Goal: Task Accomplishment & Management: Complete application form

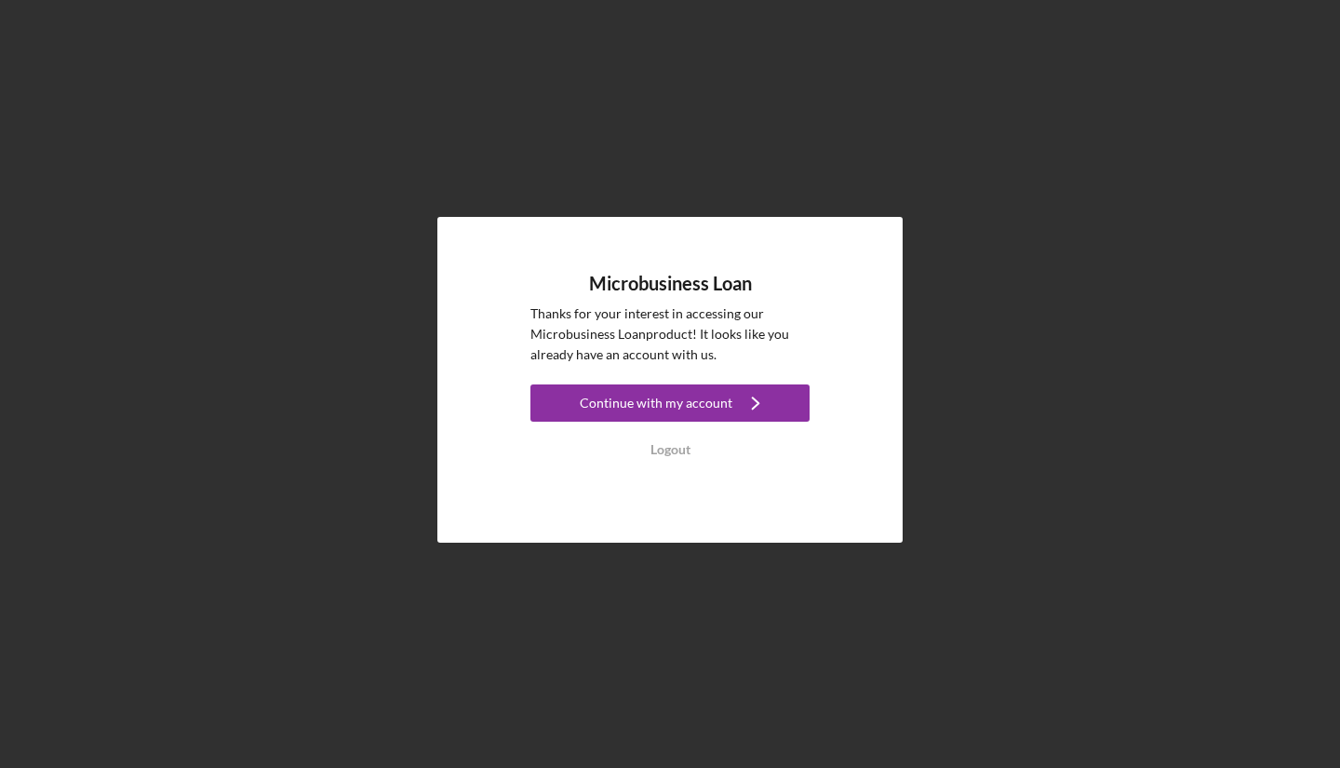
click at [670, 422] on link "Continue with my account Icon/Navigate" at bounding box center [669, 405] width 279 height 42
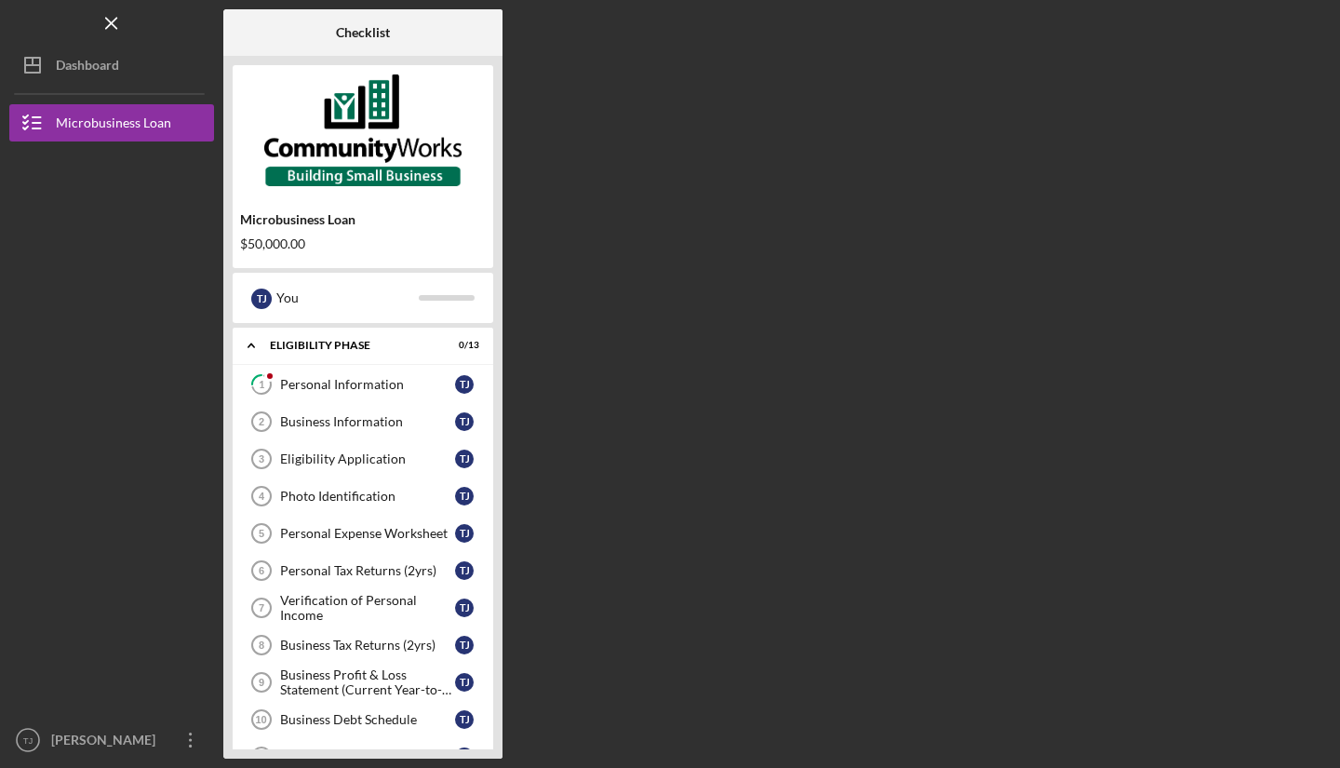
click at [406, 374] on link "1 Personal Information T J" at bounding box center [363, 384] width 242 height 37
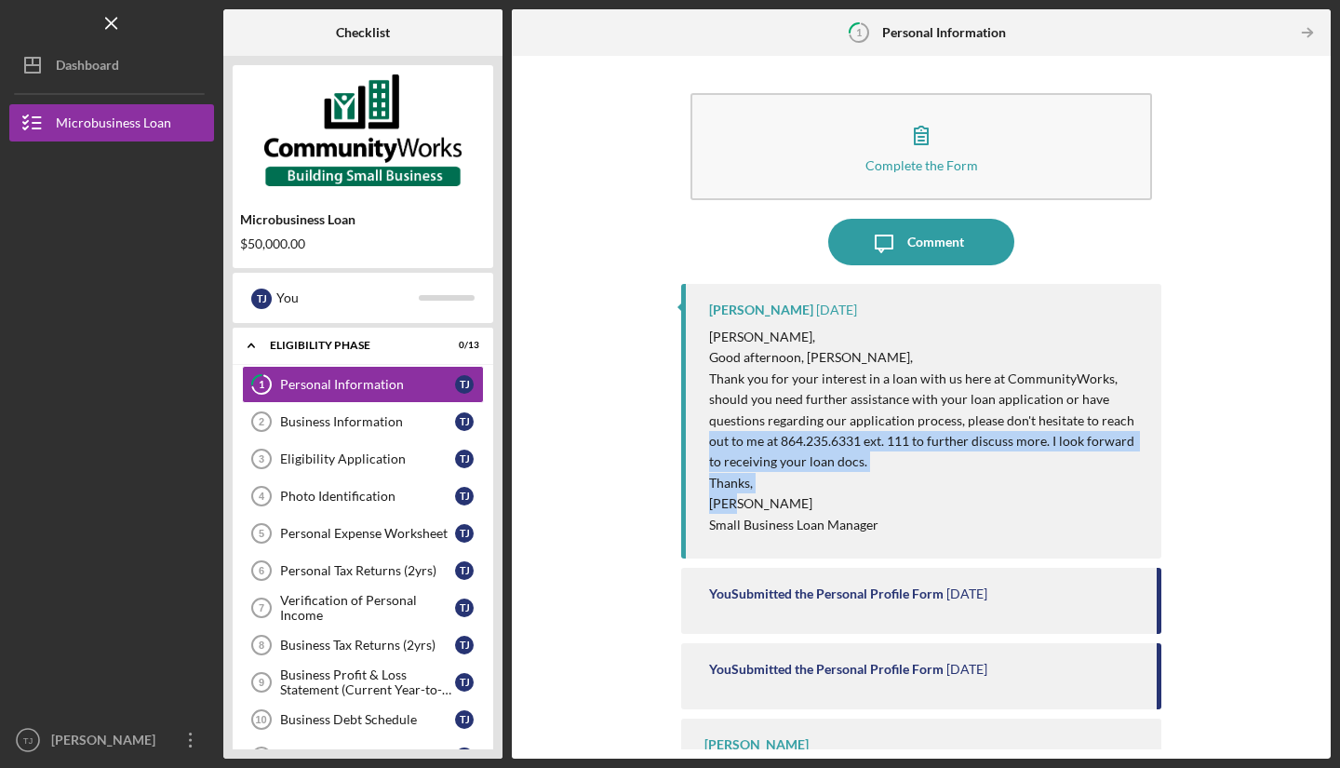
drag, startPoint x: 1328, startPoint y: 416, endPoint x: 1339, endPoint y: 496, distance: 80.8
click at [1339, 496] on div "Icon/Menu 1 Personal Information Checklist Microbusiness Loan $50,000.00 T J Yo…" at bounding box center [670, 384] width 1340 height 768
click at [973, 147] on button "Complete the Form Form" at bounding box center [921, 146] width 462 height 107
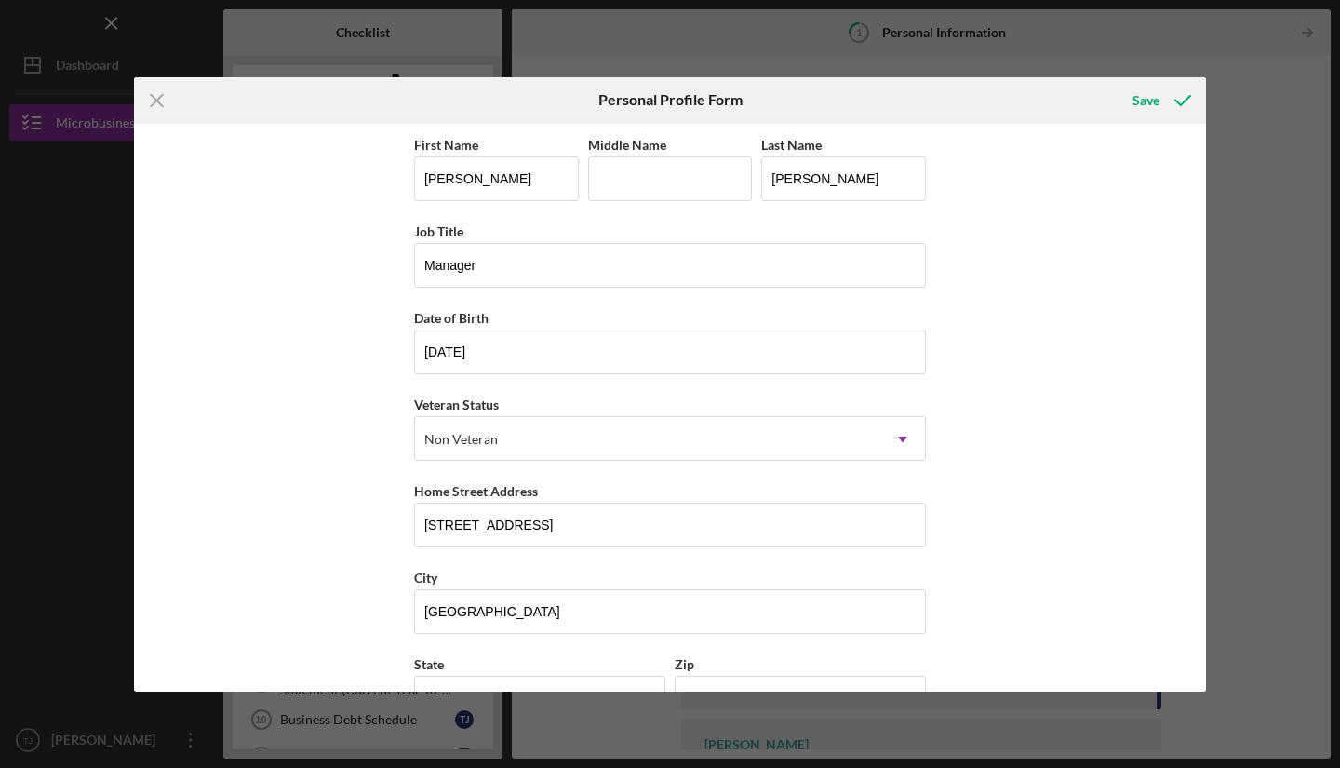
scroll to position [143, 0]
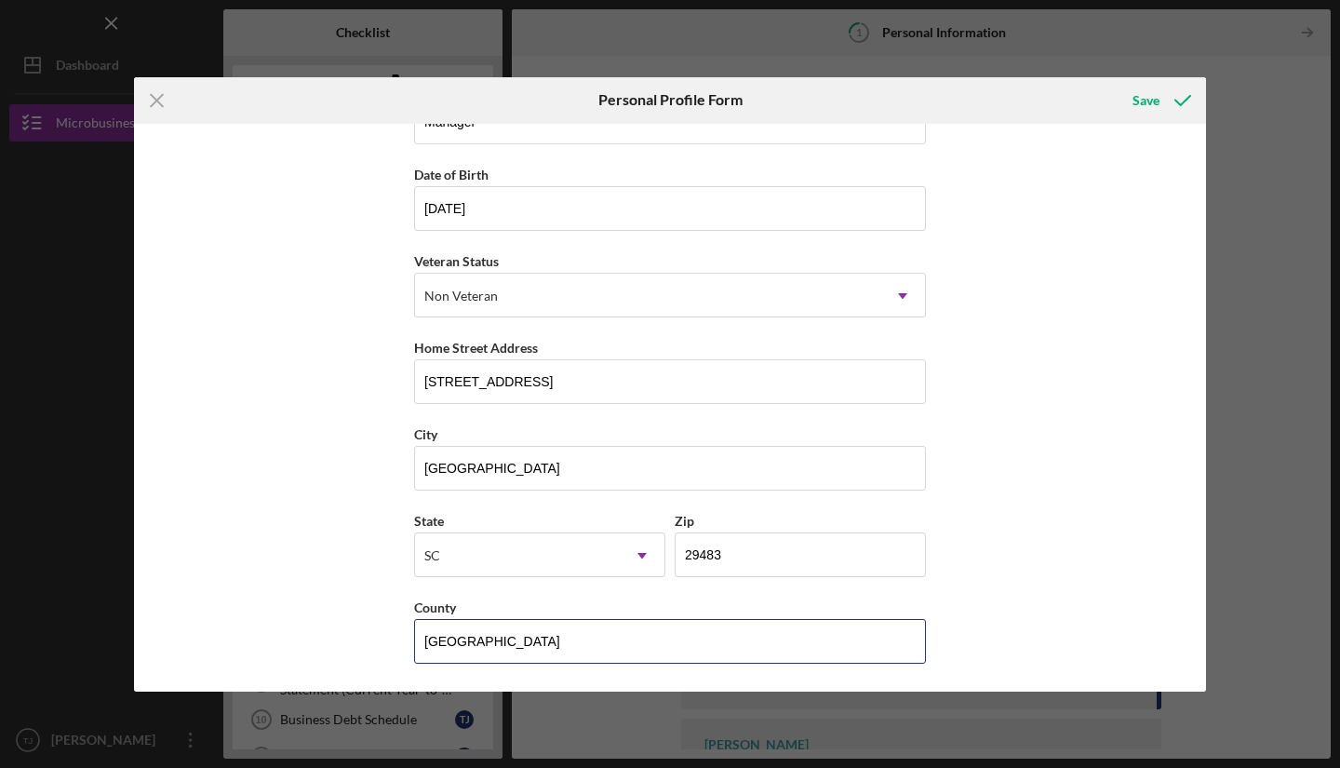
click at [499, 644] on input "[GEOGRAPHIC_DATA]" at bounding box center [670, 641] width 512 height 45
type input "[GEOGRAPHIC_DATA]"
click at [1264, 663] on div "Icon/Menu Close Personal Profile Form Save First Name [PERSON_NAME] Middle Name…" at bounding box center [670, 384] width 1340 height 768
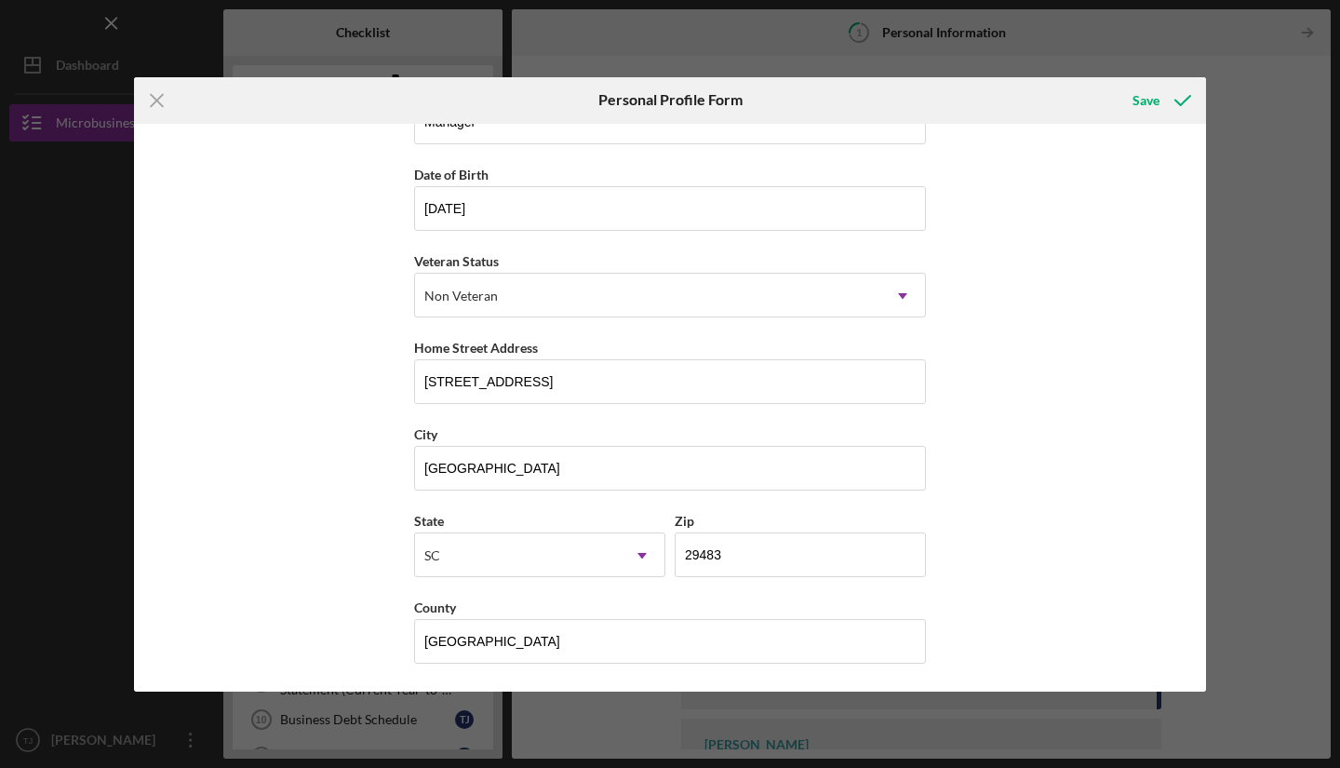
click at [1150, 110] on div "Save" at bounding box center [1146, 100] width 27 height 37
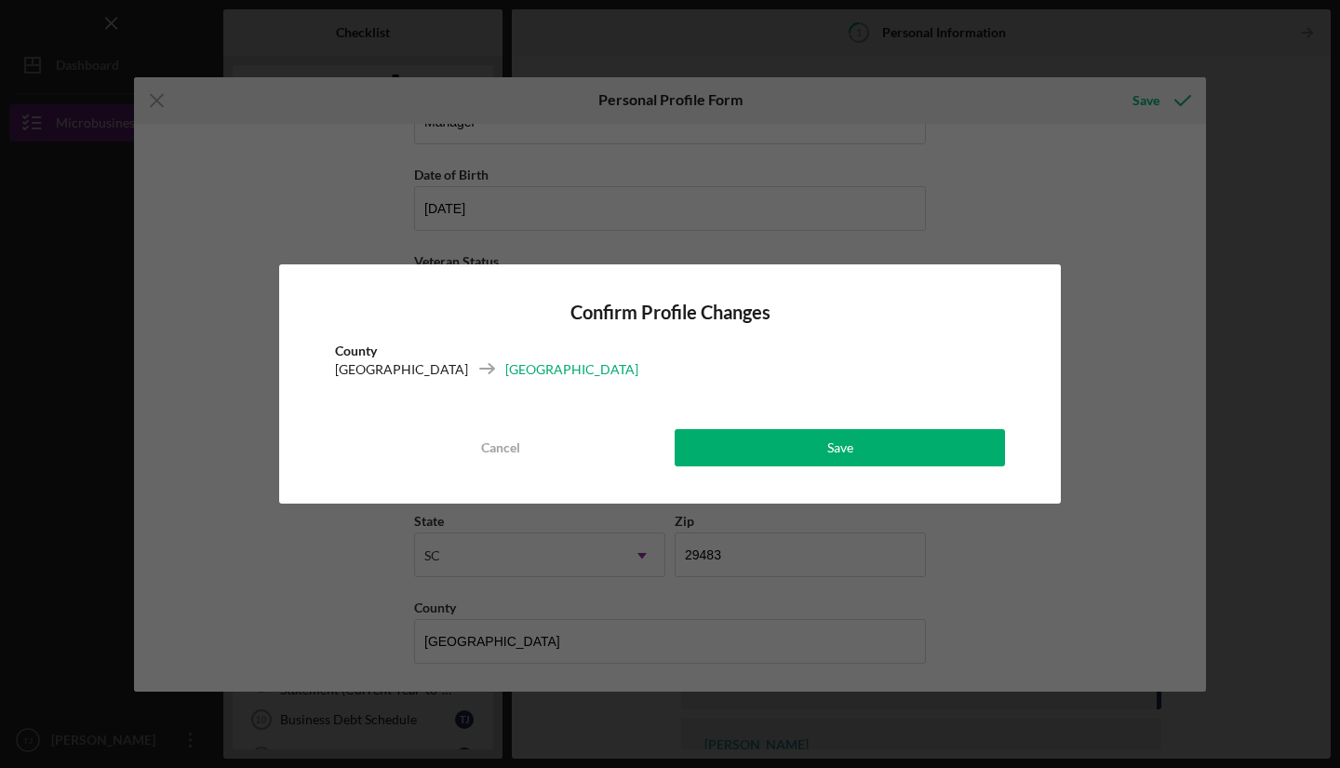
click at [907, 454] on button "Save" at bounding box center [840, 447] width 330 height 37
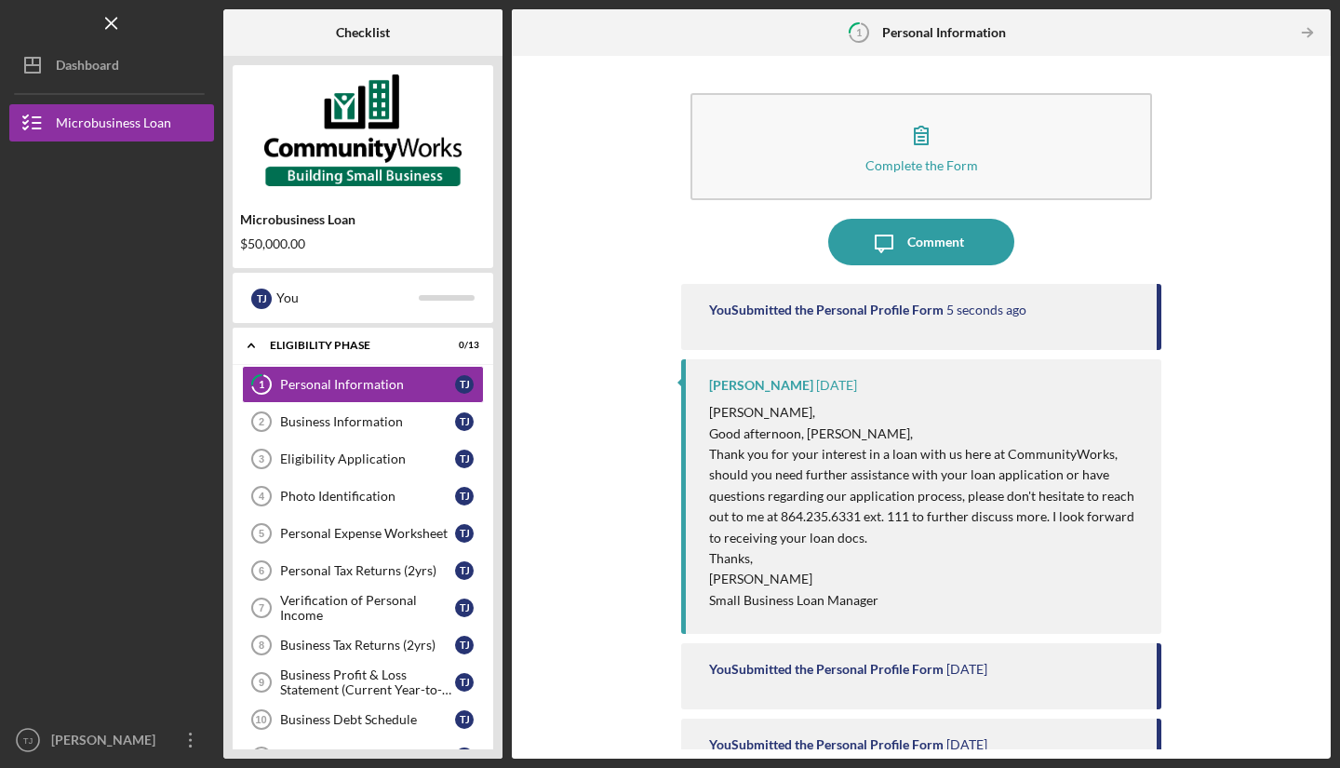
click at [362, 381] on div "Personal Information" at bounding box center [367, 384] width 175 height 15
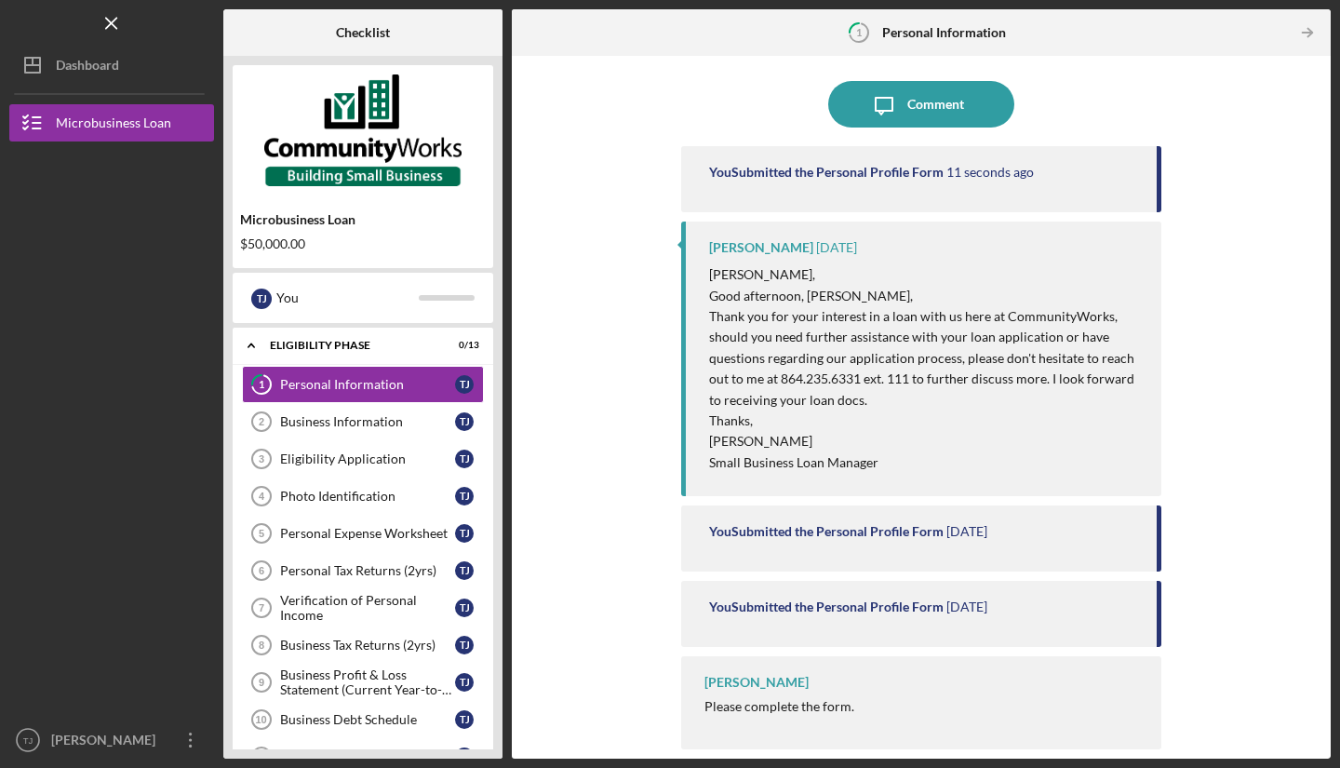
click at [873, 712] on div "[PERSON_NAME] Please complete the form." at bounding box center [921, 702] width 480 height 93
click at [819, 707] on div "Please complete the form." at bounding box center [779, 706] width 150 height 15
click at [357, 422] on div "Business Information" at bounding box center [367, 421] width 175 height 15
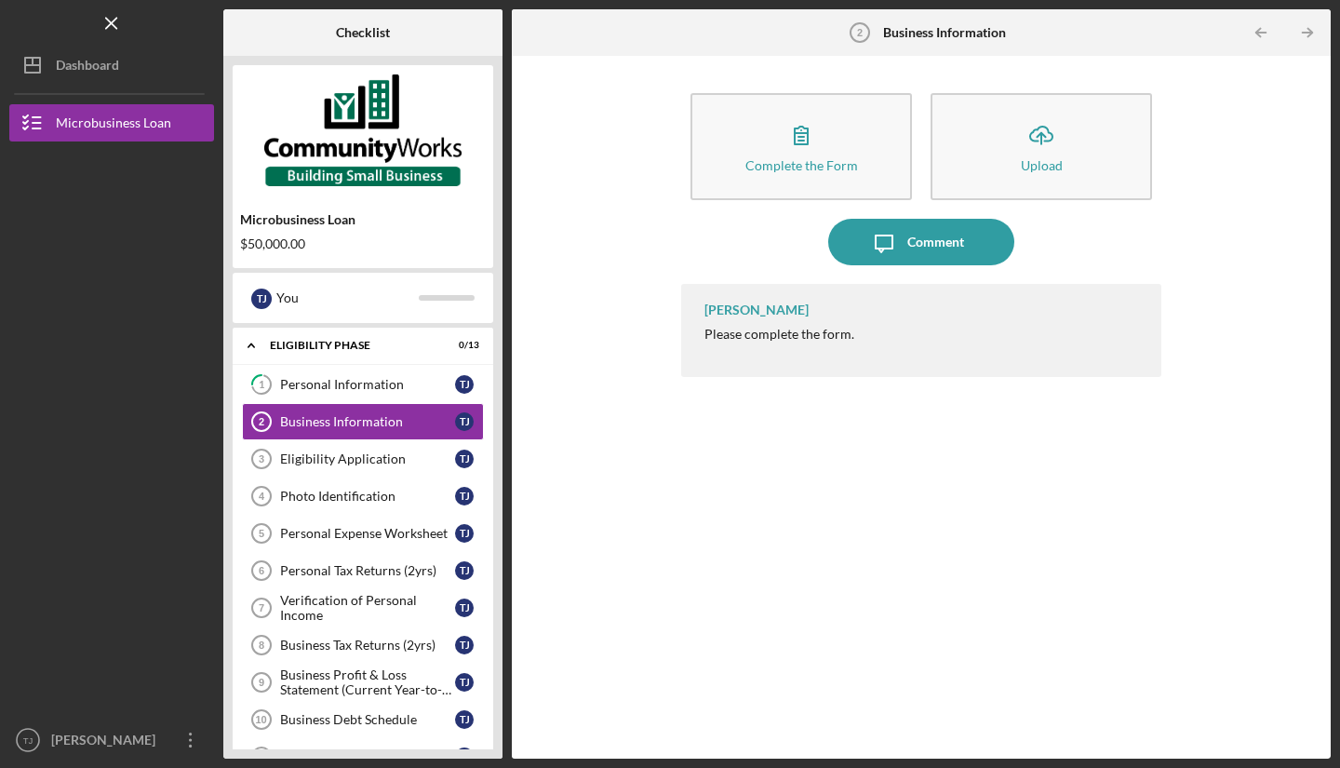
click at [848, 152] on button "Complete the Form Form" at bounding box center [800, 146] width 221 height 107
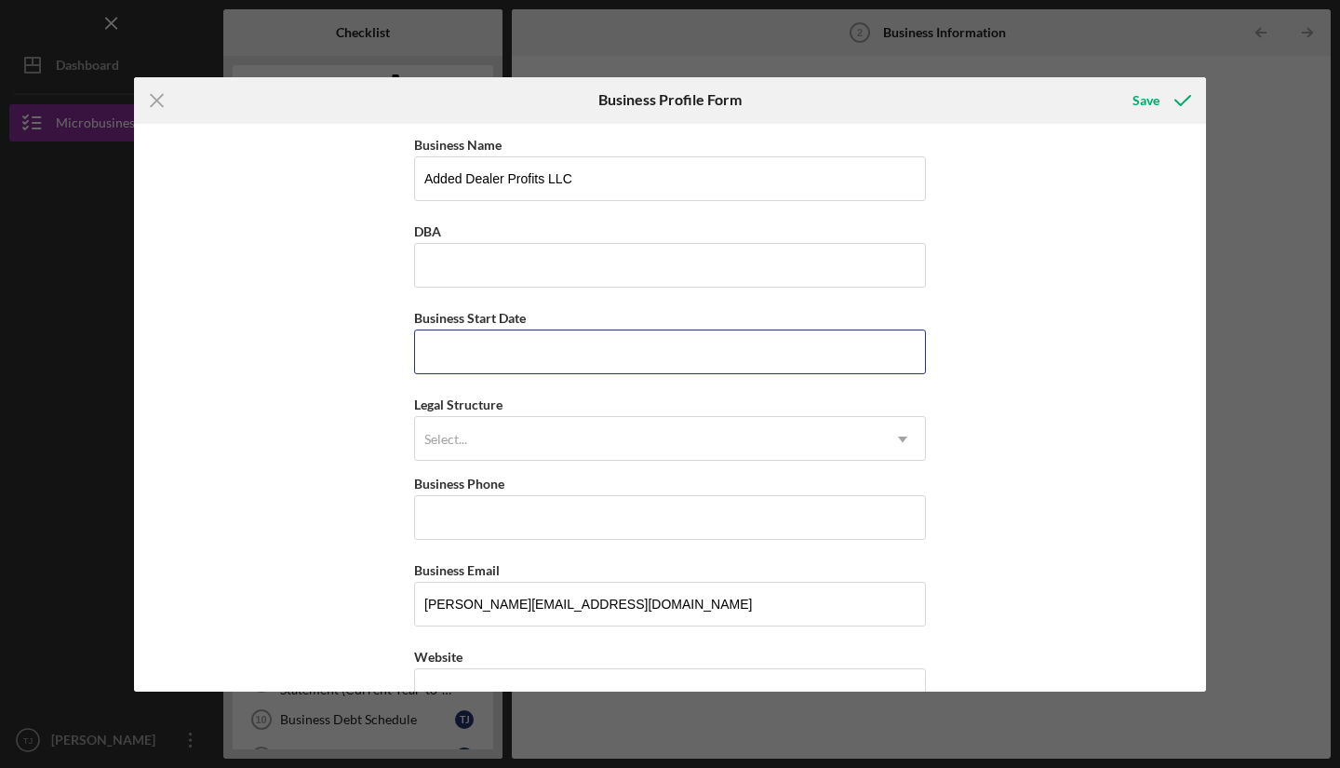
click at [610, 346] on input "Business Start Date" at bounding box center [670, 351] width 512 height 45
type input "[DATE]"
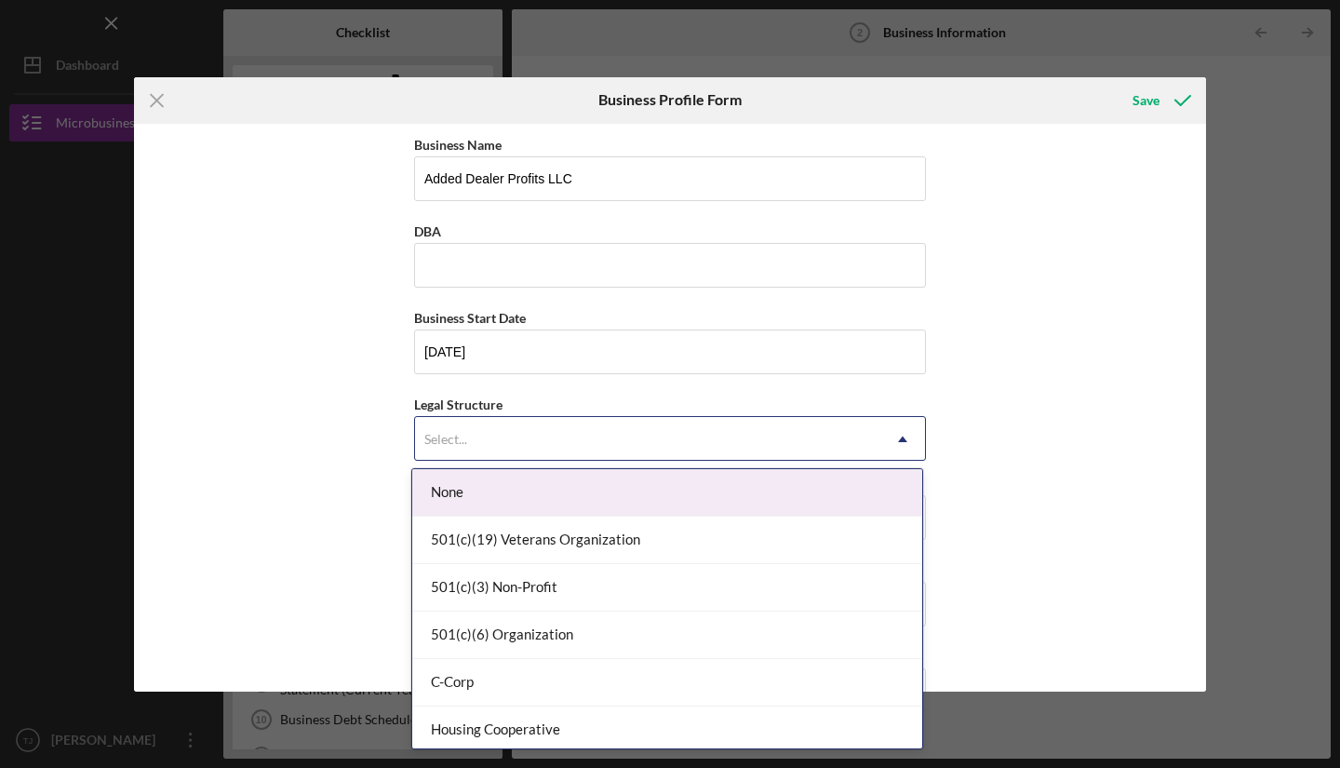
click at [569, 430] on div "Select..." at bounding box center [647, 439] width 465 height 43
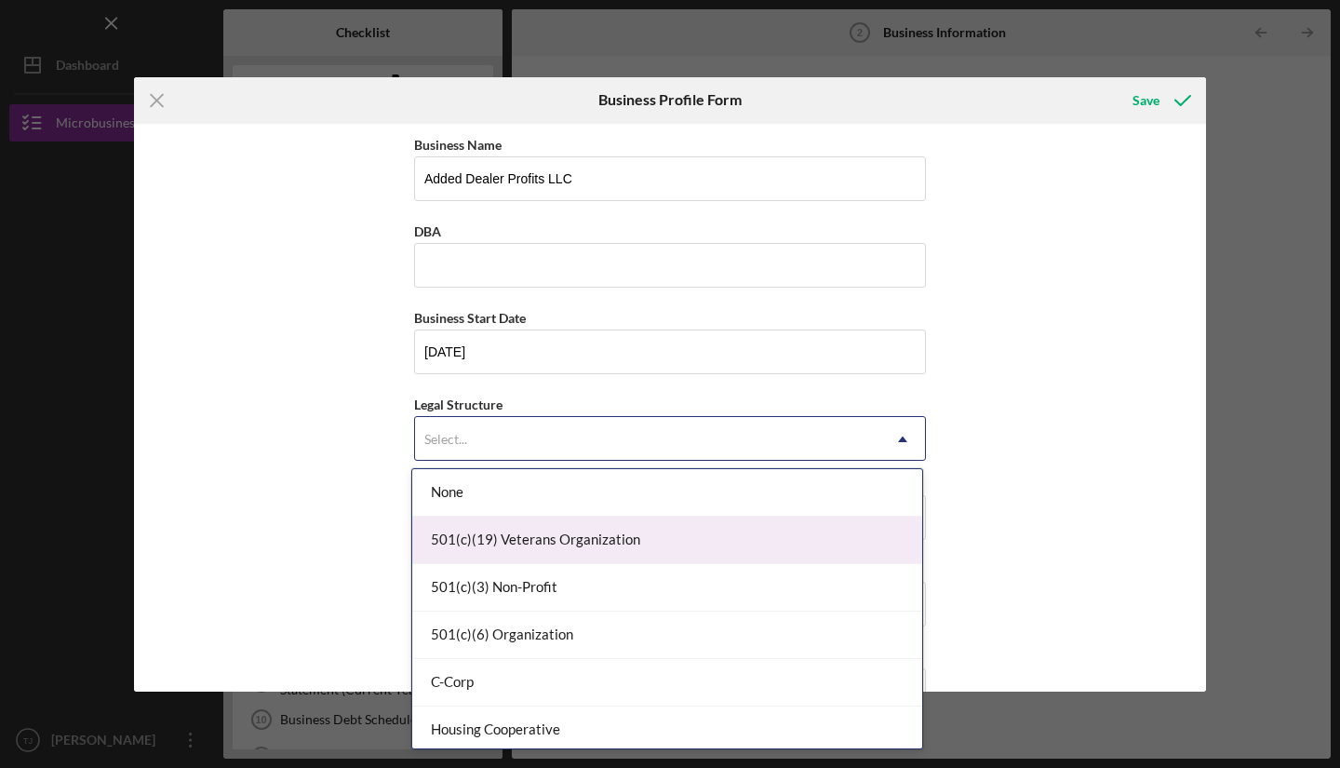
drag, startPoint x: 922, startPoint y: 535, endPoint x: 917, endPoint y: 664, distance: 129.5
click at [917, 664] on div "None 501(c)(19) Veterans Organization 501(c)(3) Non-Profit 501(c)(6) Organizati…" at bounding box center [667, 608] width 512 height 281
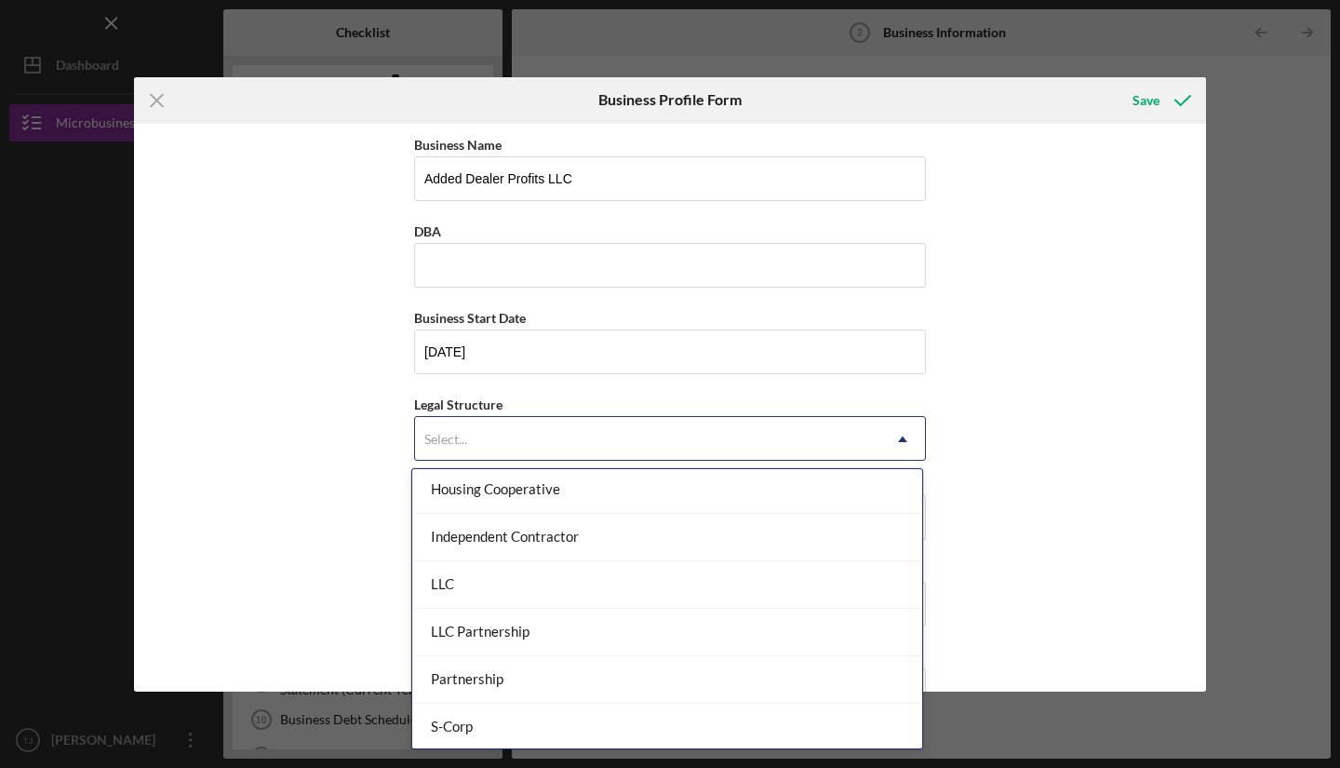
scroll to position [248, 0]
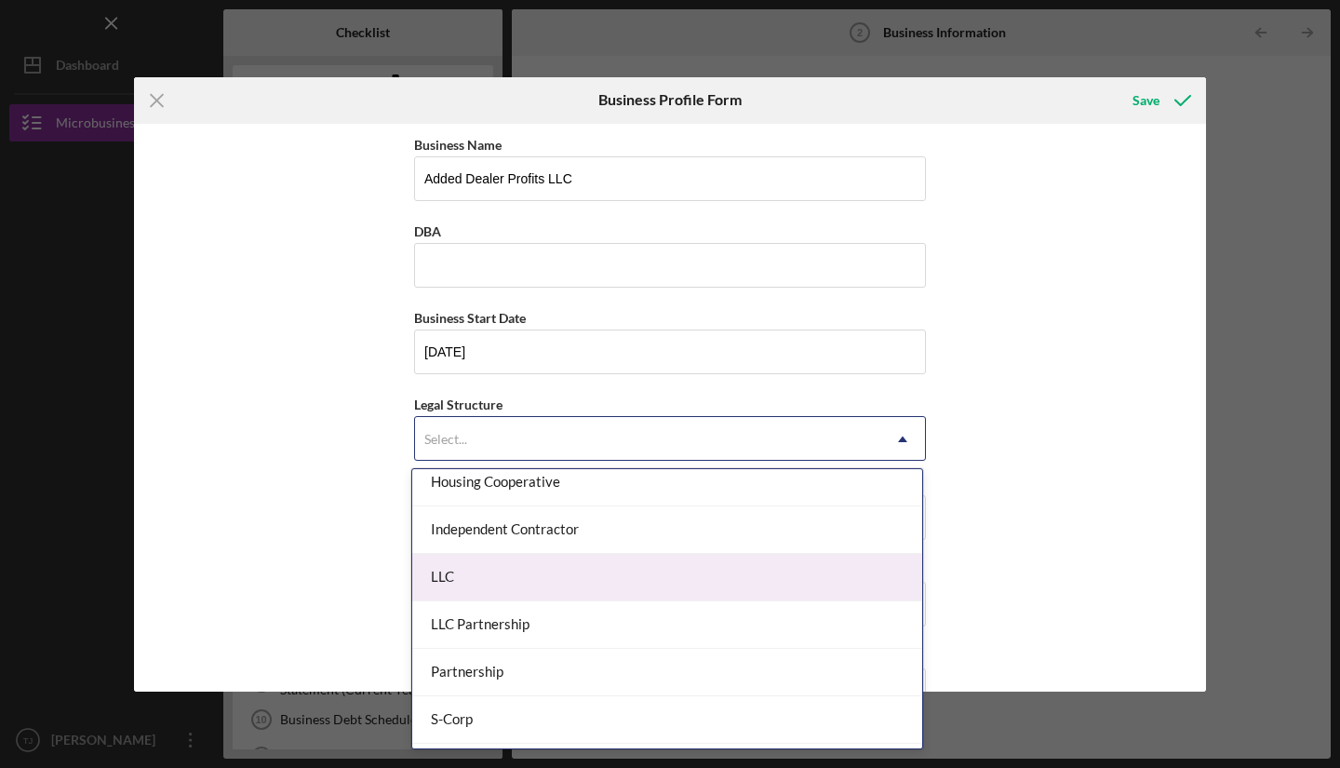
click at [798, 586] on div "LLC" at bounding box center [667, 577] width 510 height 47
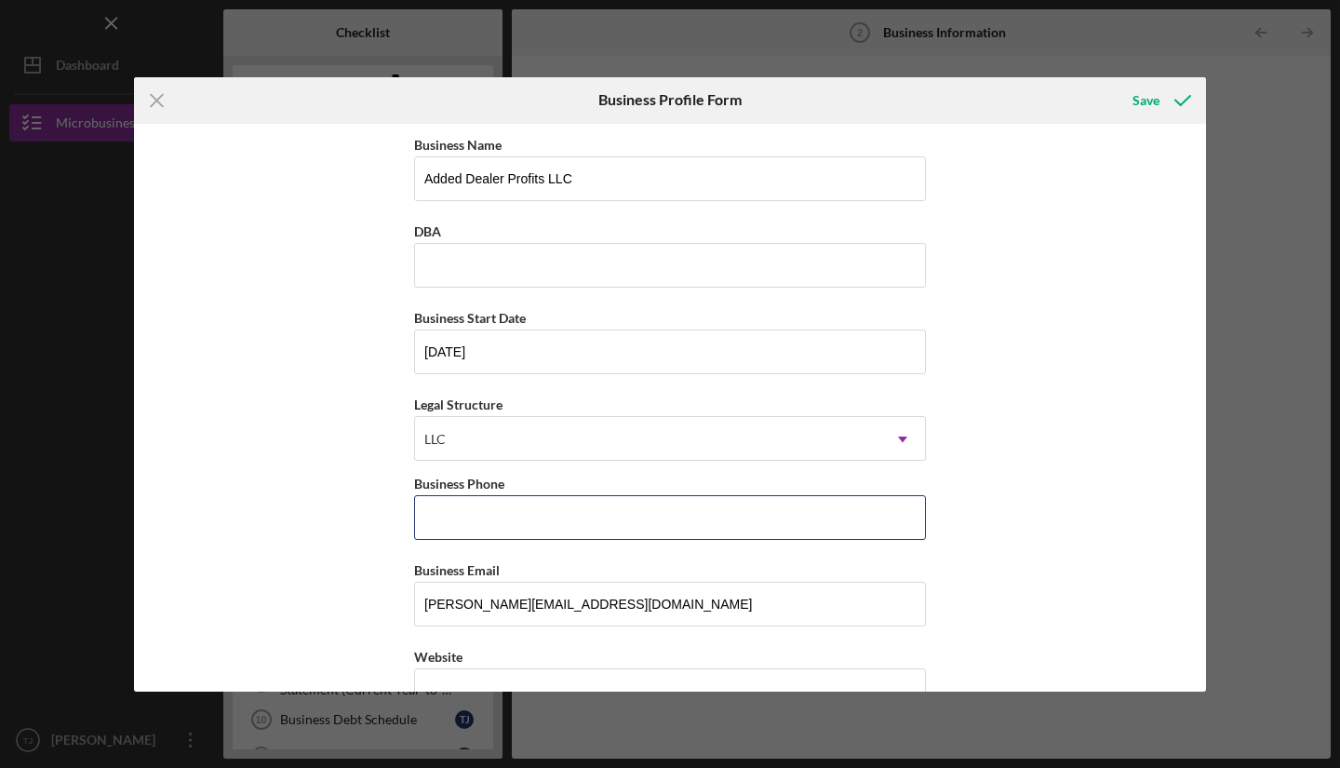
click at [668, 519] on input "Business Phone" at bounding box center [670, 517] width 512 height 45
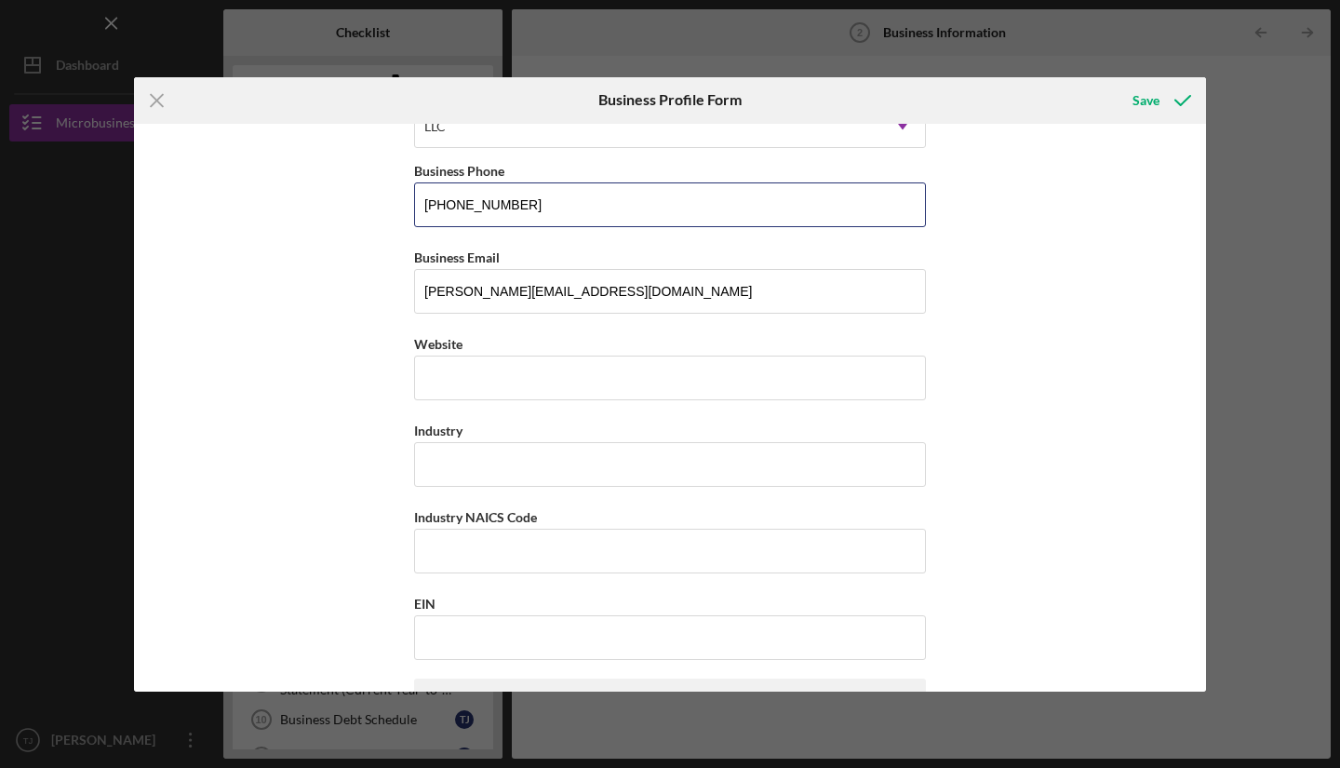
scroll to position [313, 0]
type input "[PHONE_NUMBER]"
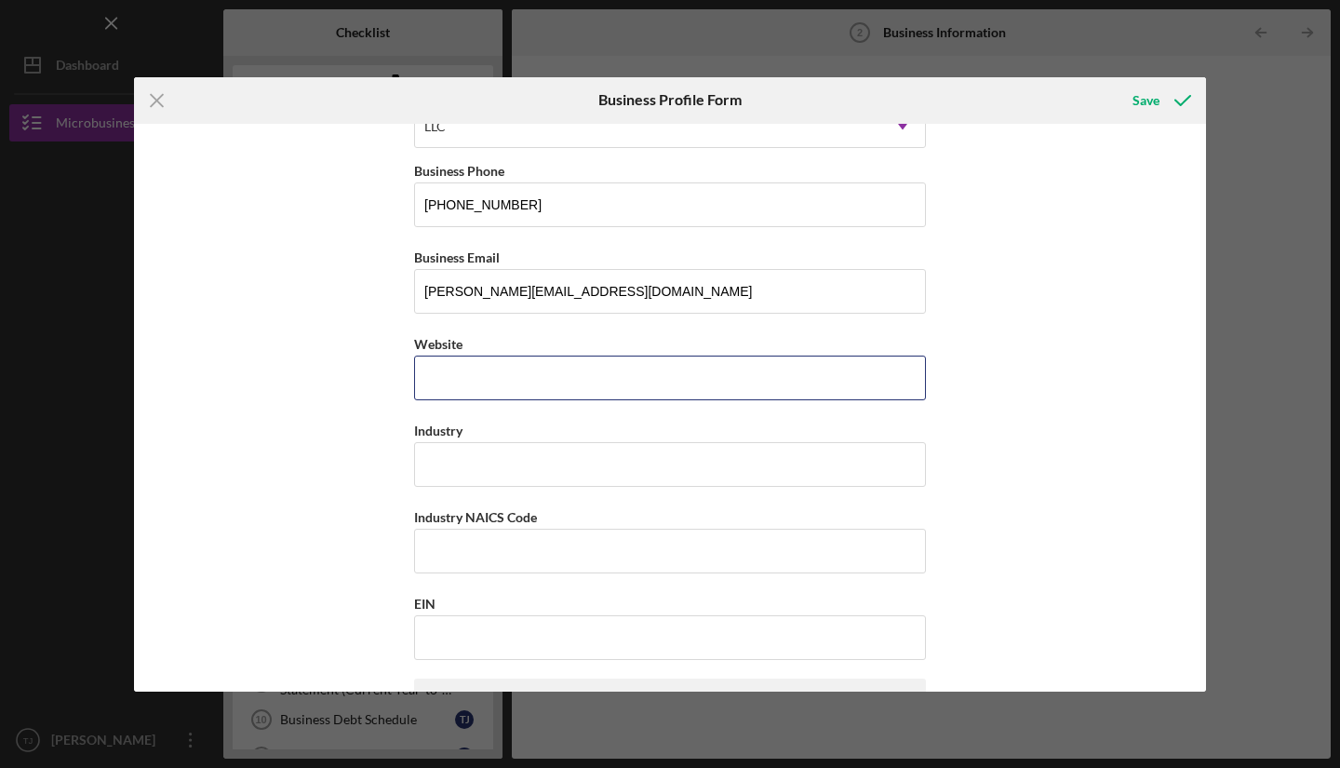
click at [769, 380] on input "Website" at bounding box center [670, 377] width 512 height 45
type input "[DOMAIN_NAME]"
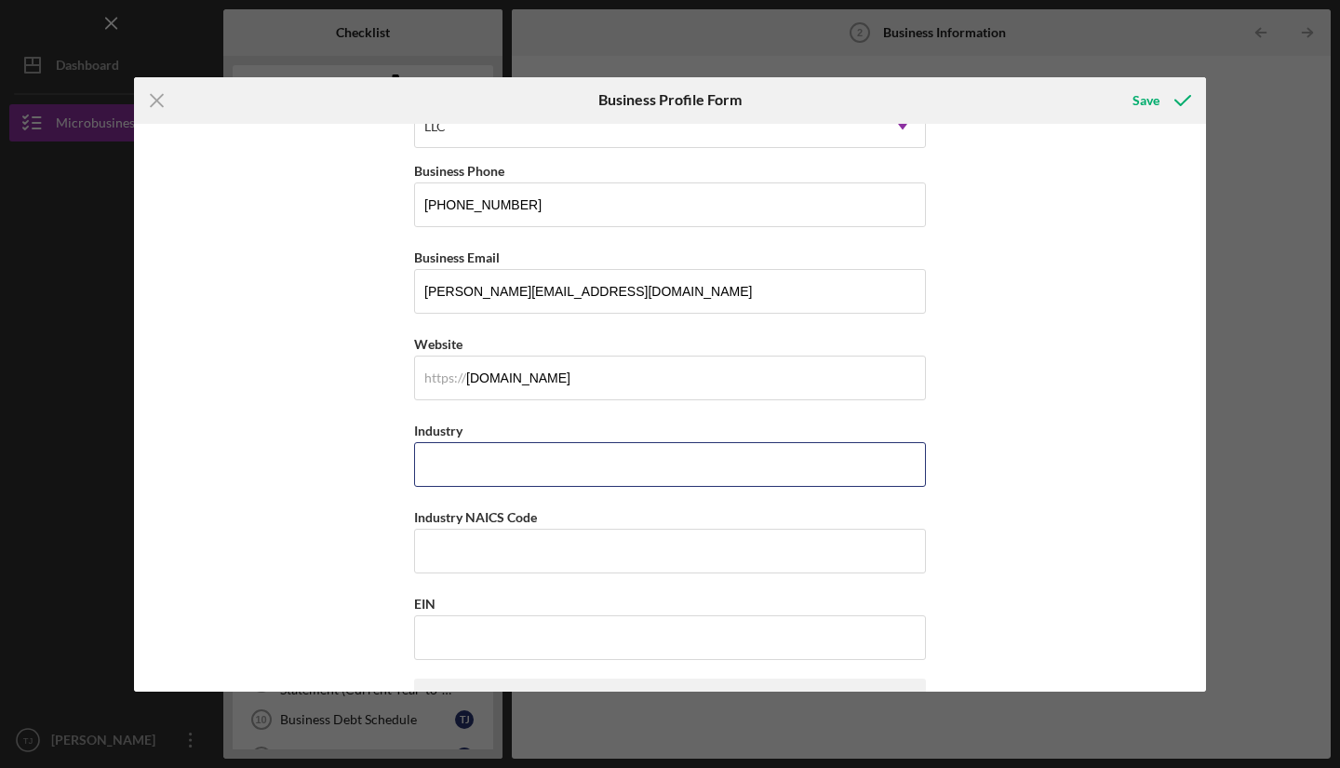
click at [520, 459] on input "Industry" at bounding box center [670, 464] width 512 height 45
type input "Marketing and Advertising"
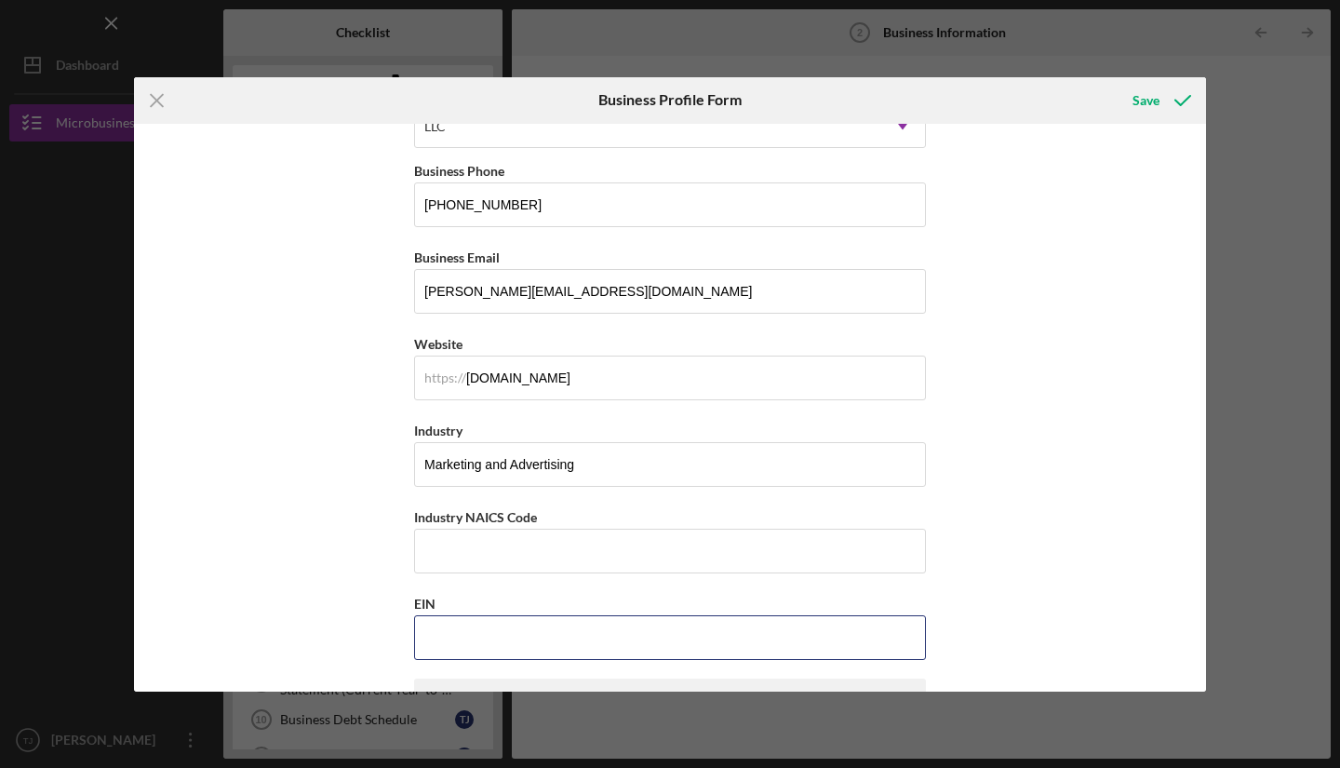
click at [489, 638] on input "EIN" at bounding box center [670, 637] width 512 height 45
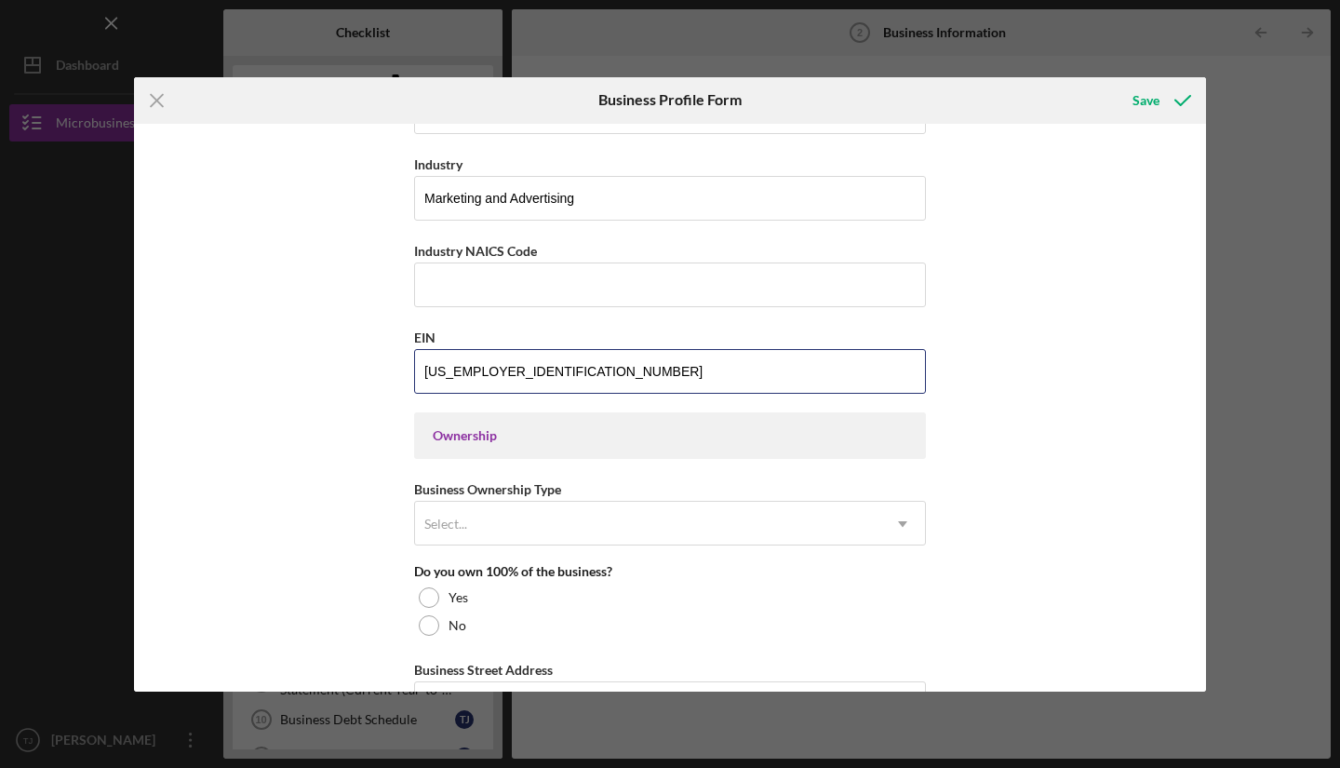
scroll to position [583, 0]
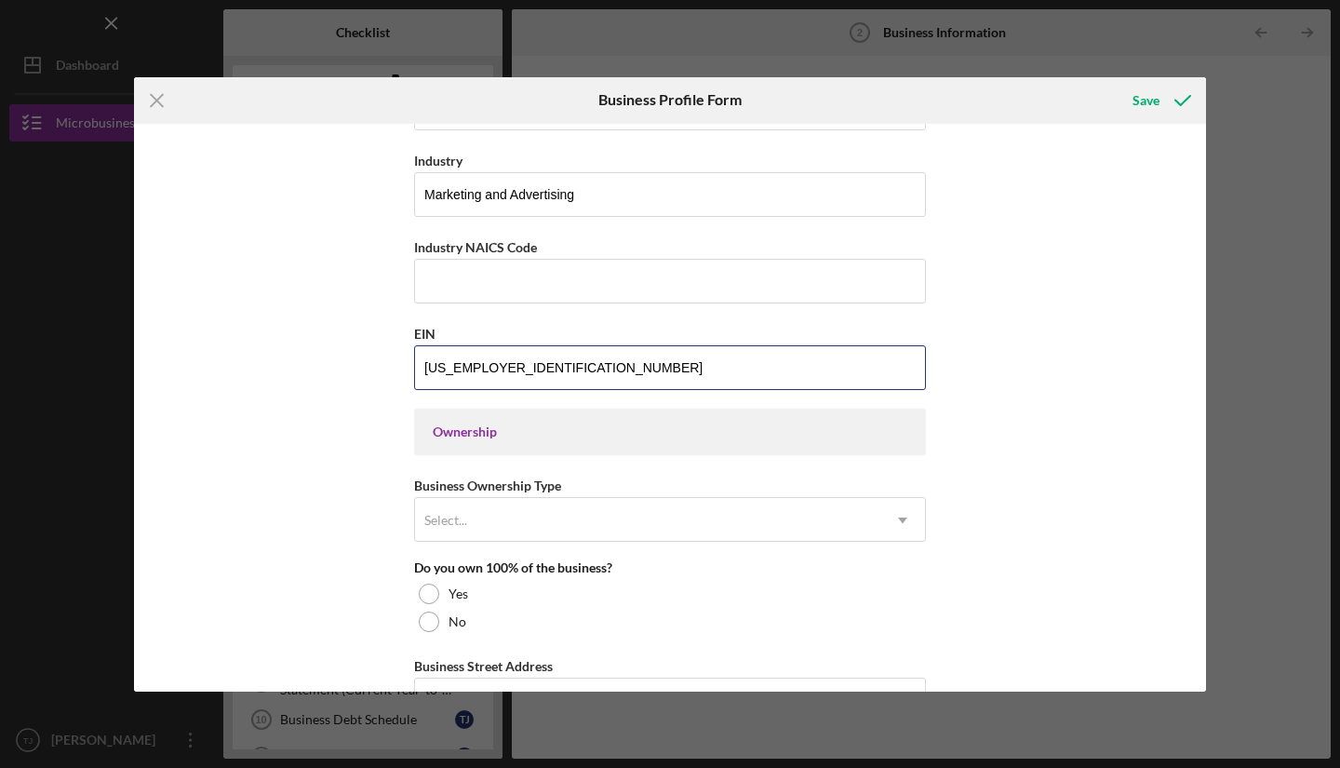
type input "[US_EMPLOYER_IDENTIFICATION_NUMBER]"
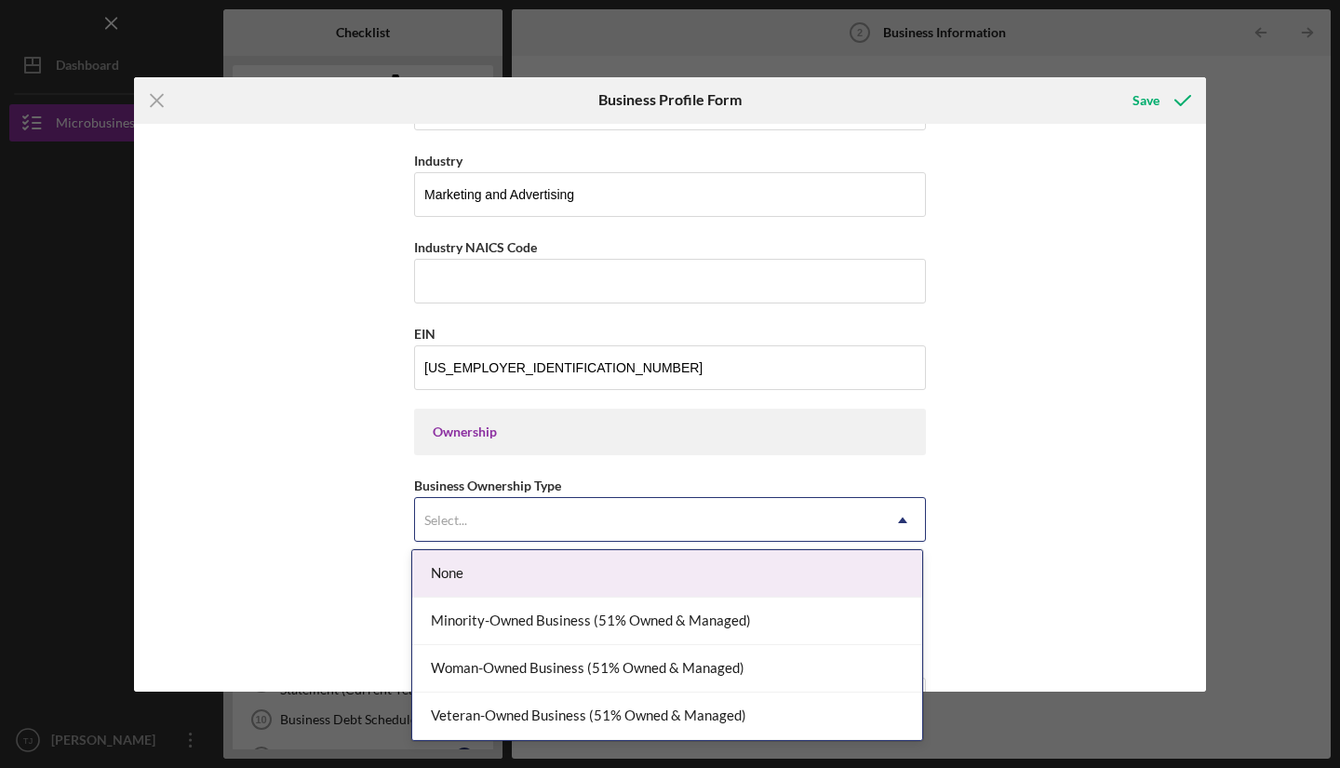
click at [432, 439] on div "Ownership" at bounding box center [670, 432] width 512 height 47
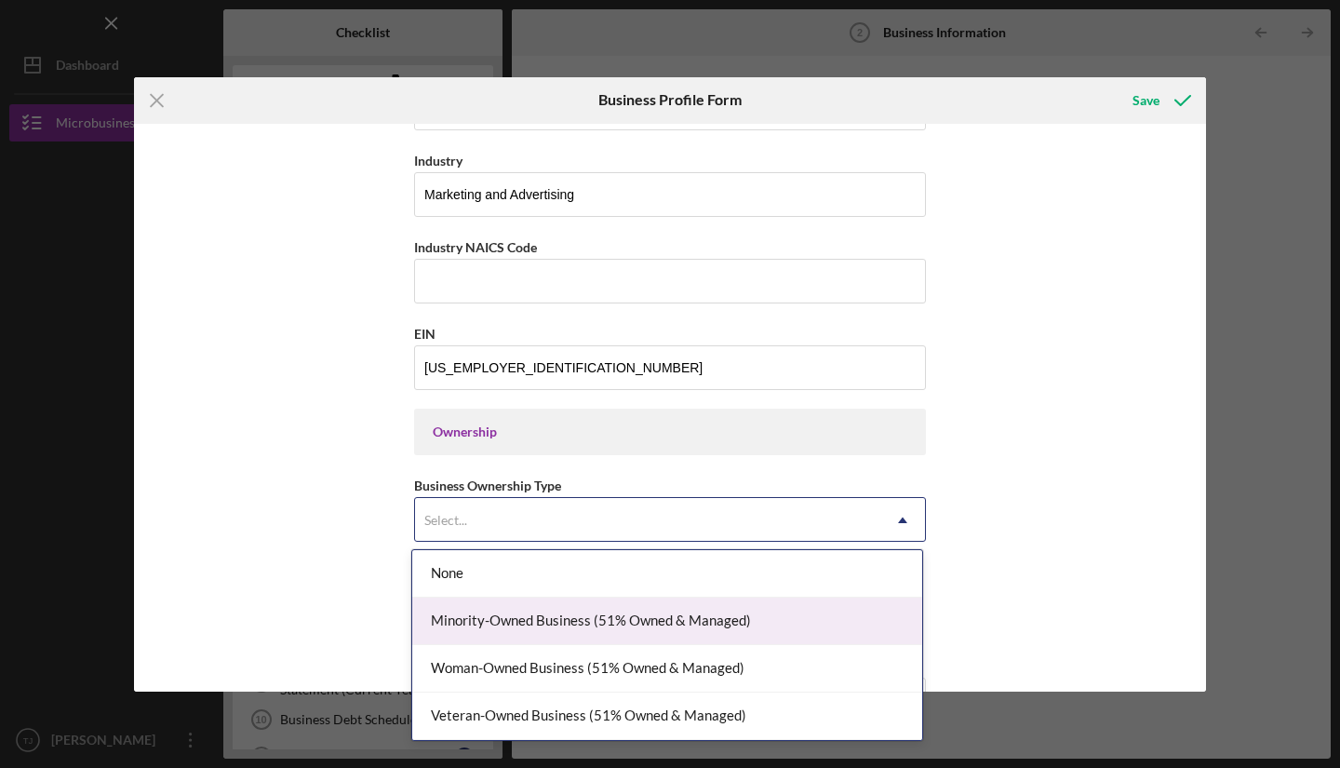
click at [736, 623] on div "Minority-Owned Business (51% Owned & Managed)" at bounding box center [667, 620] width 510 height 47
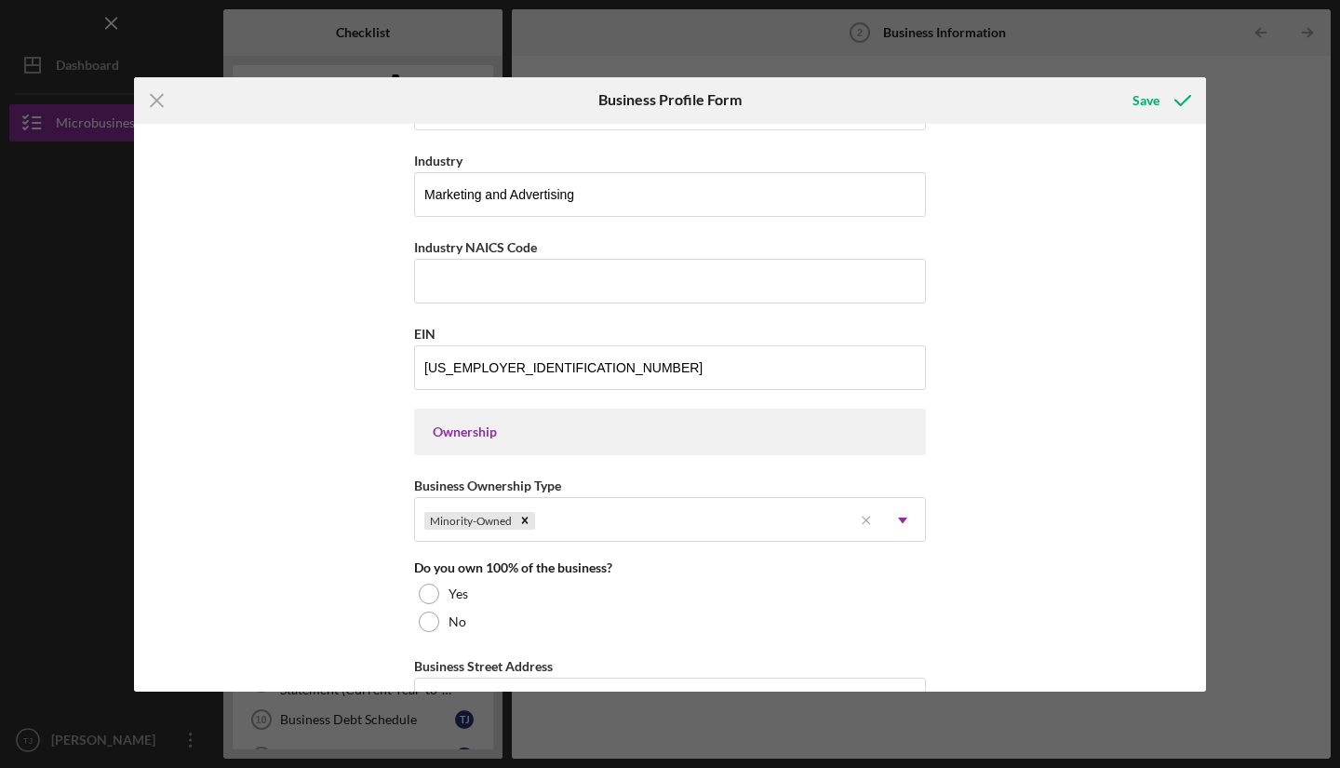
click at [429, 588] on div at bounding box center [429, 593] width 20 height 20
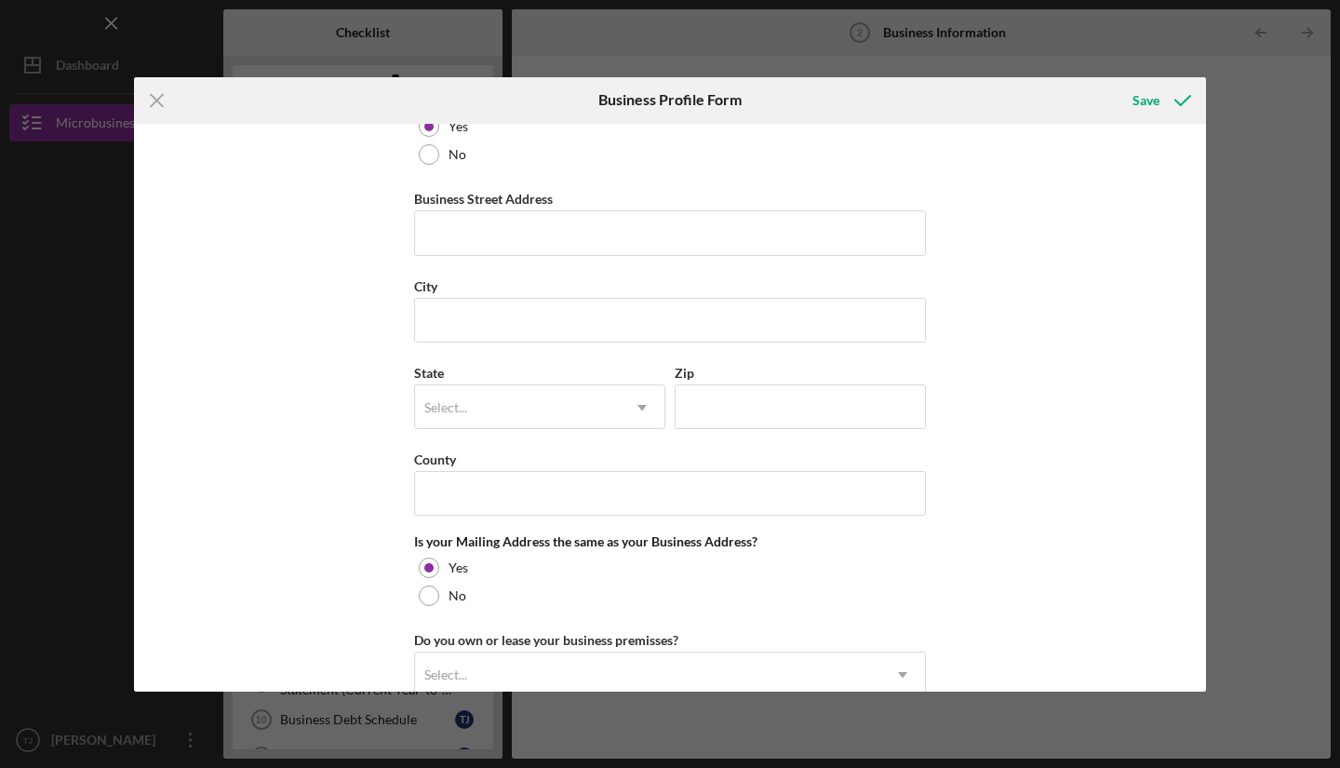
scroll to position [1074, 0]
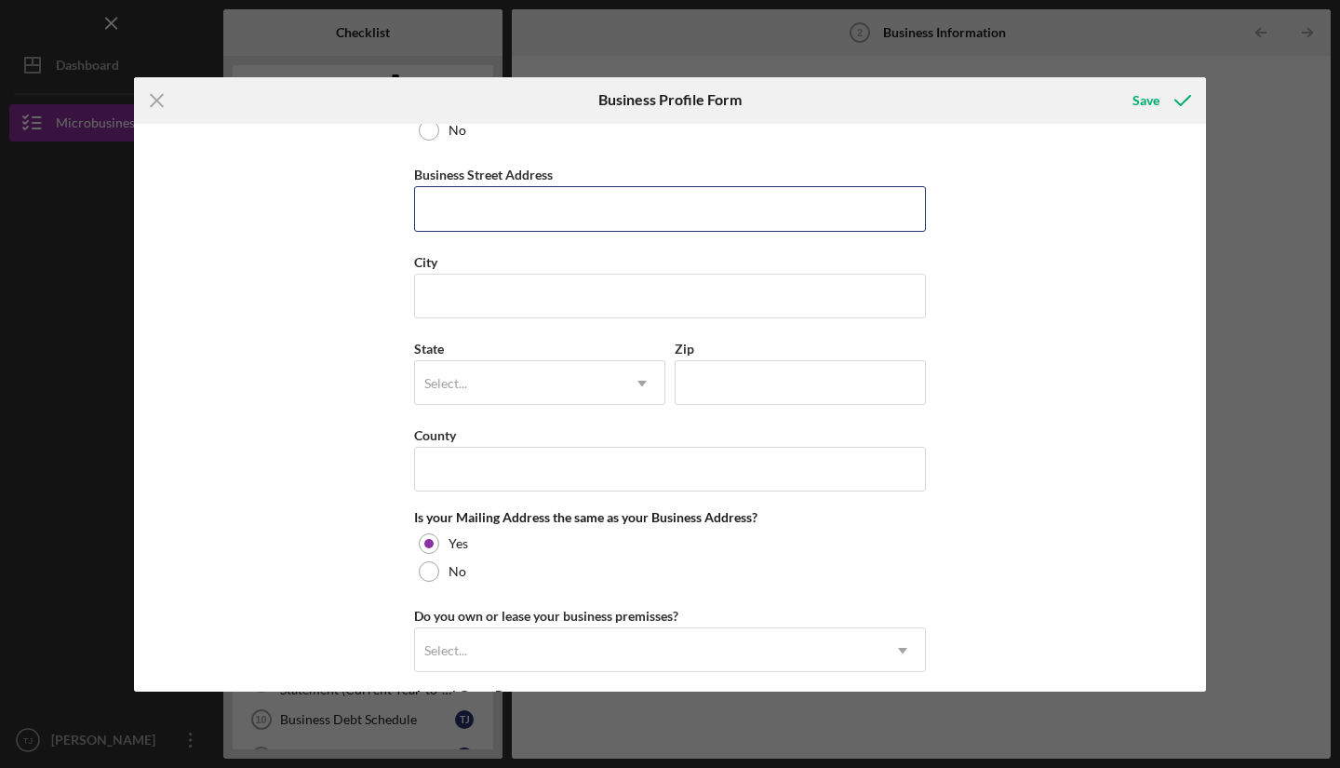
click at [613, 199] on input "Business Street Address" at bounding box center [670, 208] width 512 height 45
type input "4"
type input "[STREET_ADDRESS]"
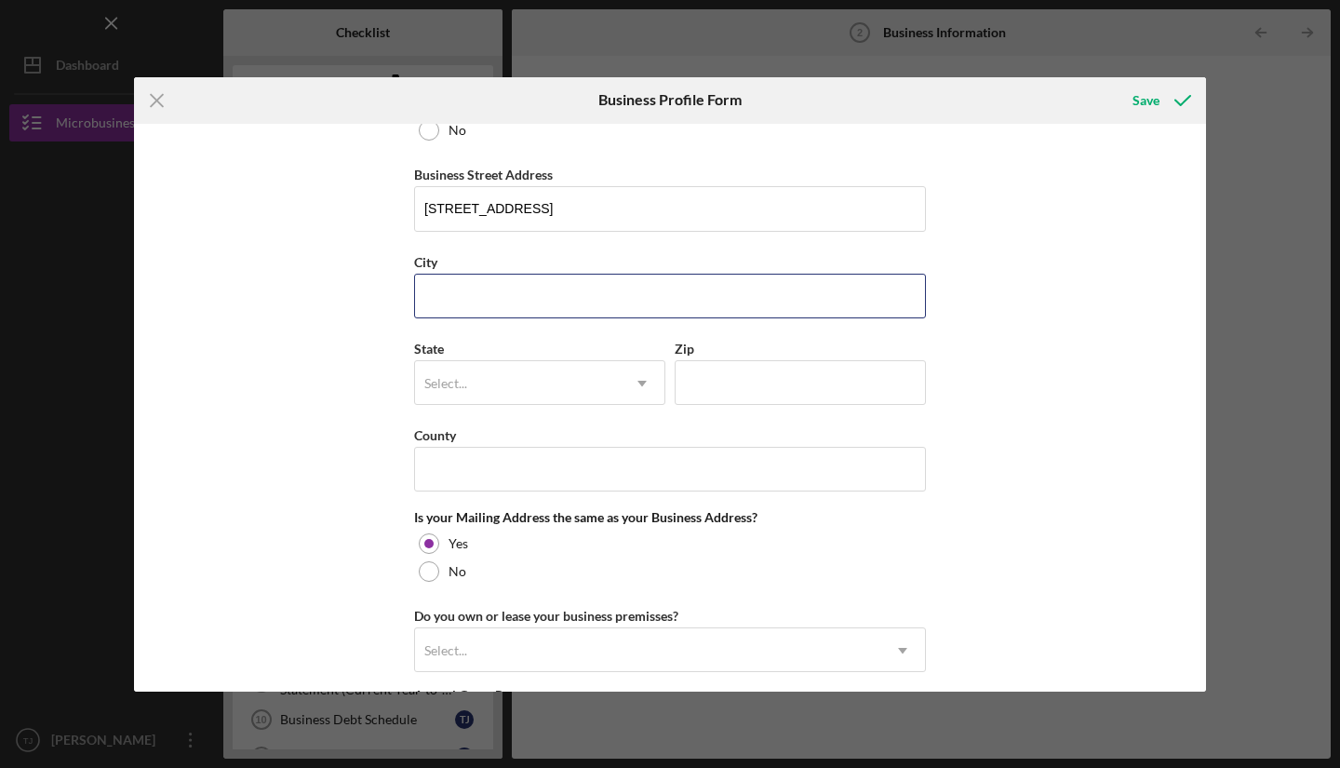
click at [544, 284] on input "City" at bounding box center [670, 296] width 512 height 45
type input "[PERSON_NAME]"
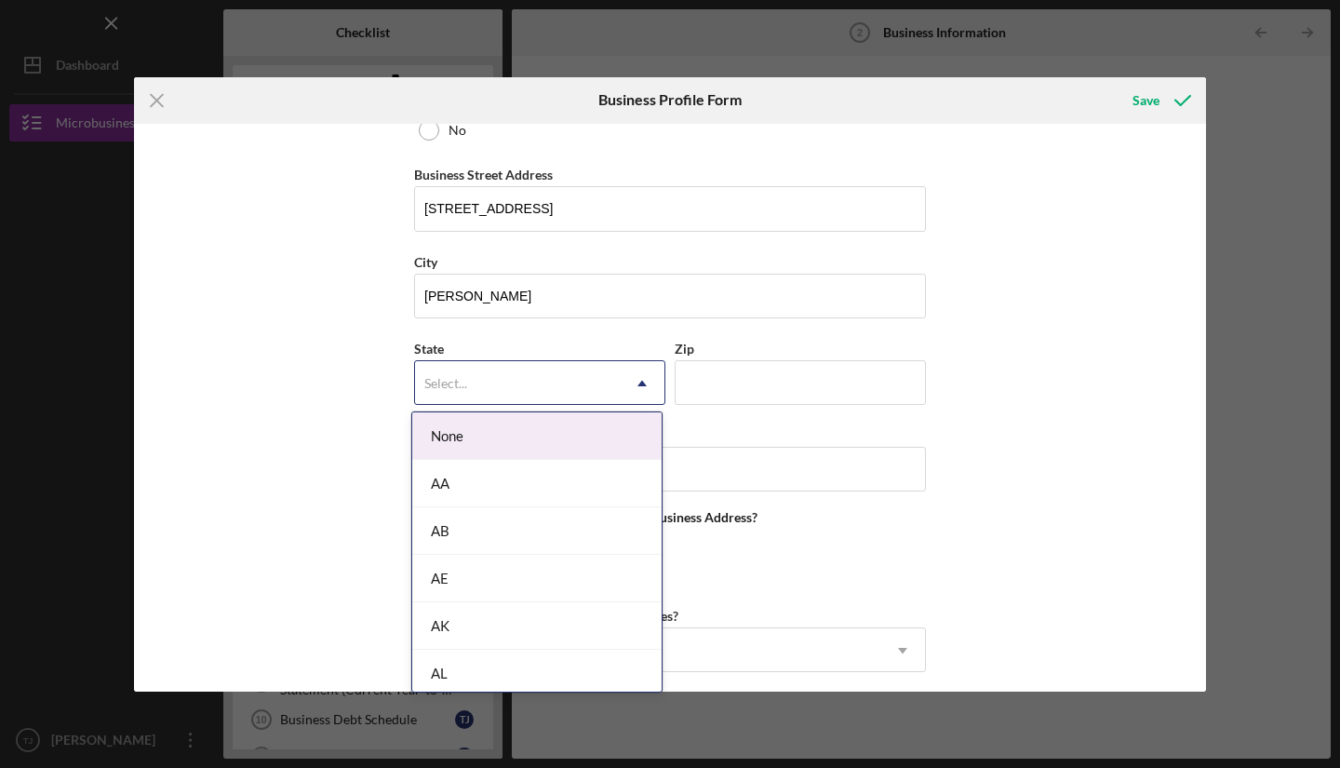
click at [513, 397] on div "Select..." at bounding box center [517, 383] width 205 height 43
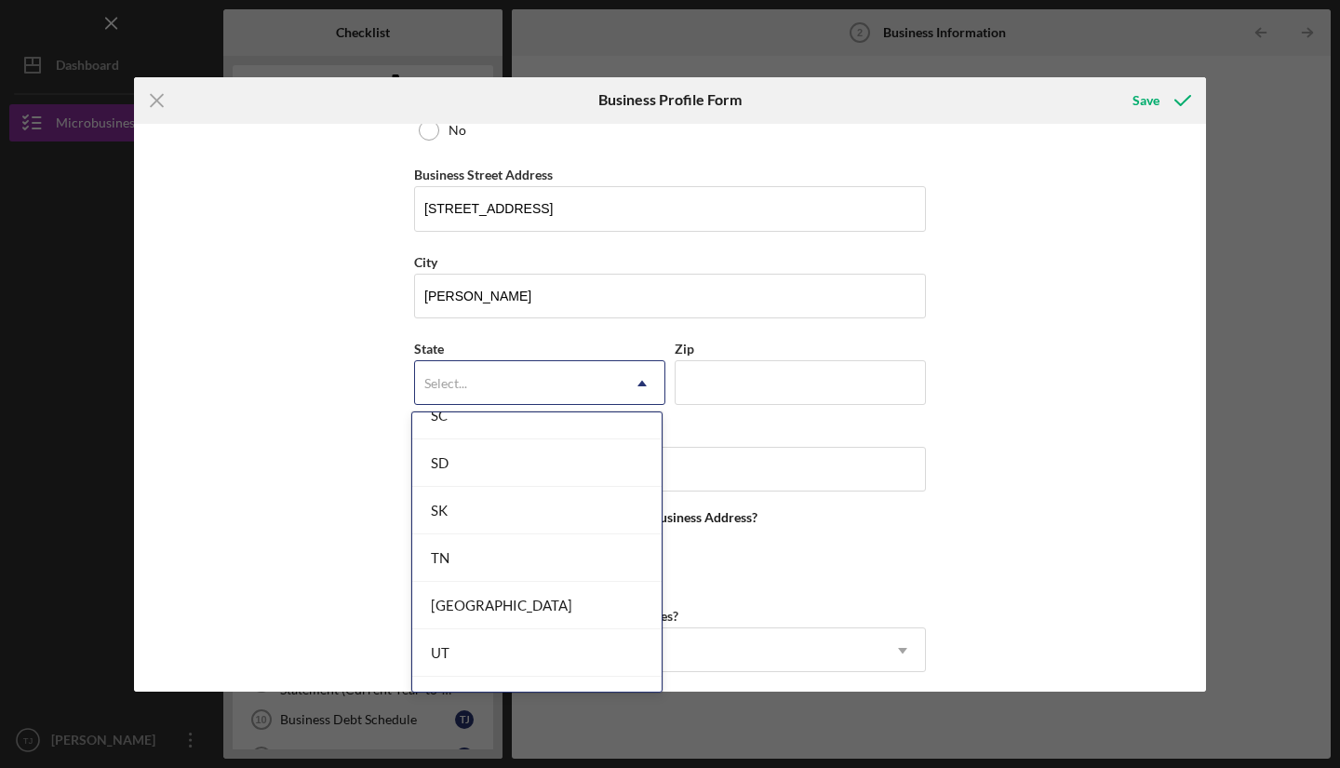
scroll to position [2955, 0]
click at [558, 436] on div "SC" at bounding box center [536, 423] width 249 height 47
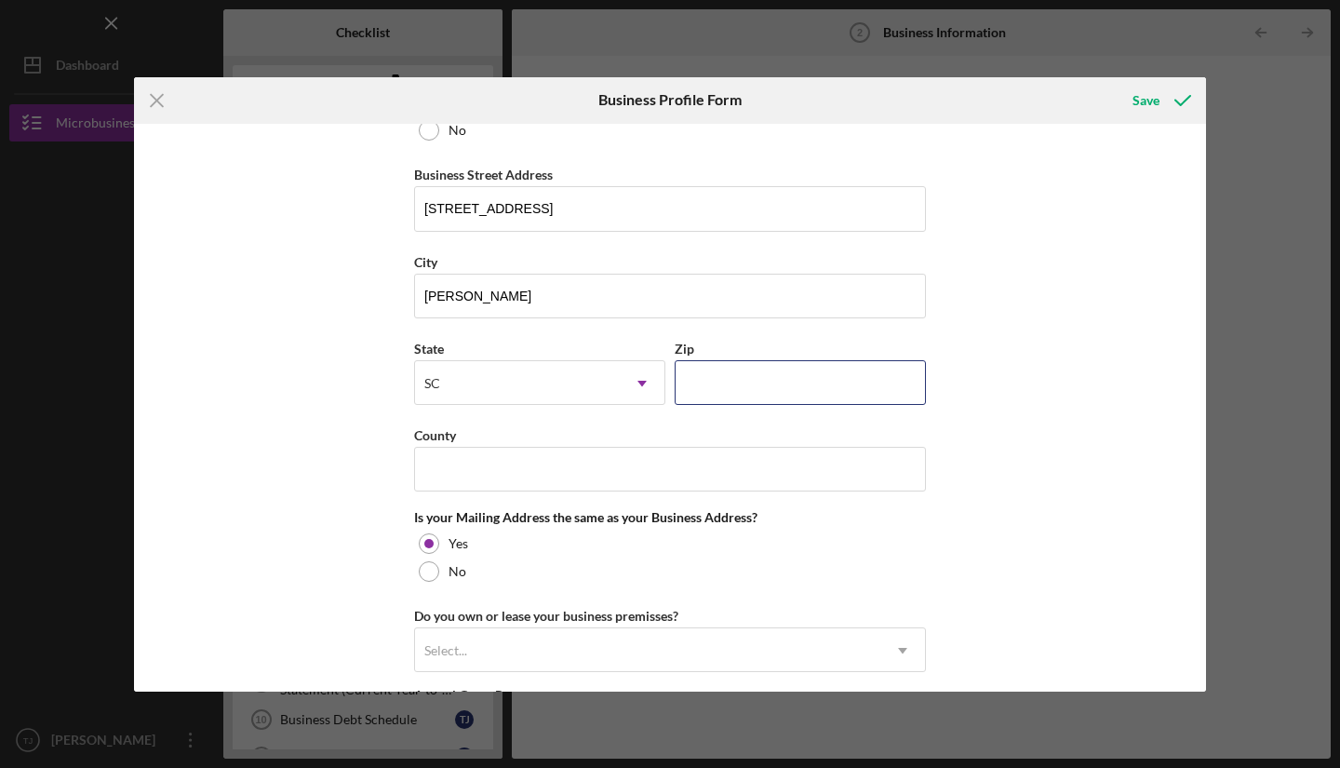
click at [843, 387] on input "Zip" at bounding box center [800, 382] width 251 height 45
type input "29651"
click at [493, 453] on input "County" at bounding box center [670, 469] width 512 height 45
type input "C"
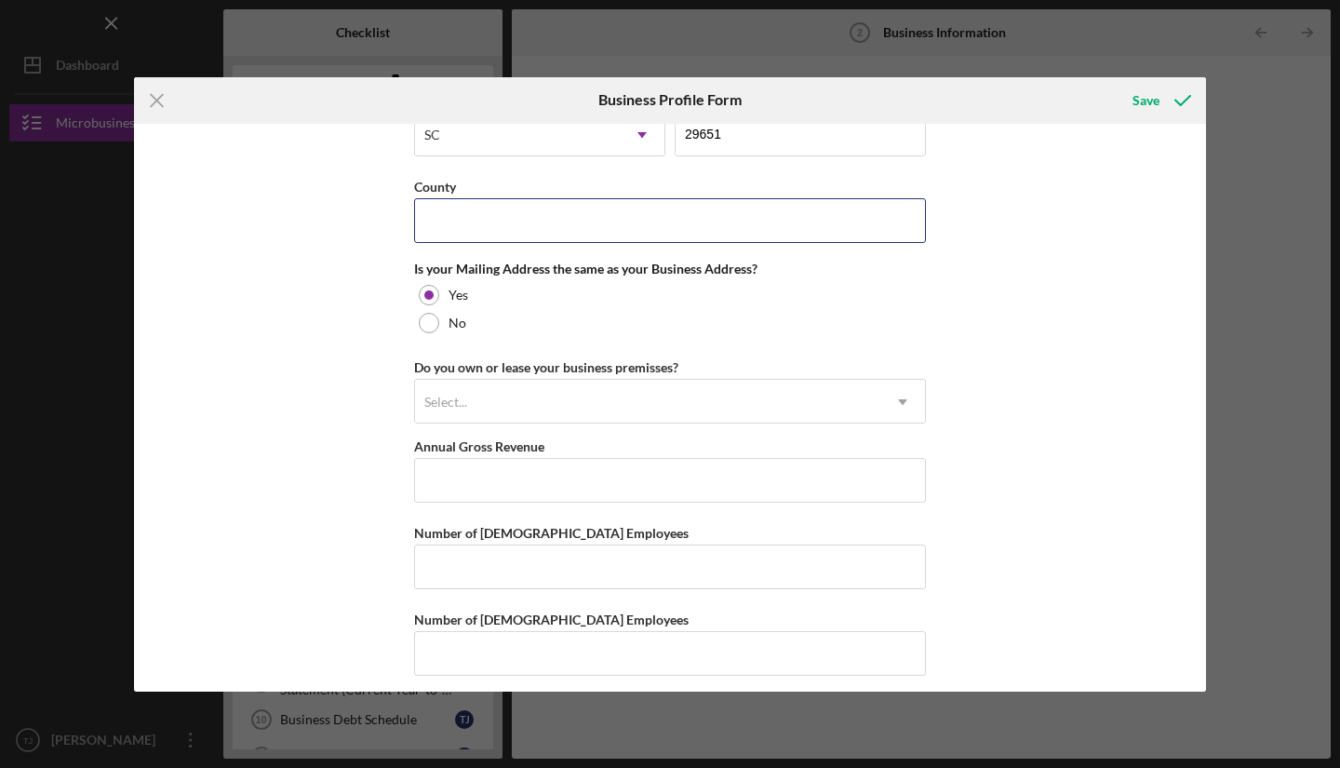
scroll to position [1321, 0]
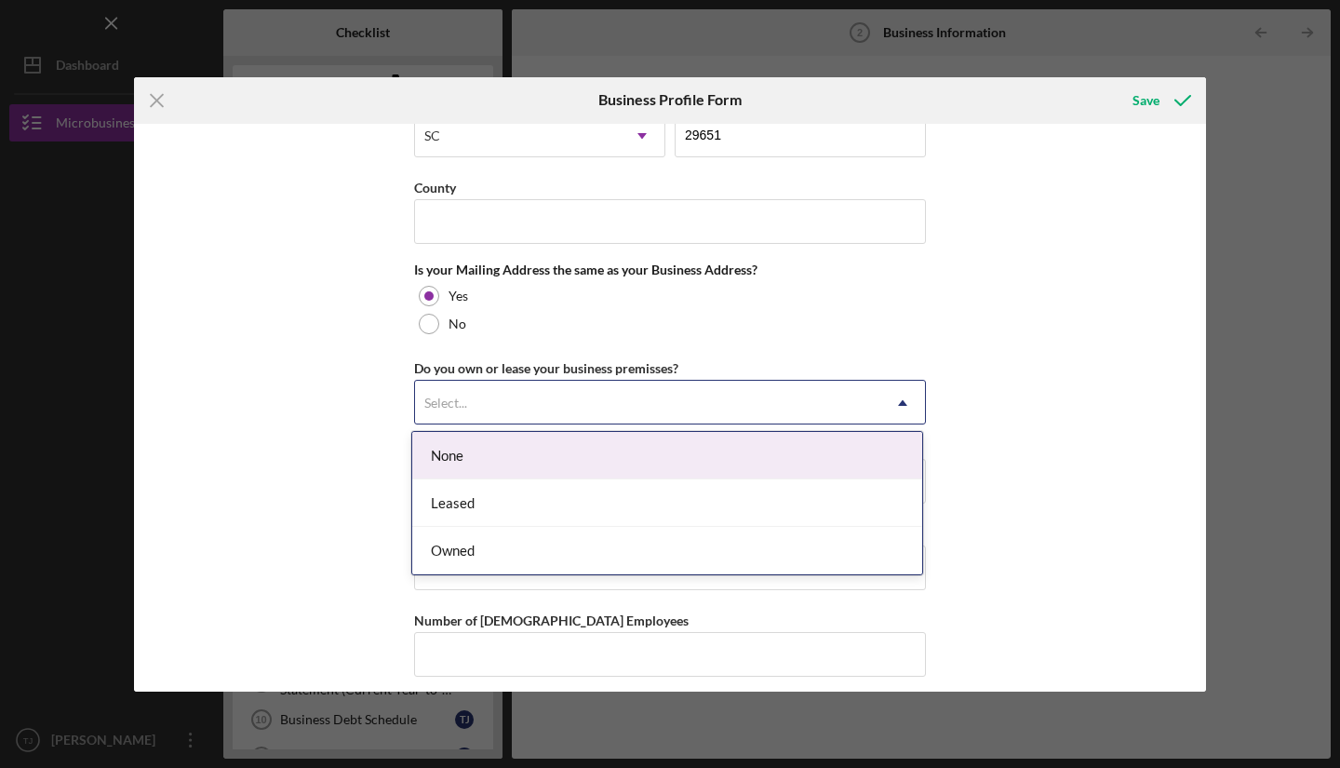
click at [685, 399] on div "Select..." at bounding box center [647, 403] width 465 height 43
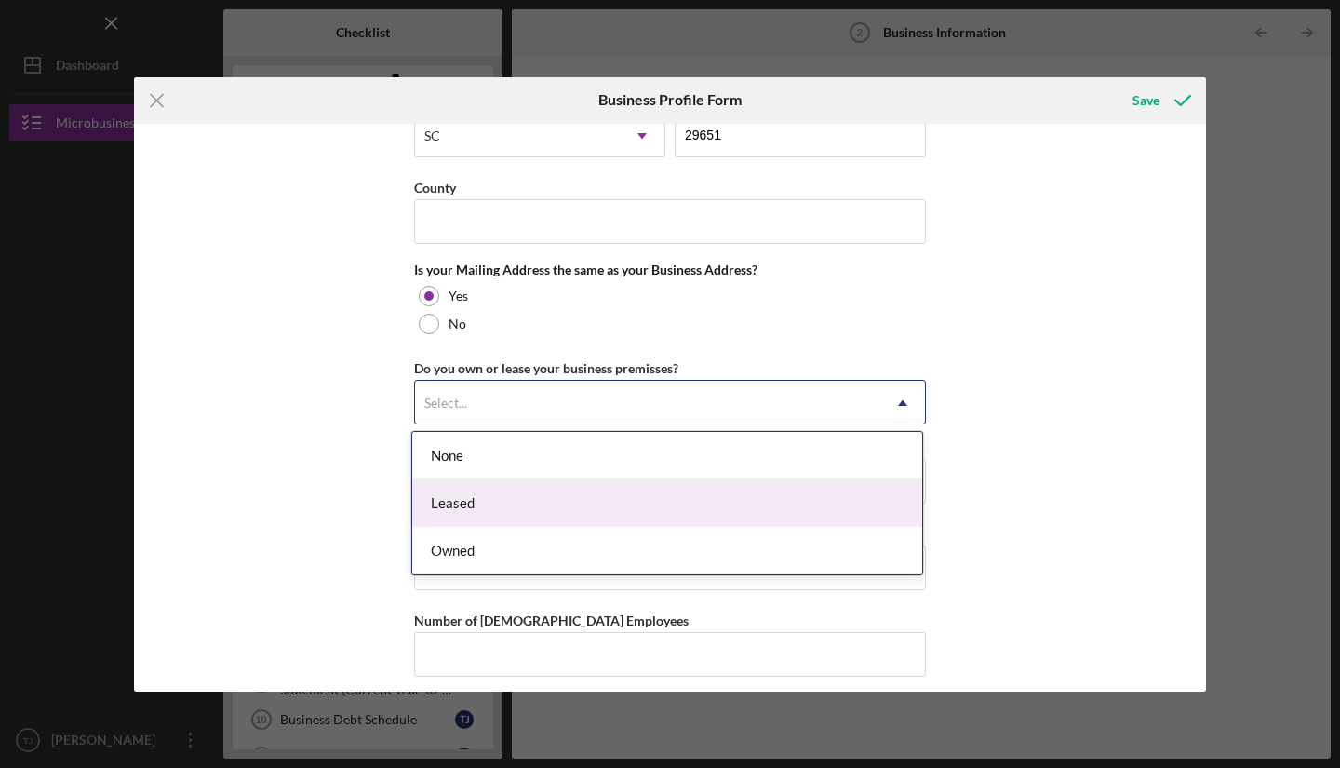
click at [614, 510] on div "Leased" at bounding box center [667, 502] width 510 height 47
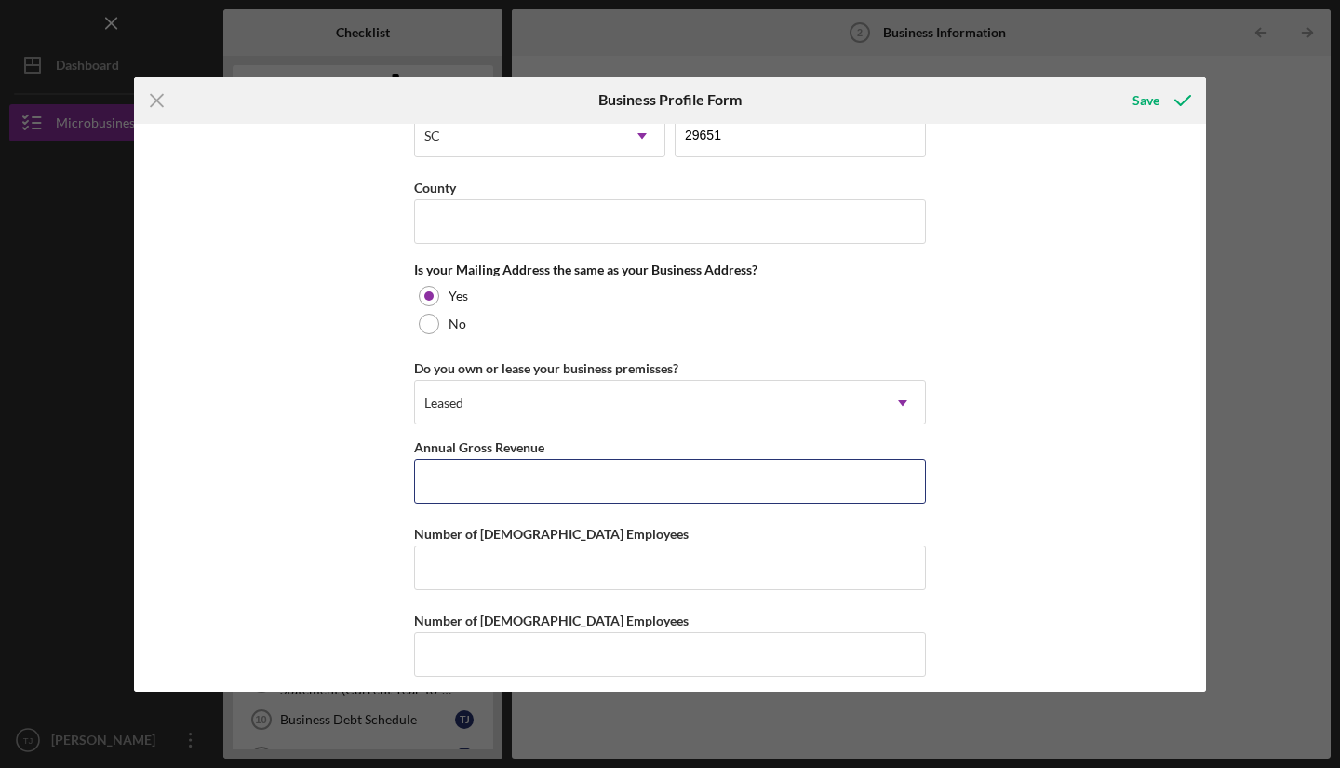
click at [556, 494] on input "Annual Gross Revenue" at bounding box center [670, 481] width 512 height 45
type input "$260,000"
click at [560, 571] on input "Number of [DEMOGRAPHIC_DATA] Employees" at bounding box center [670, 567] width 512 height 45
type input "4"
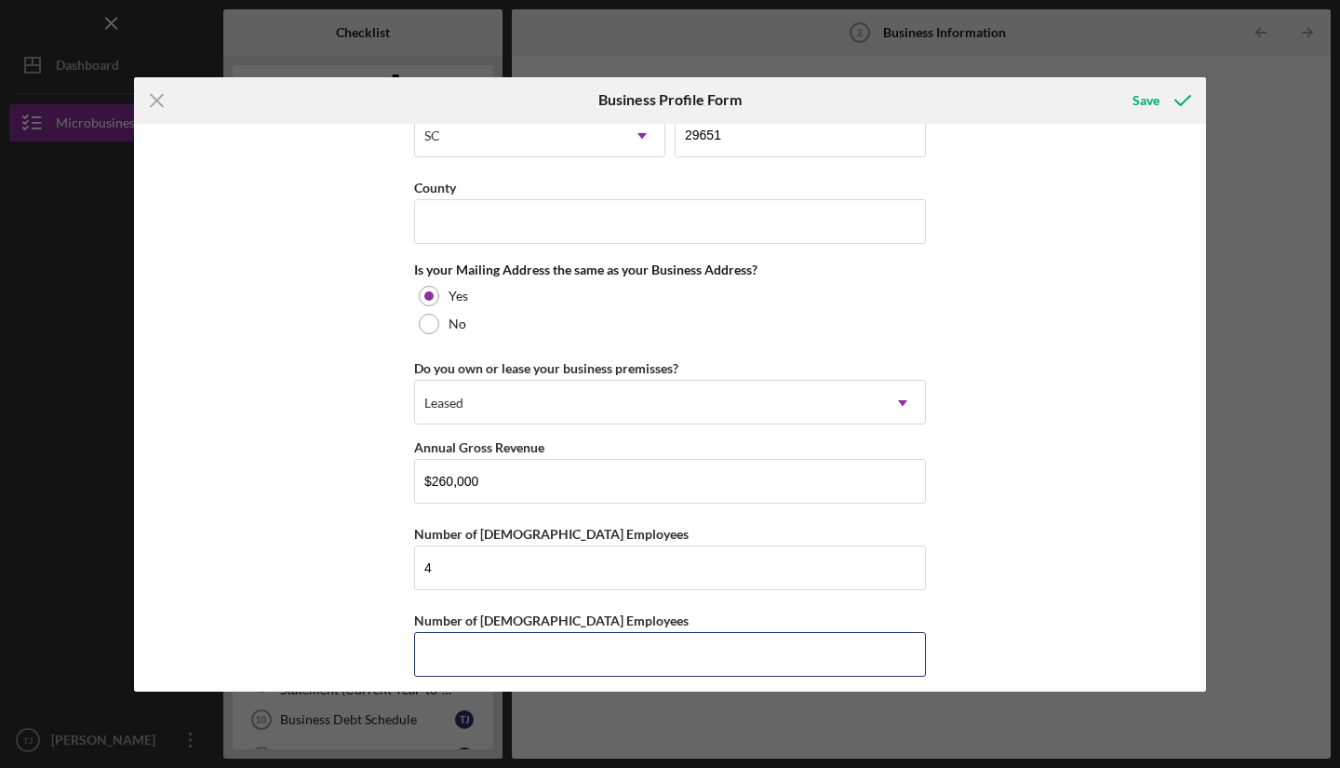
click at [589, 649] on input "Number of [DEMOGRAPHIC_DATA] Employees" at bounding box center [670, 654] width 512 height 45
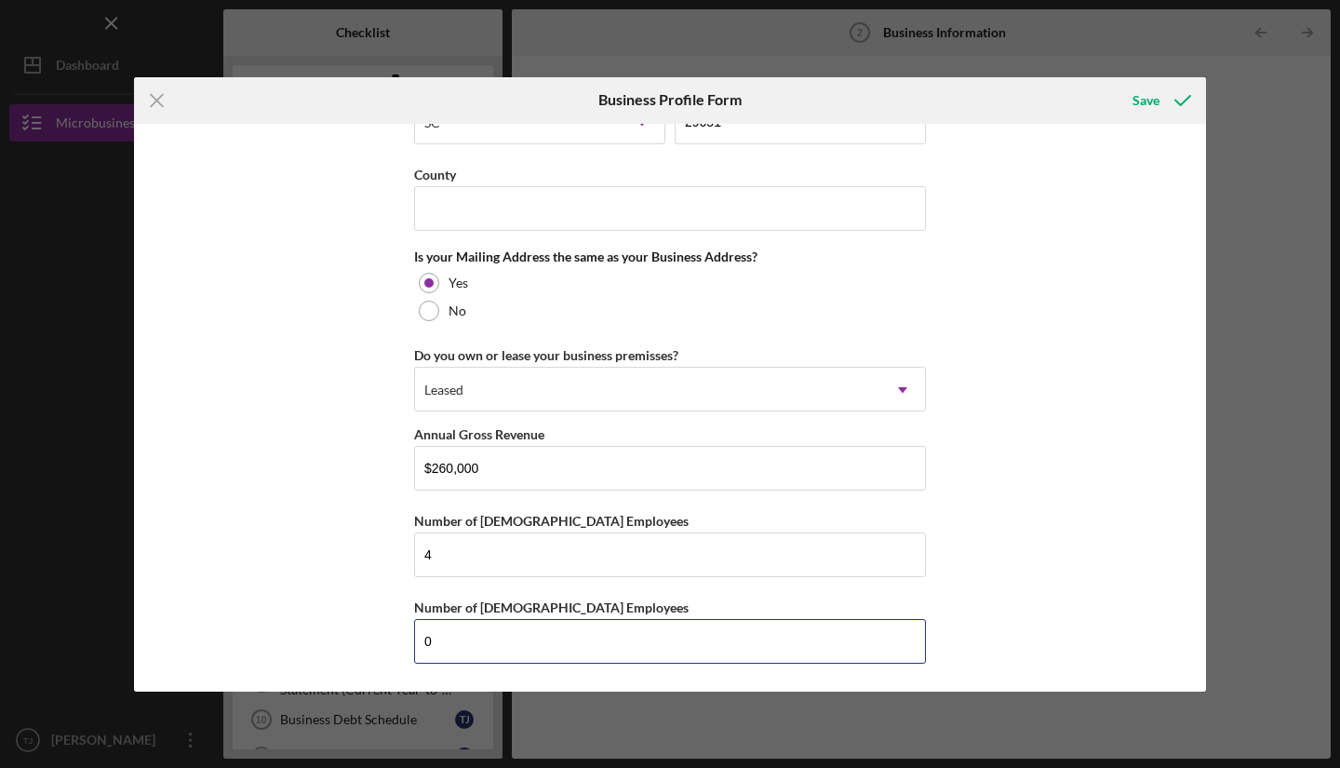
type input "0"
click at [1157, 98] on div "Save" at bounding box center [1146, 100] width 27 height 37
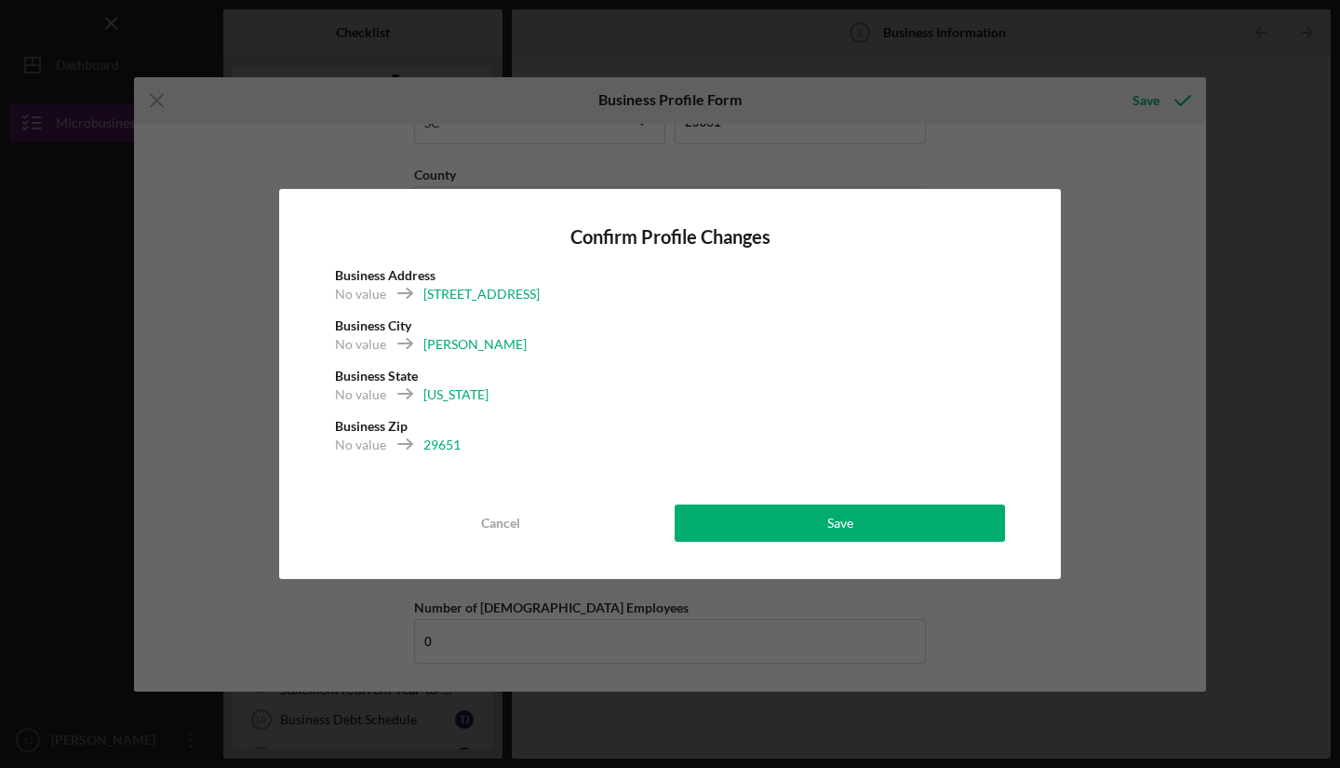
click at [842, 529] on div "Save" at bounding box center [840, 522] width 26 height 37
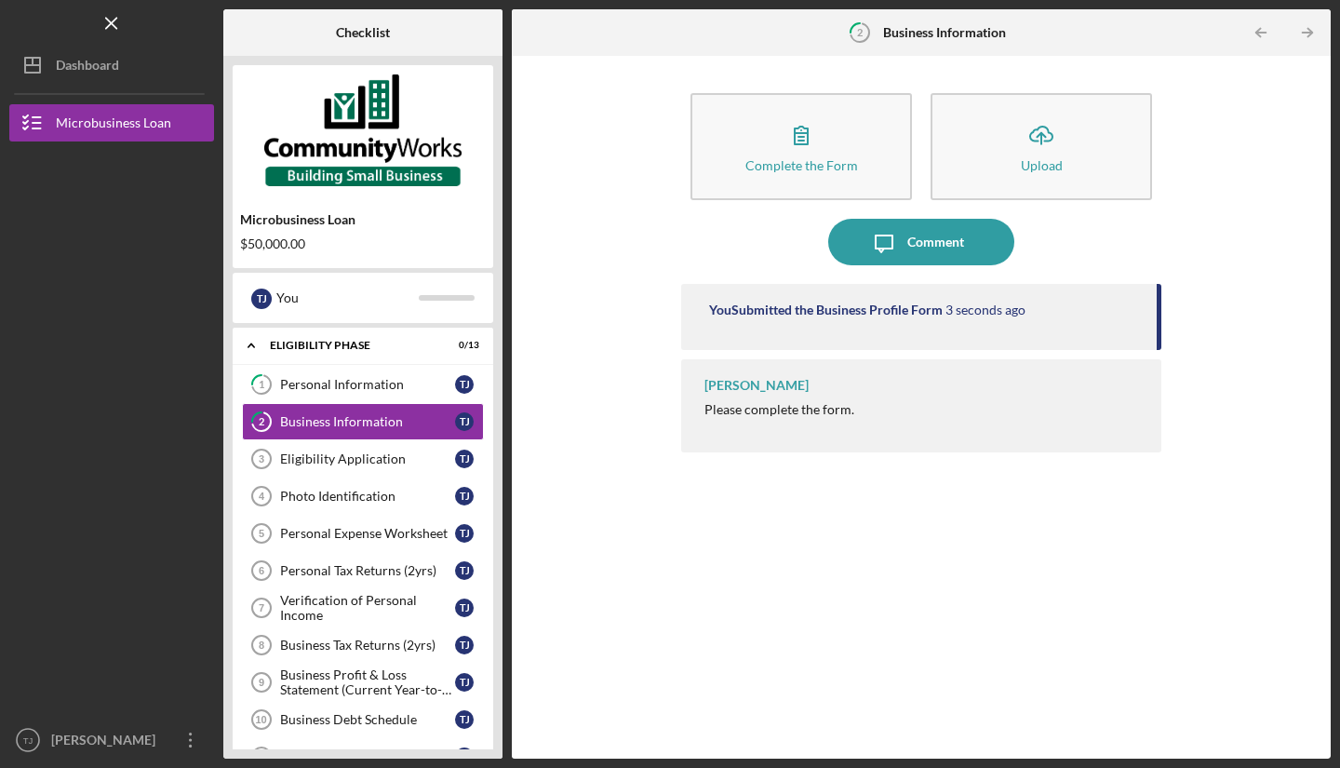
click at [1052, 155] on icon "Icon/Upload" at bounding box center [1041, 135] width 47 height 47
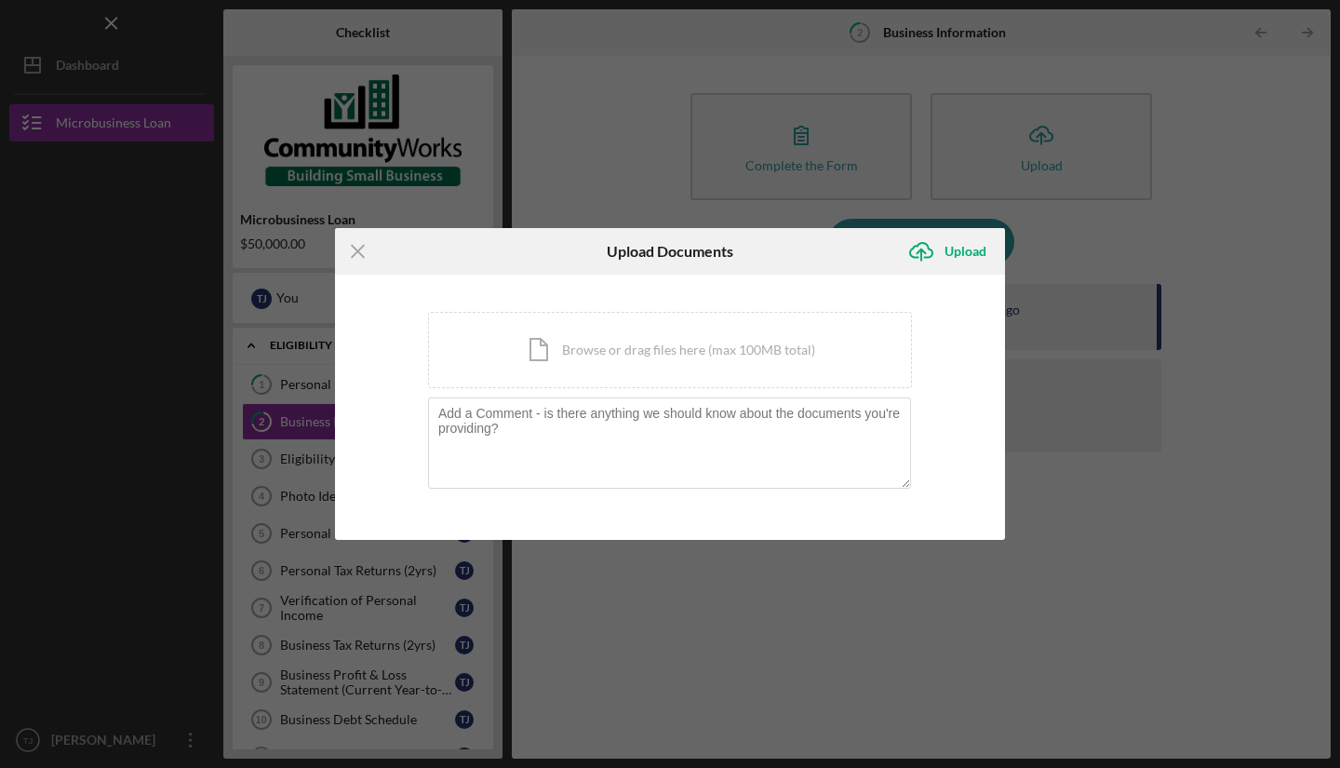
click at [674, 344] on div "Icon/Document Browse or drag files here (max 100MB total) Tap to choose files o…" at bounding box center [670, 350] width 484 height 76
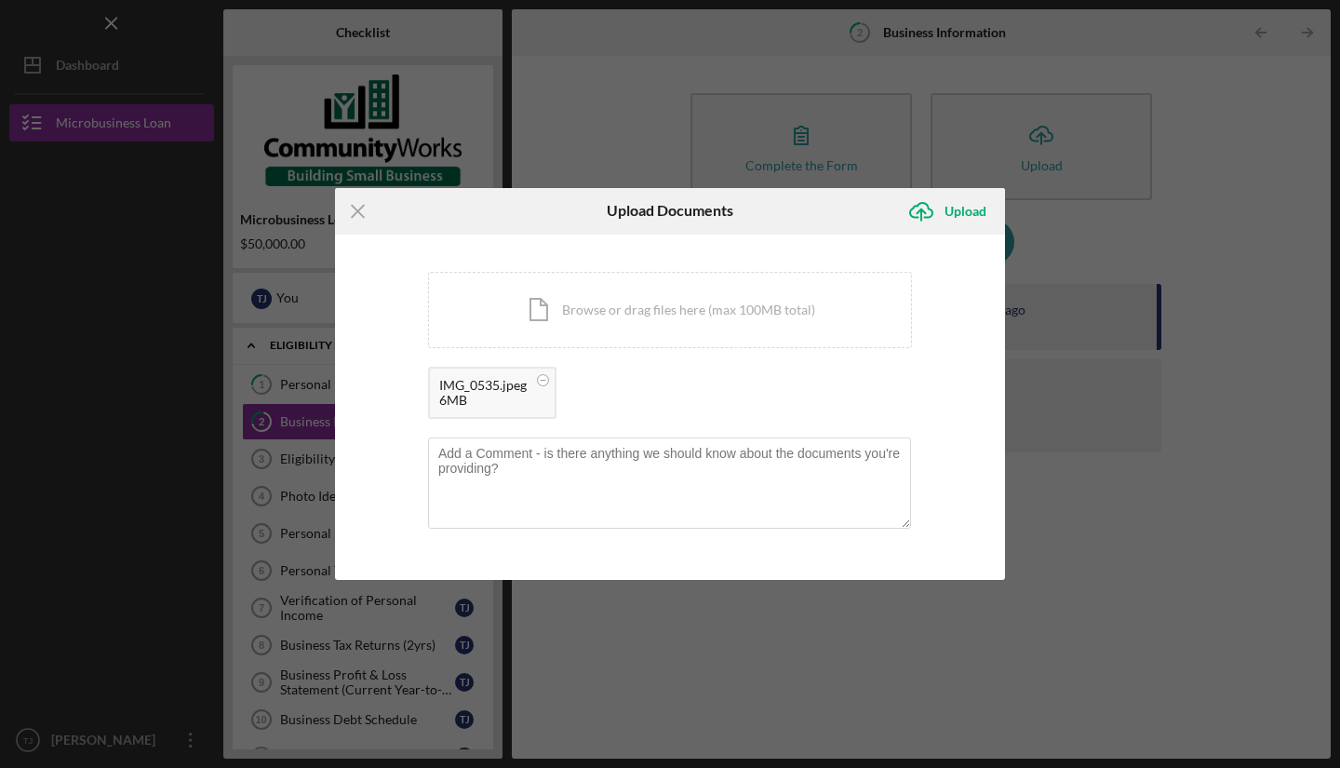
click at [623, 324] on div "Icon/Document Browse or drag files here (max 100MB total) Tap to choose files o…" at bounding box center [670, 310] width 484 height 76
click at [970, 207] on div "Upload" at bounding box center [966, 211] width 42 height 37
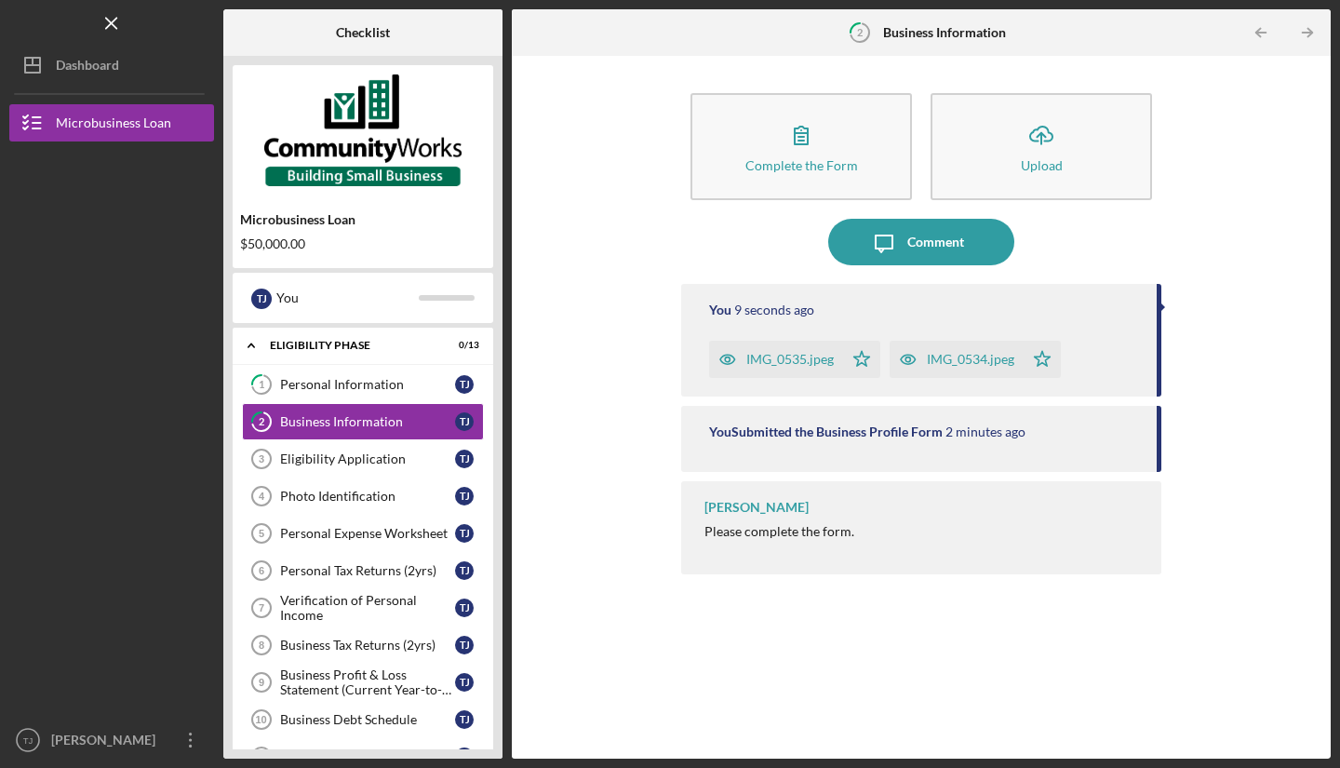
click at [347, 463] on div "Eligibility Application" at bounding box center [367, 458] width 175 height 15
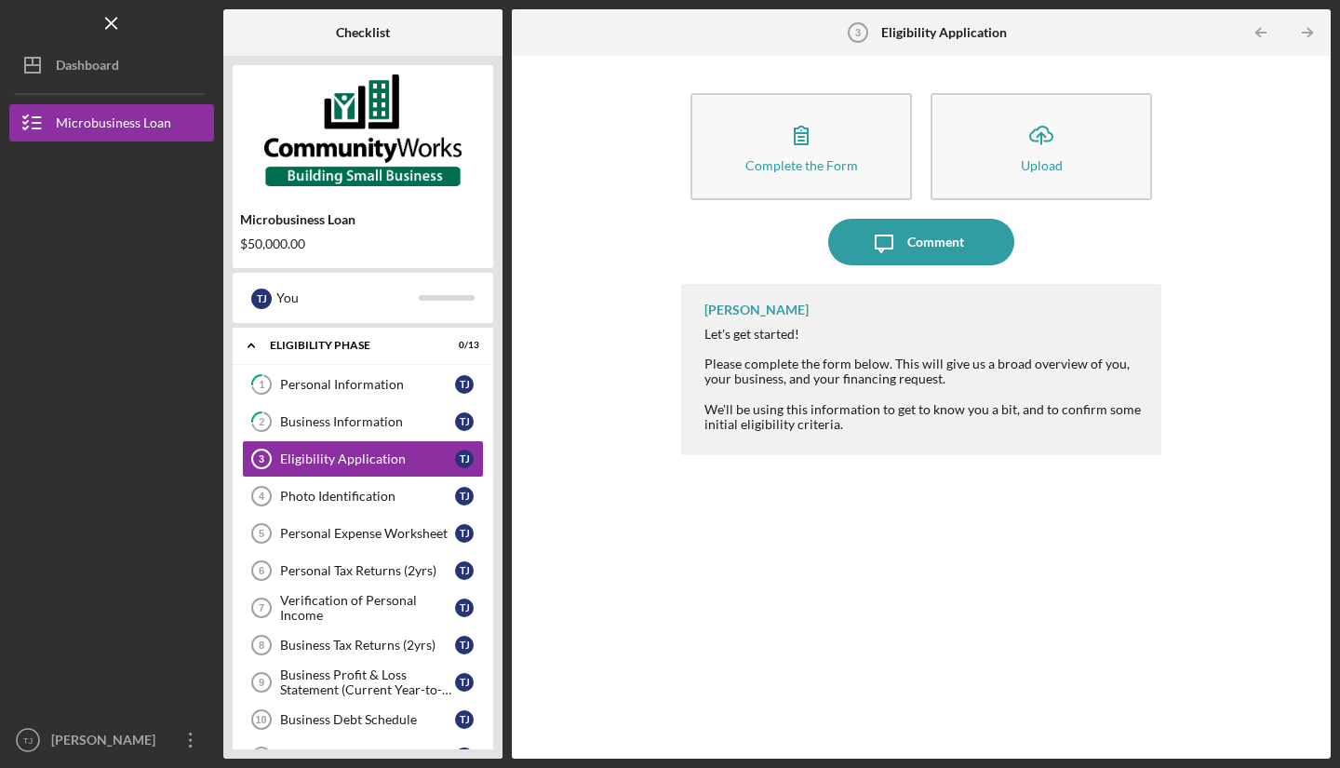
click at [842, 183] on button "Complete the Form Form" at bounding box center [800, 146] width 221 height 107
click at [821, 152] on icon "button" at bounding box center [801, 135] width 47 height 47
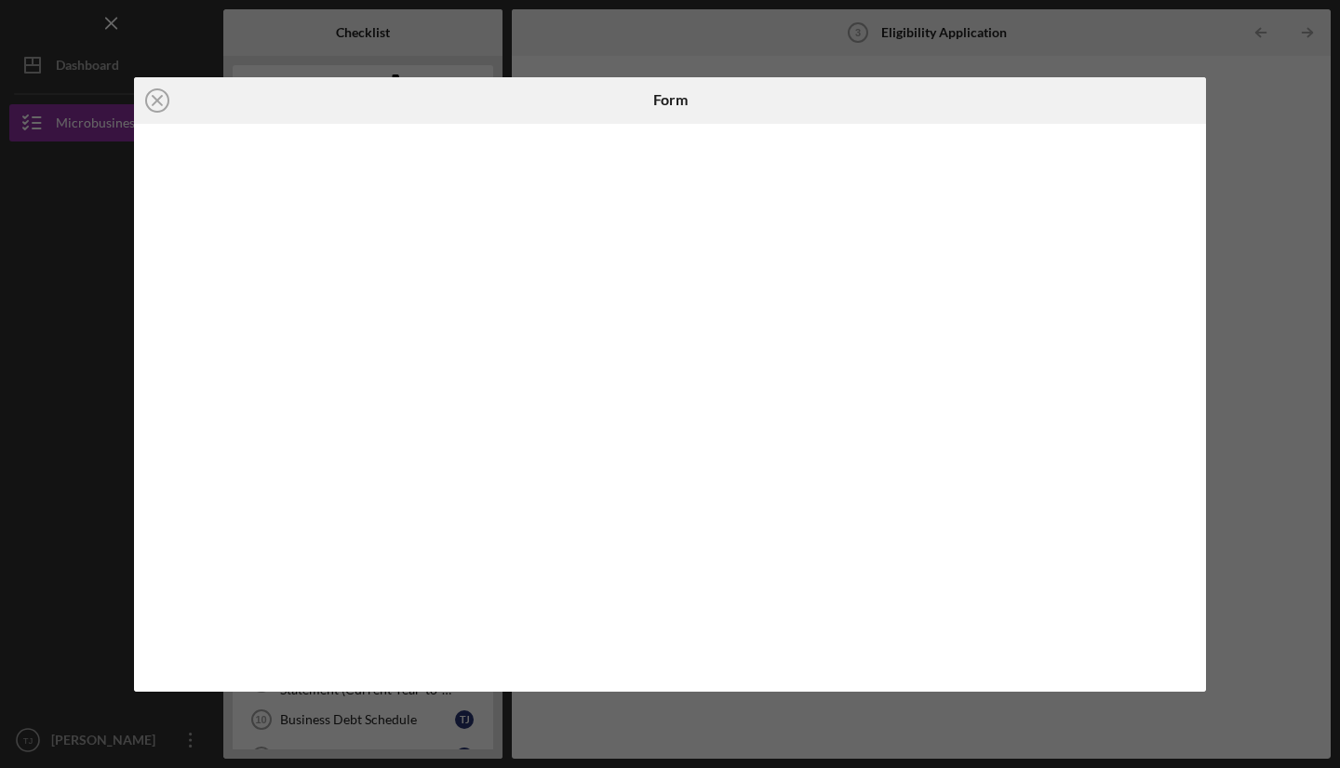
click at [1318, 275] on div "Icon/Close Form" at bounding box center [670, 384] width 1340 height 768
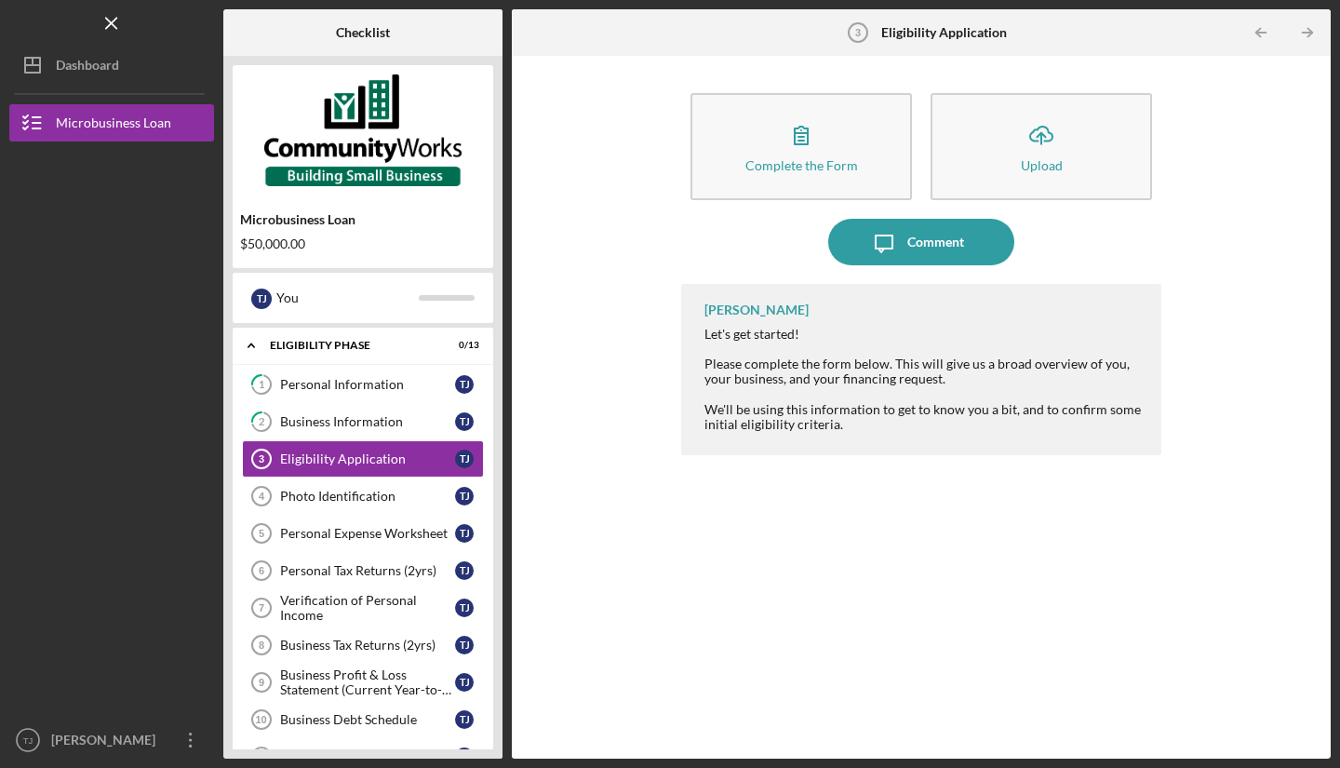
click at [1318, 275] on div "Complete the Form Form Icon/Upload Upload Icon/Message Comment [PERSON_NAME] Le…" at bounding box center [921, 407] width 800 height 684
click at [1066, 155] on button "Icon/Upload Upload" at bounding box center [1041, 146] width 221 height 107
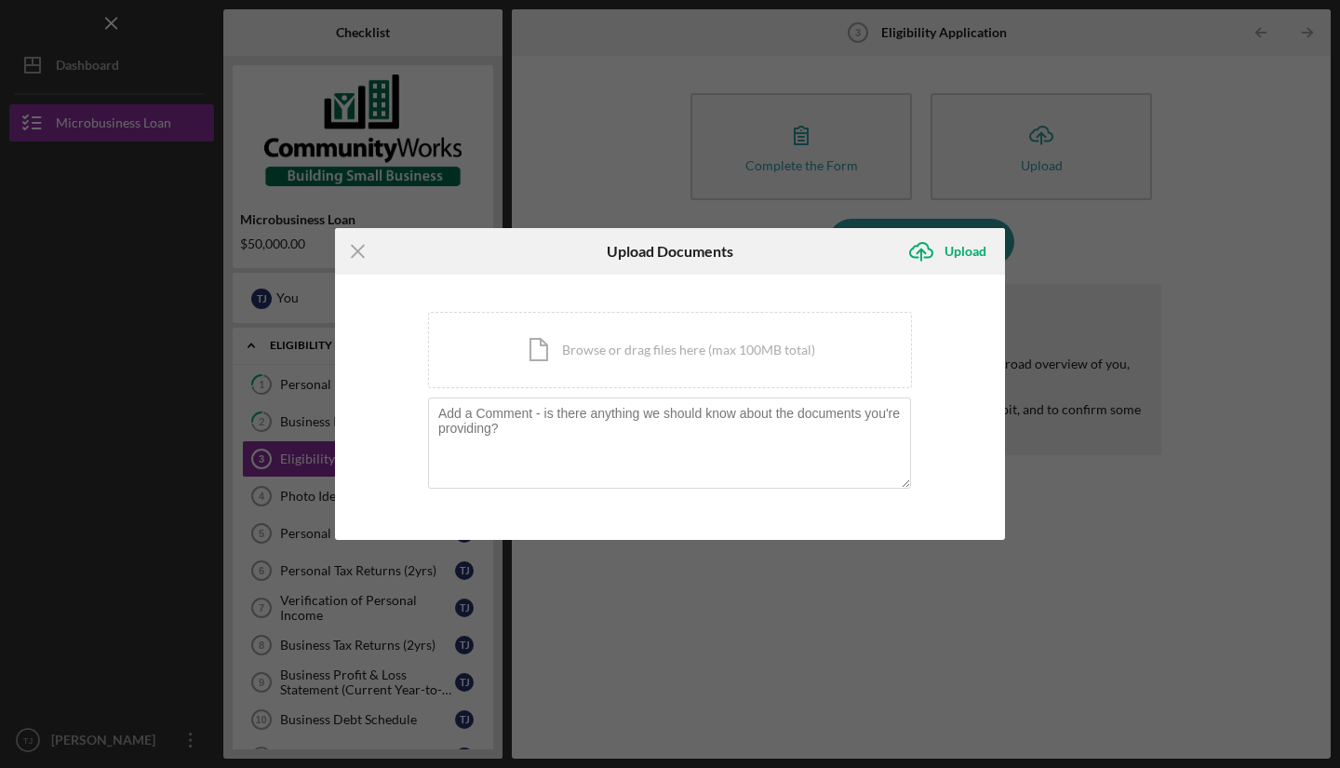
click at [1160, 342] on div "Icon/Menu Close Upload Documents Icon/Upload Upload You're uploading documents …" at bounding box center [670, 384] width 1340 height 768
click at [357, 254] on icon "Icon/Menu Close" at bounding box center [358, 251] width 47 height 47
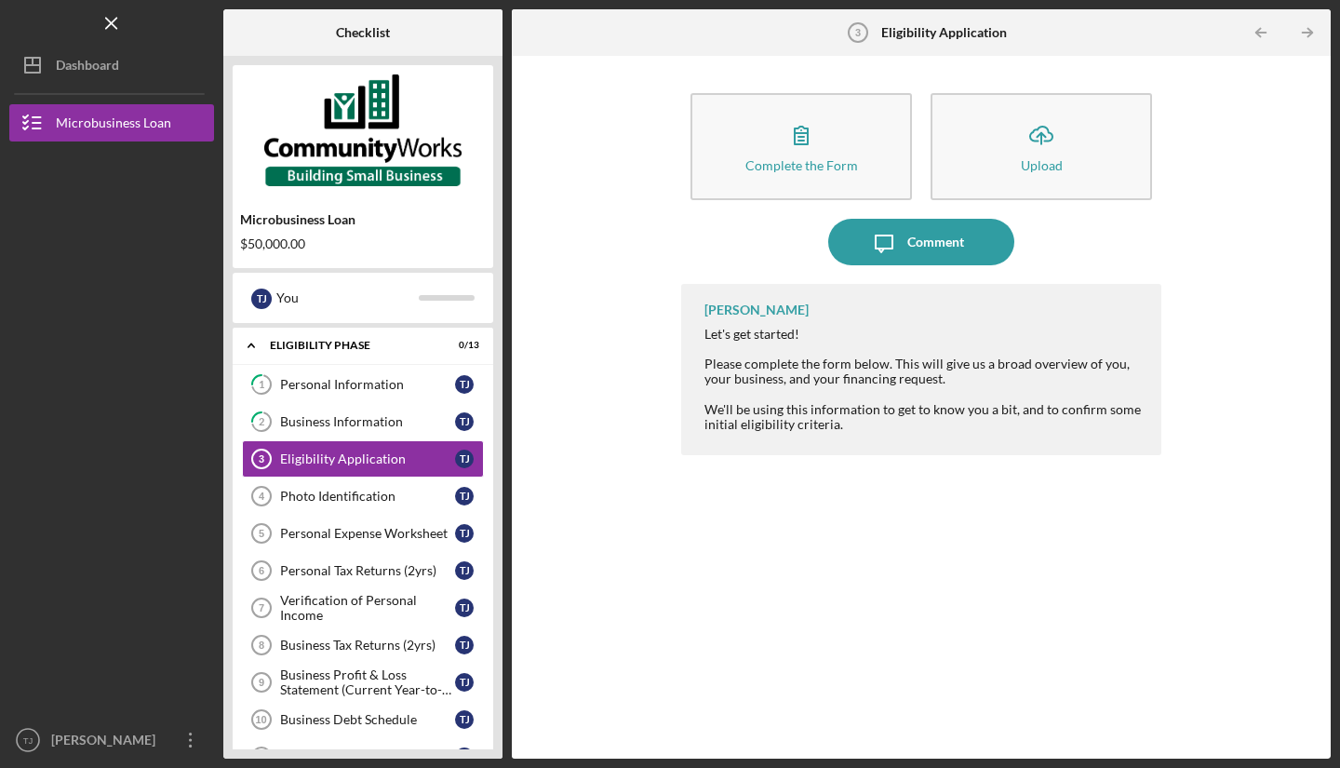
click at [324, 394] on link "1 Personal Information T J" at bounding box center [363, 384] width 242 height 37
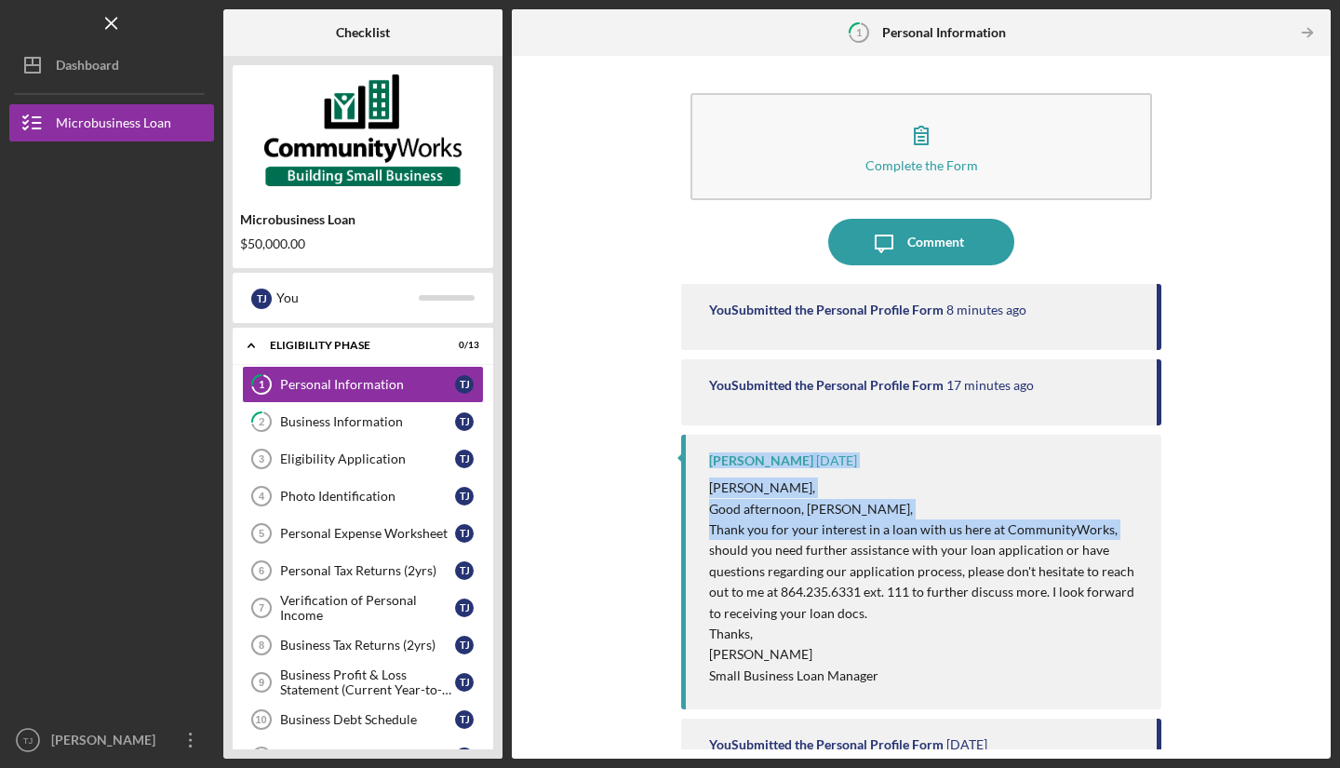
drag, startPoint x: 1313, startPoint y: 379, endPoint x: 1320, endPoint y: 530, distance: 151.8
click at [1320, 530] on div "Complete the Form Form Icon/Message Comment You Submitted the Personal Profile …" at bounding box center [921, 407] width 800 height 684
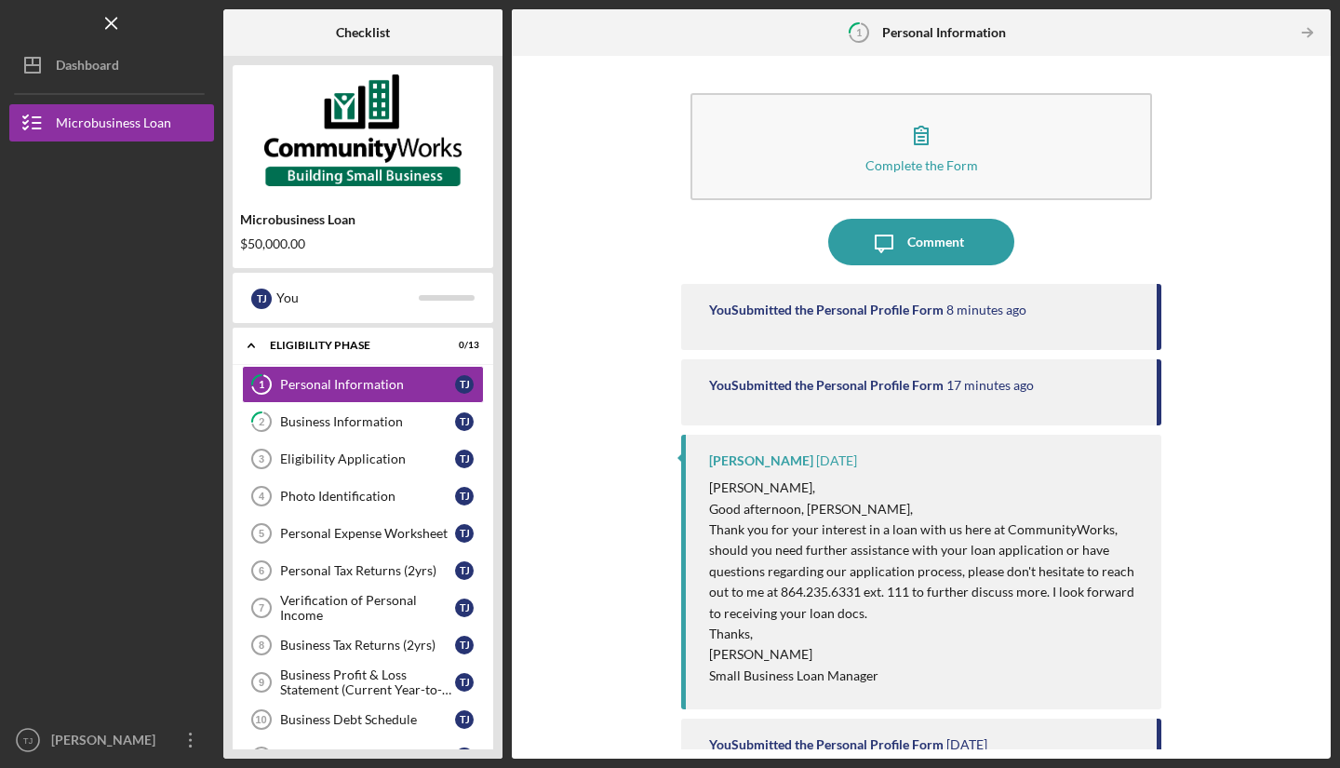
click at [1234, 543] on div "Complete the Form Form Icon/Message Comment You Submitted the Personal Profile …" at bounding box center [921, 407] width 800 height 684
click at [342, 430] on link "2 Business Information T J" at bounding box center [363, 421] width 242 height 37
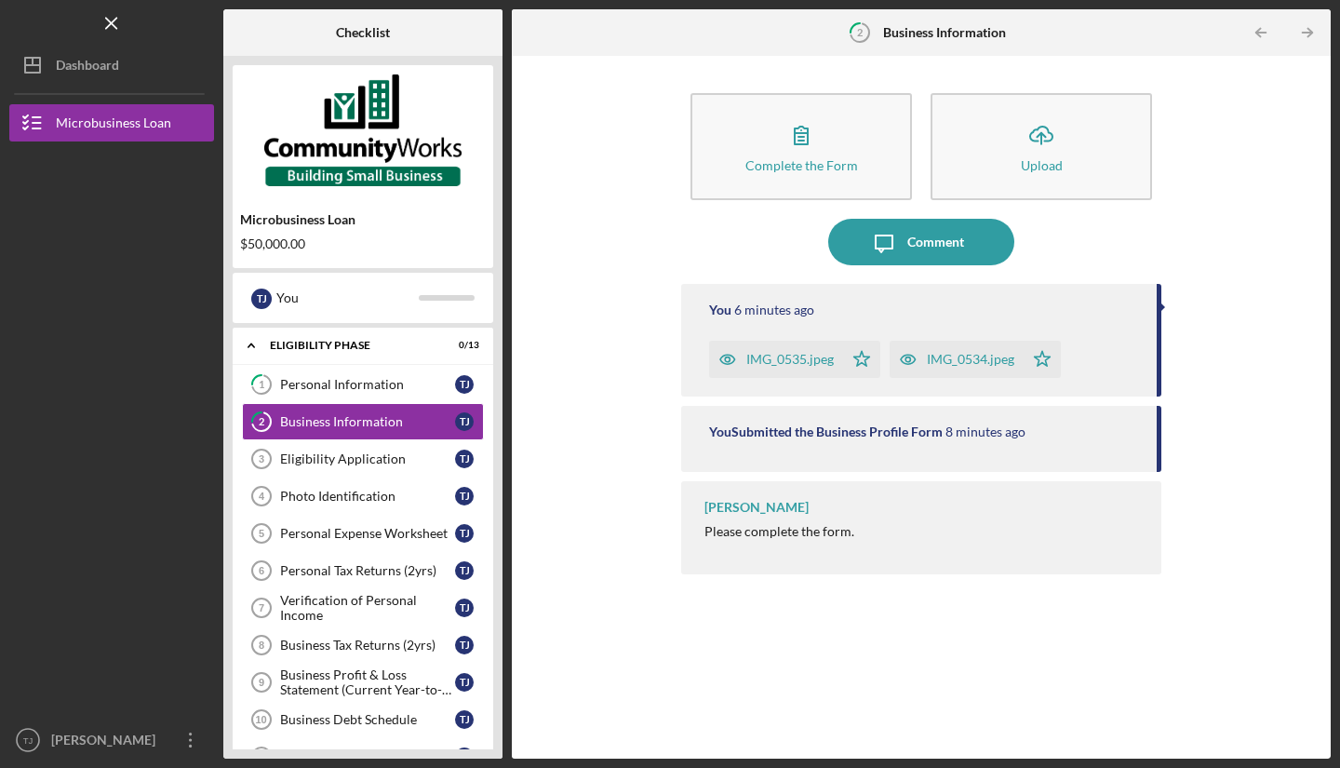
click at [422, 394] on link "1 Personal Information T J" at bounding box center [363, 384] width 242 height 37
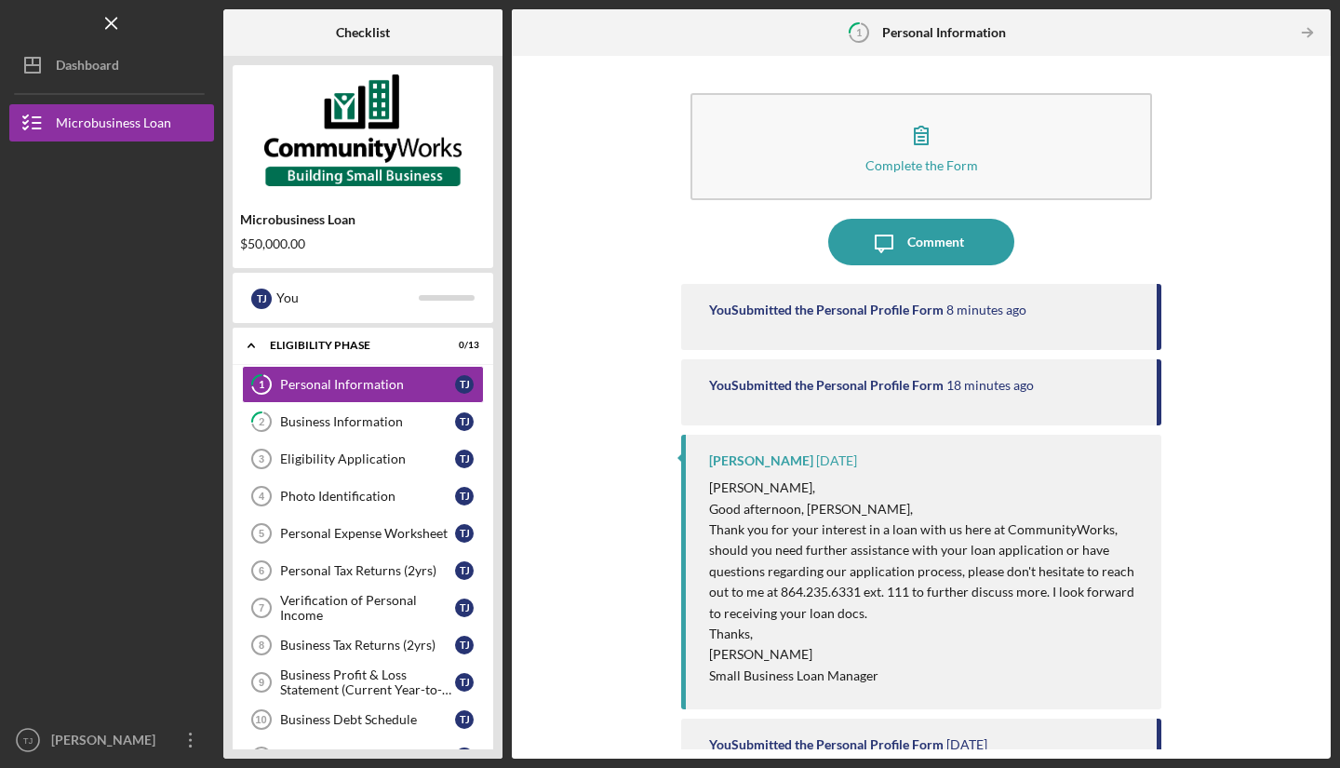
click at [377, 426] on div "Business Information" at bounding box center [367, 421] width 175 height 15
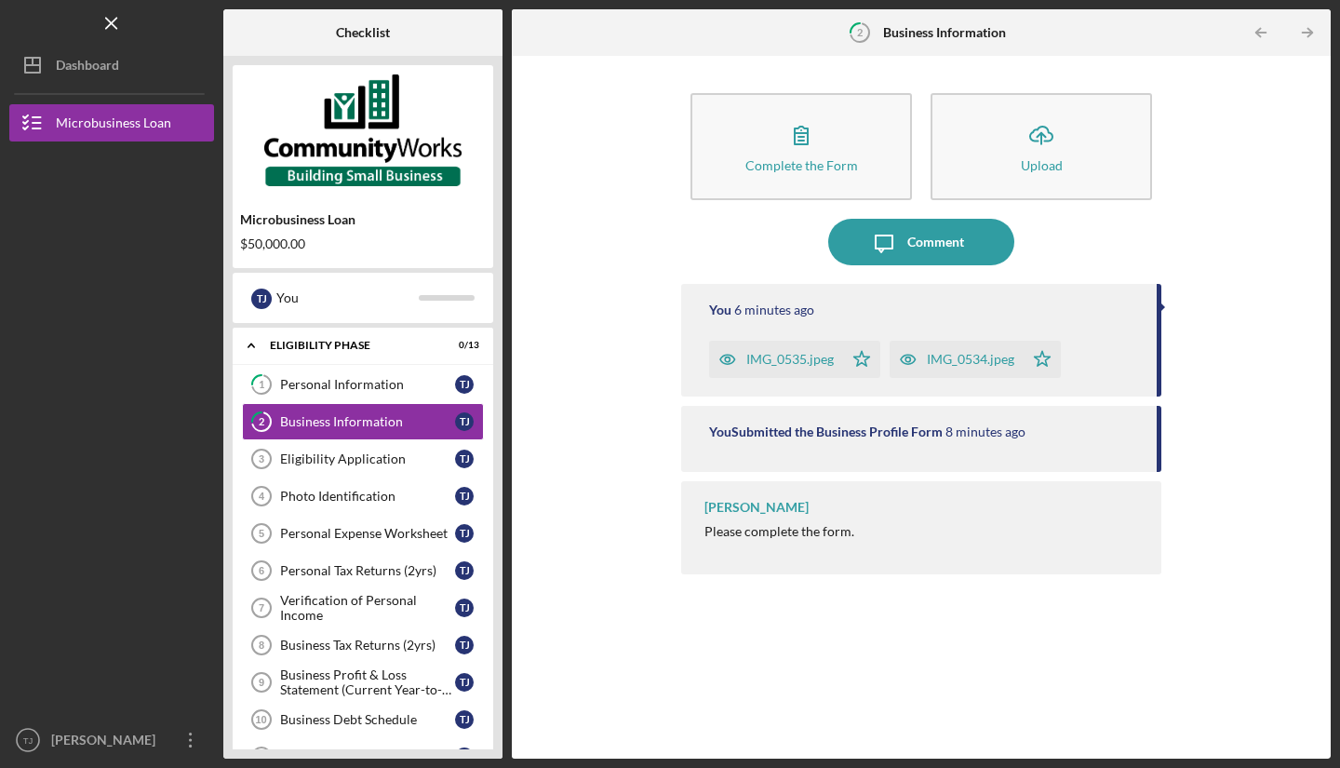
click at [369, 463] on div "Eligibility Application" at bounding box center [367, 458] width 175 height 15
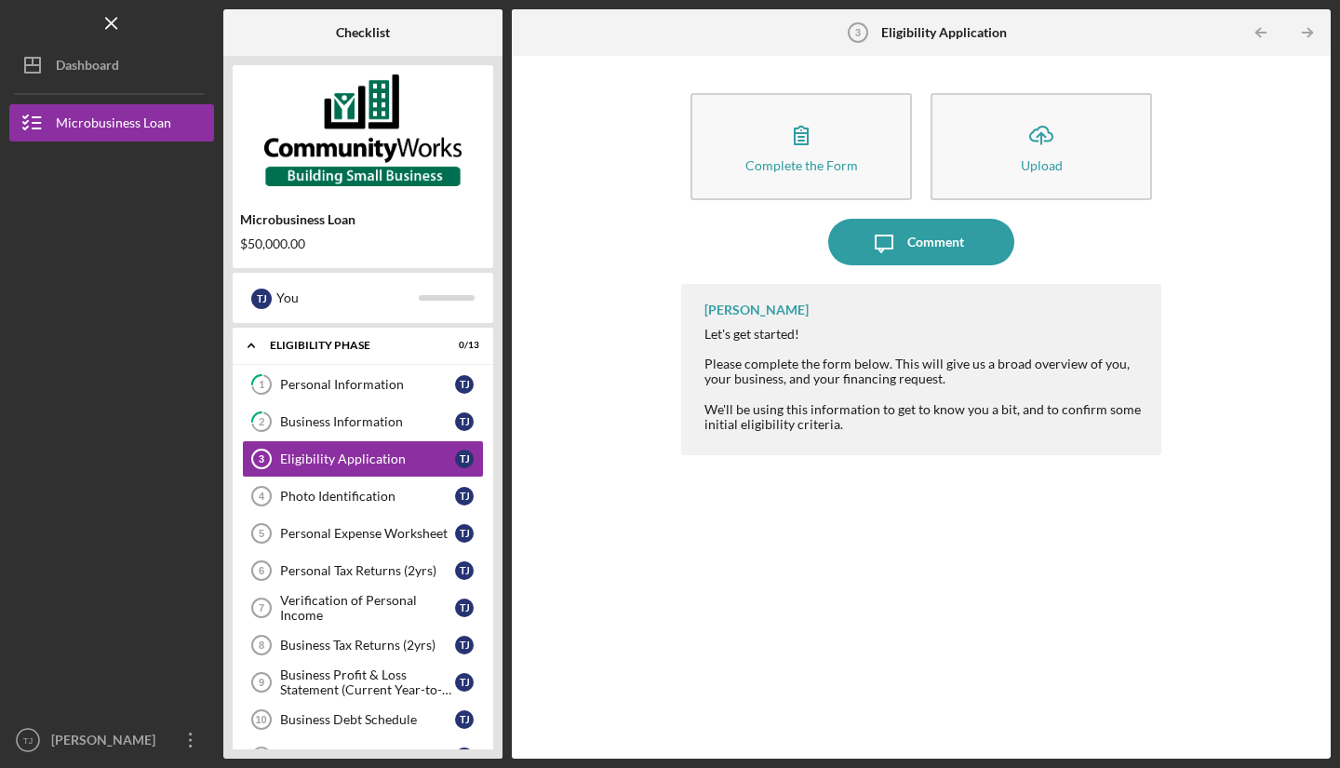
click at [848, 182] on button "Complete the Form Form" at bounding box center [800, 146] width 221 height 107
click at [394, 454] on div "Eligibility Application" at bounding box center [367, 458] width 175 height 15
click at [820, 148] on icon "button" at bounding box center [801, 135] width 47 height 47
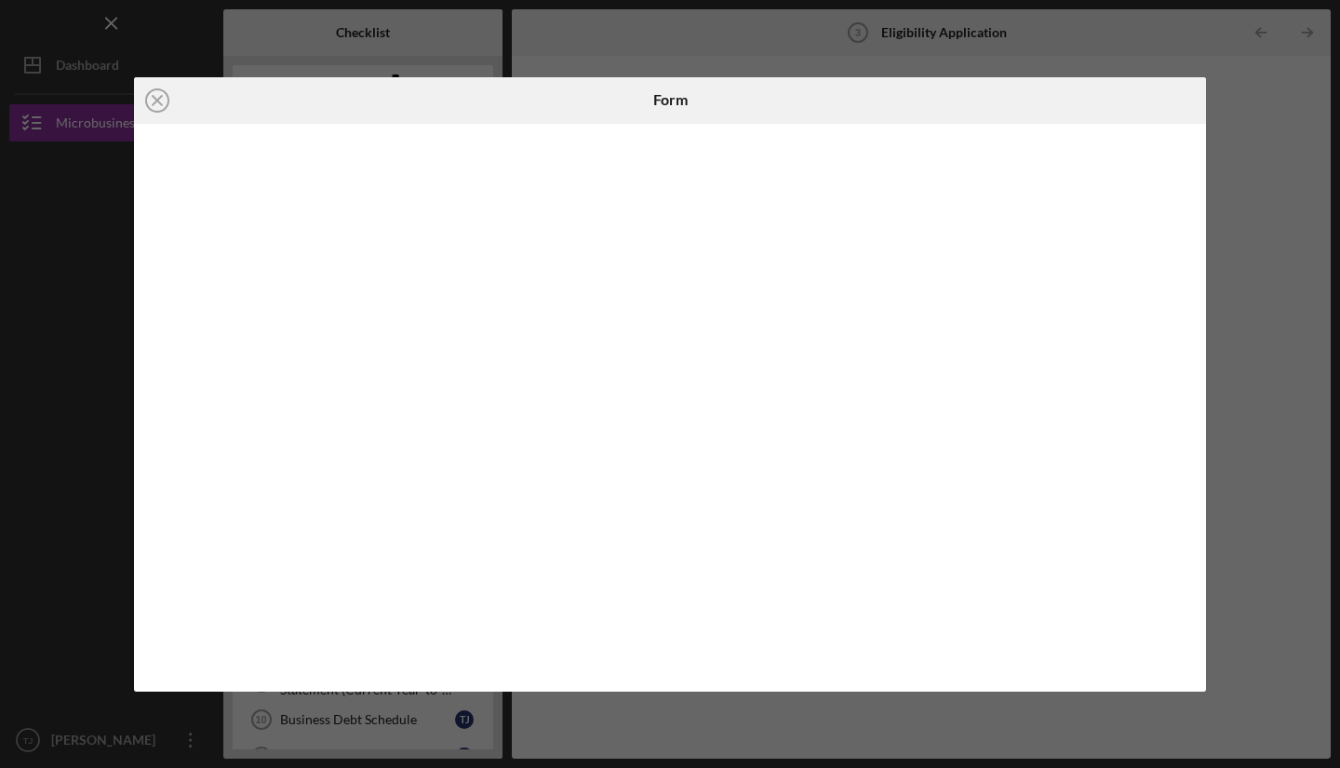
click at [1226, 412] on div "Icon/Close Form" at bounding box center [670, 384] width 1340 height 768
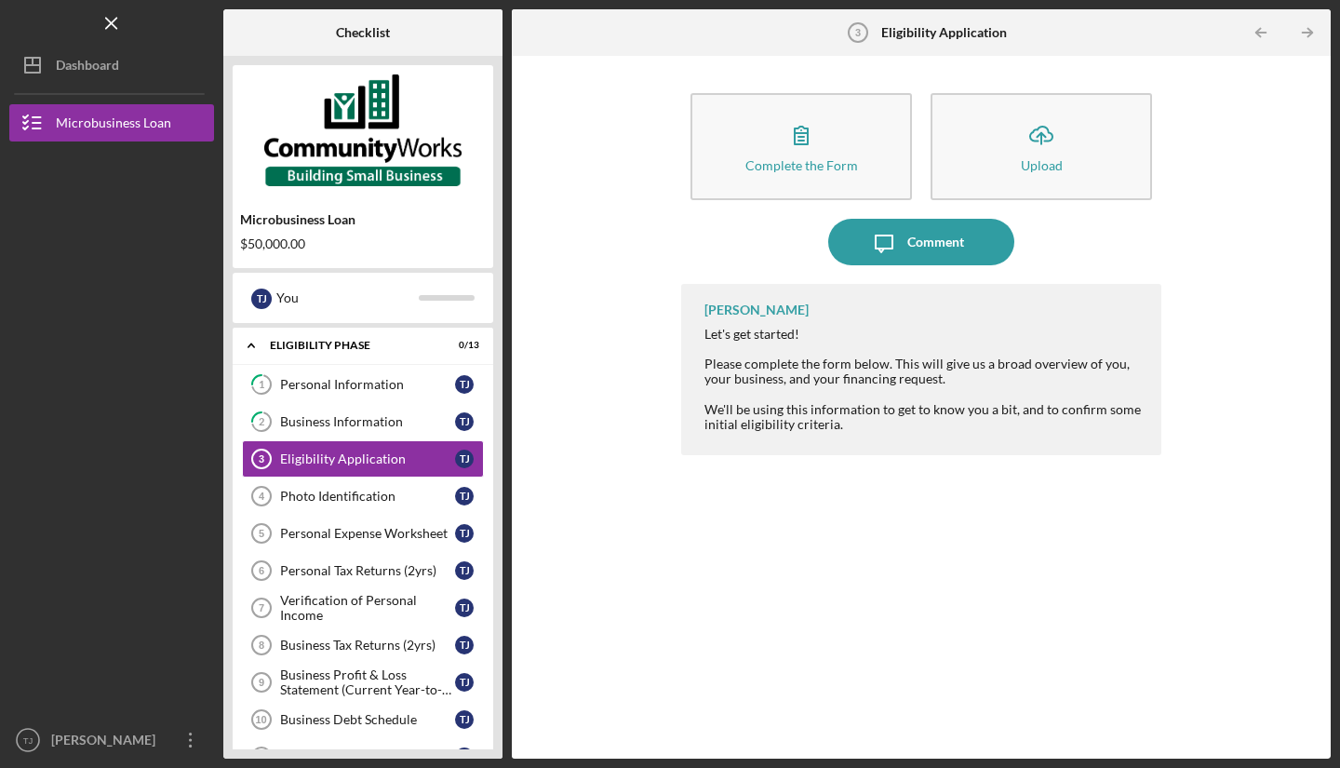
click at [380, 424] on div "Business Information" at bounding box center [367, 421] width 175 height 15
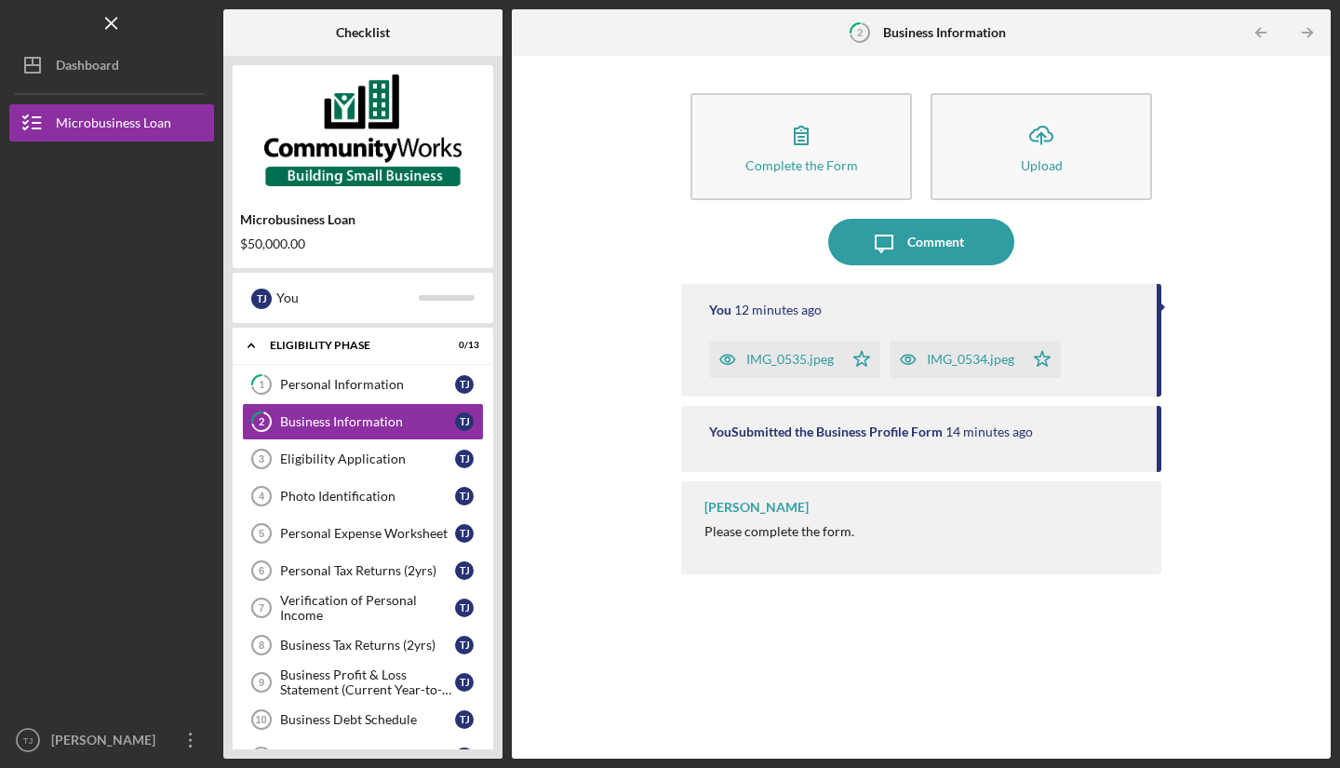
click at [831, 160] on div "Complete the Form" at bounding box center [801, 165] width 113 height 14
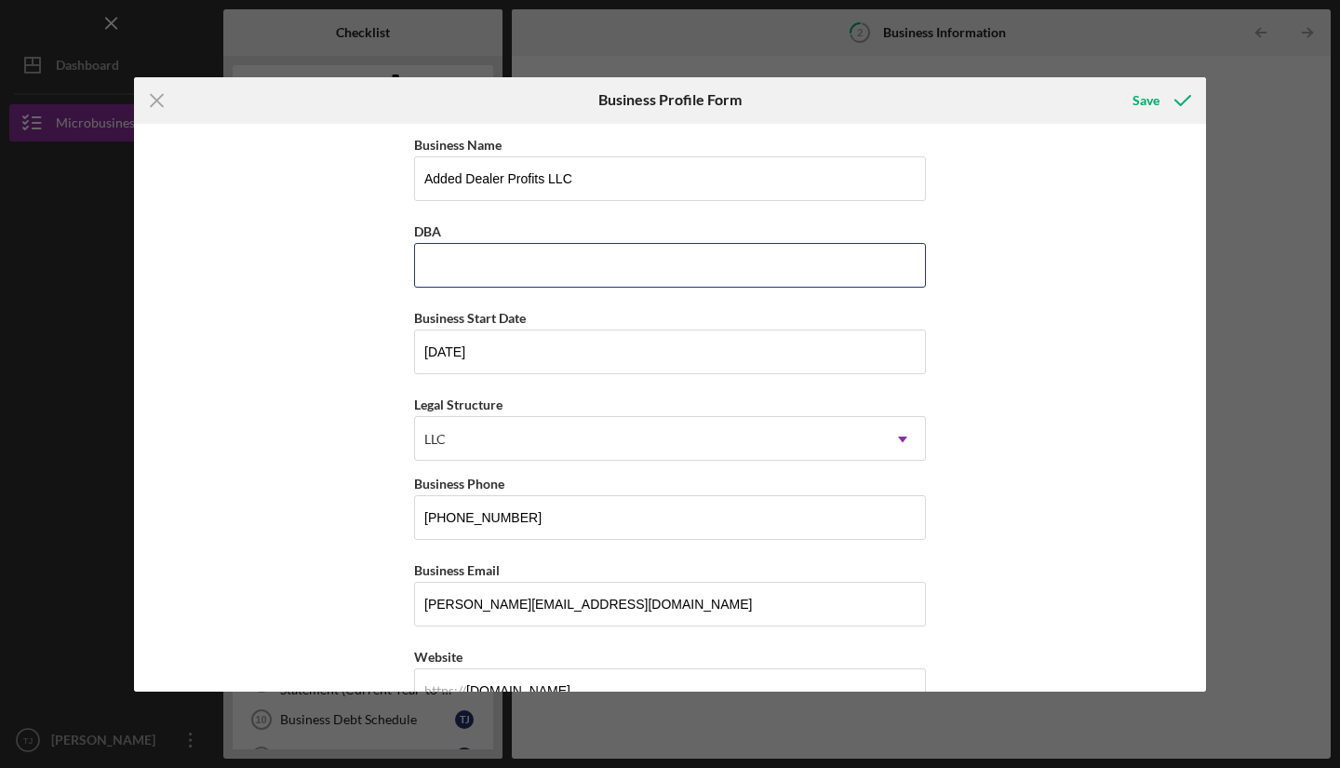
click at [683, 266] on input "DBA" at bounding box center [670, 265] width 512 height 45
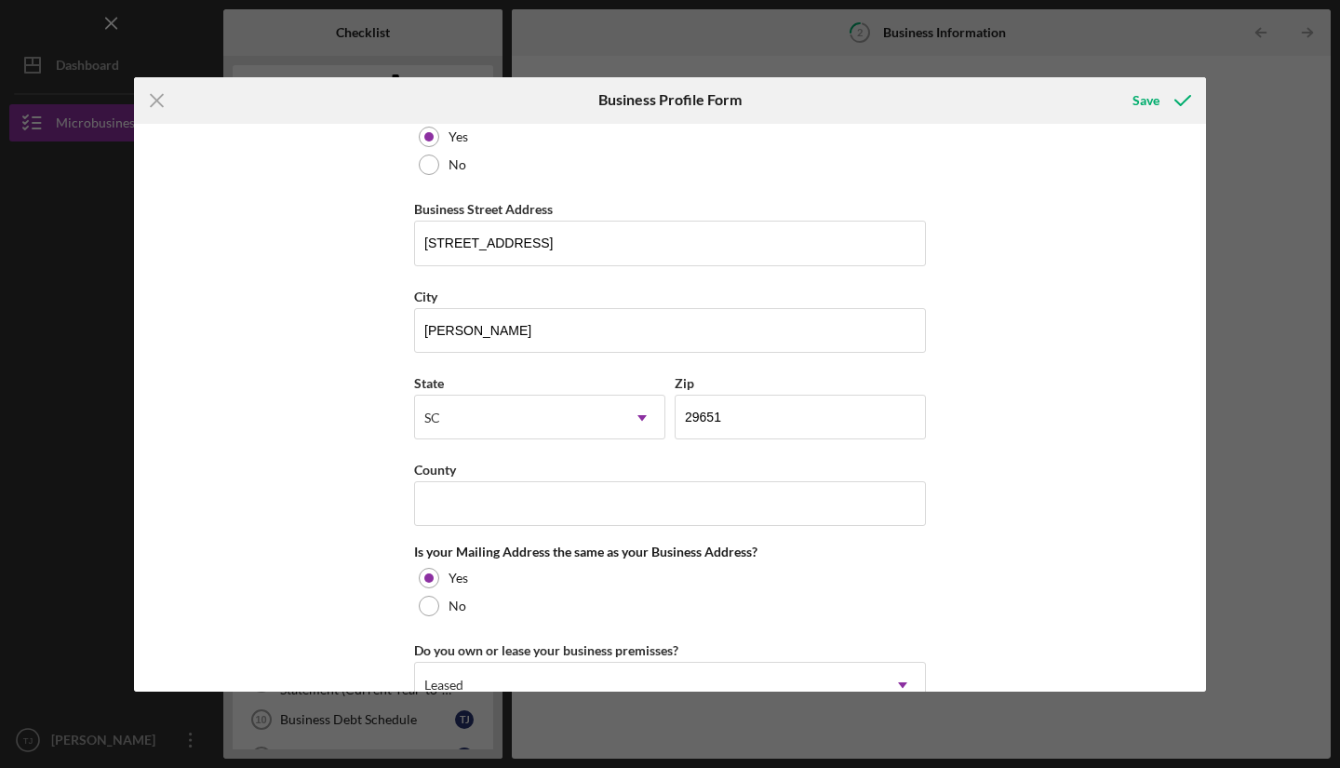
scroll to position [1038, 0]
type input "N/A"
click at [654, 496] on input "County" at bounding box center [670, 505] width 512 height 45
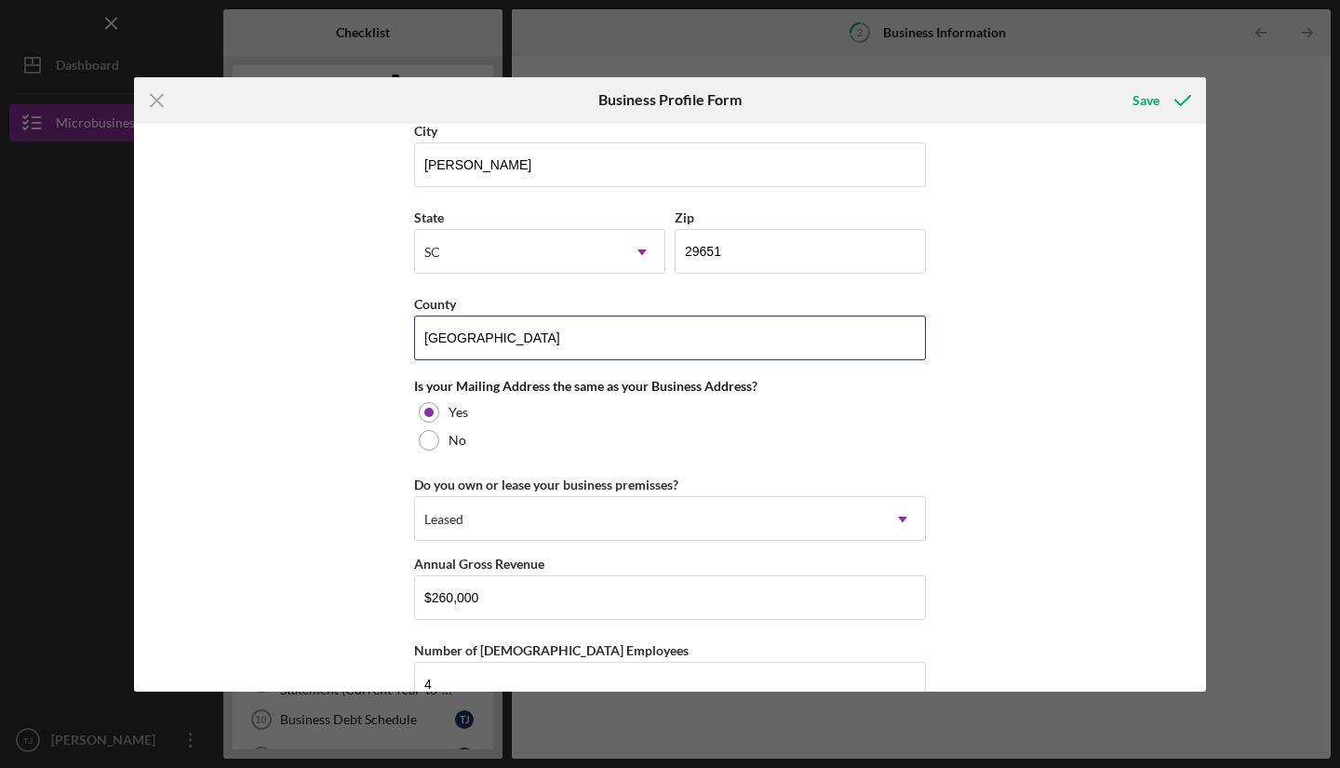
scroll to position [1334, 0]
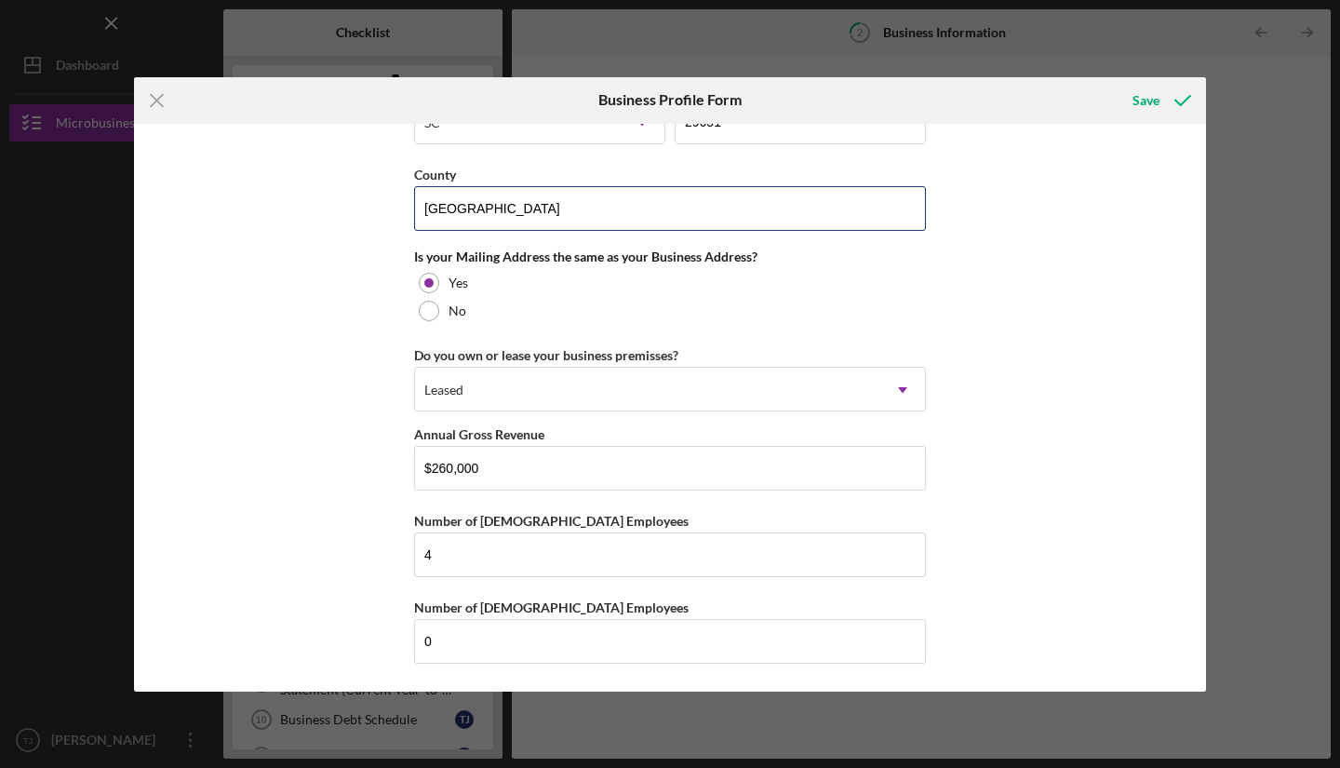
type input "[GEOGRAPHIC_DATA]"
click at [1145, 105] on div "Save" at bounding box center [1146, 100] width 27 height 37
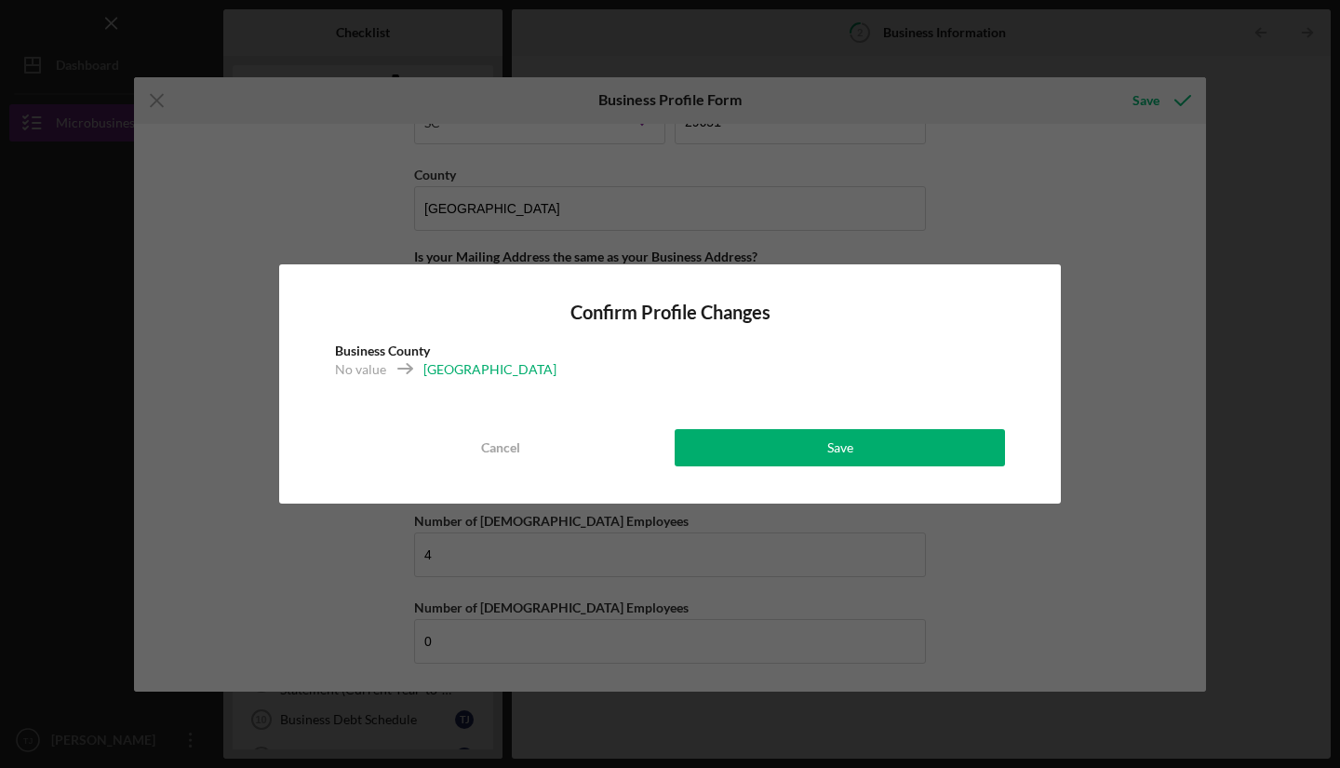
click at [852, 445] on div "Save" at bounding box center [840, 447] width 26 height 37
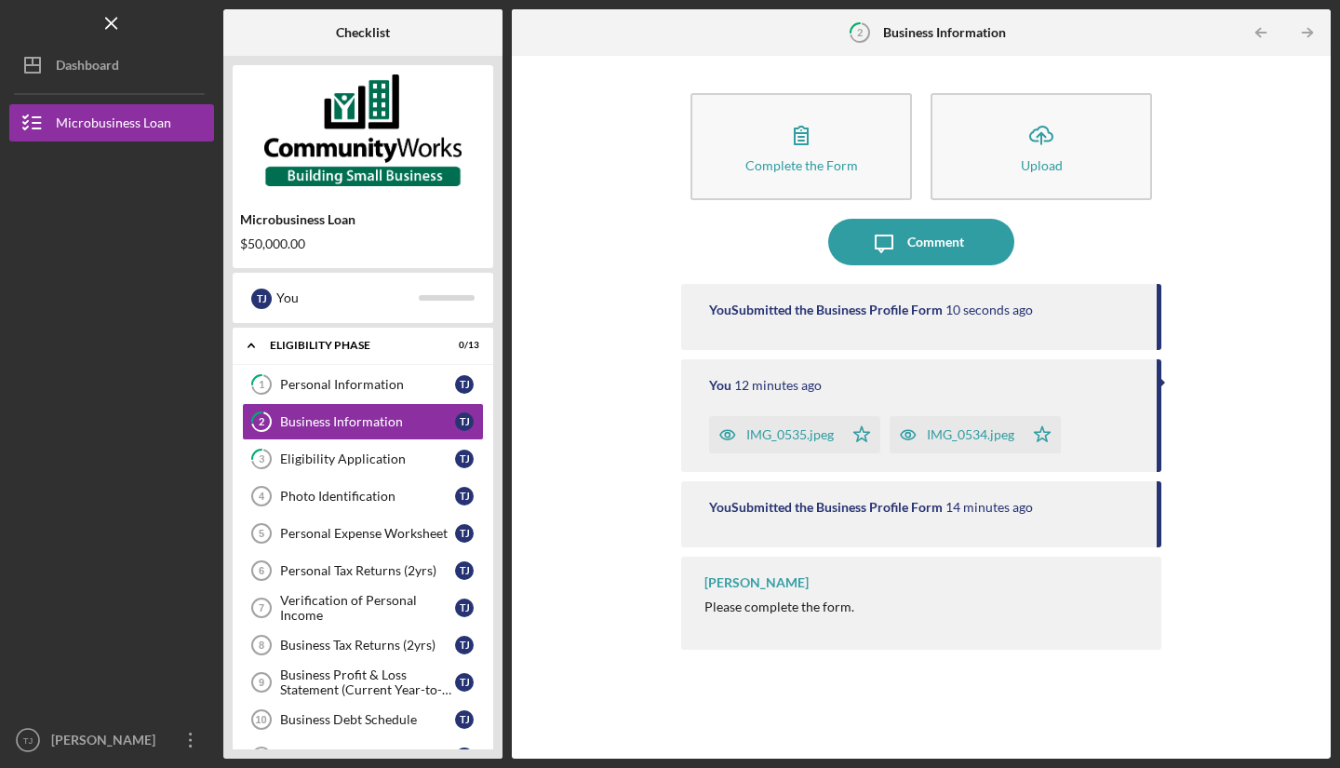
click at [340, 395] on link "1 Personal Information T J" at bounding box center [363, 384] width 242 height 37
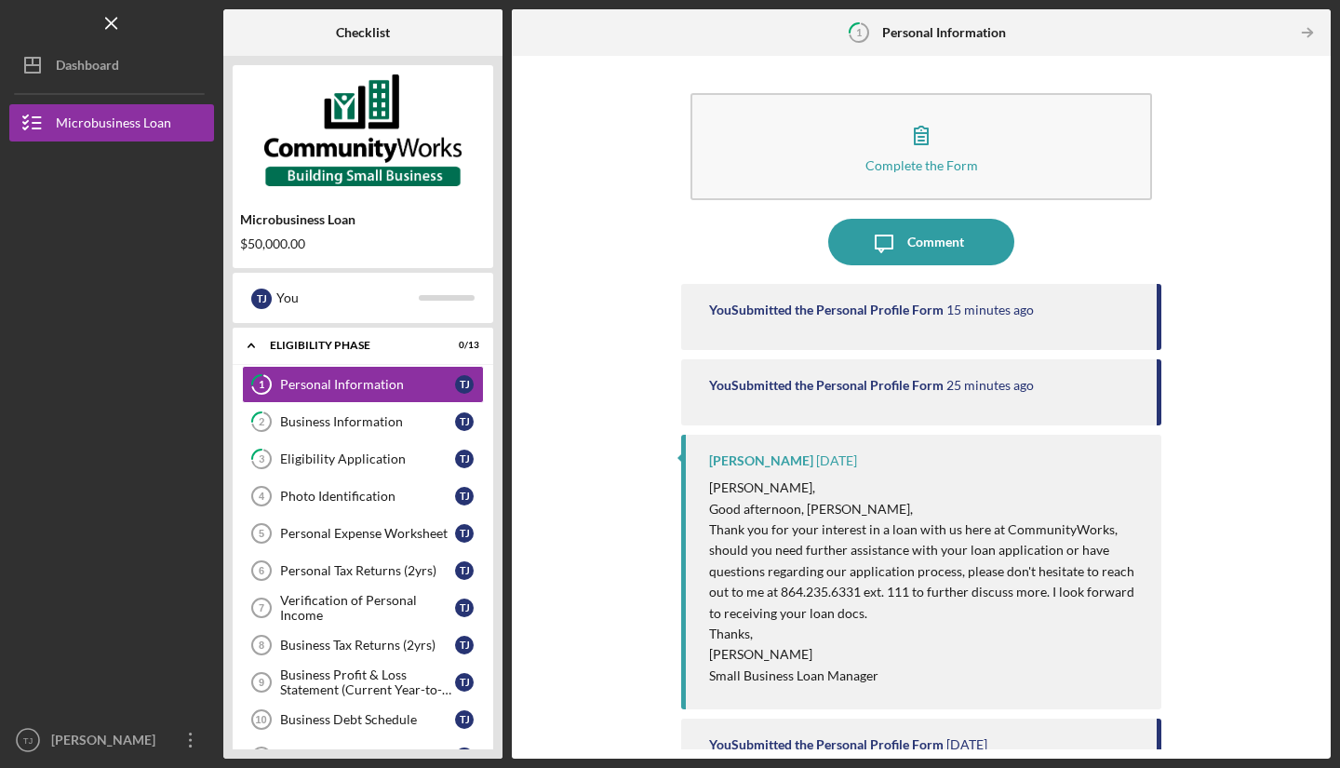
click at [889, 163] on div "Complete the Form" at bounding box center [921, 165] width 113 height 14
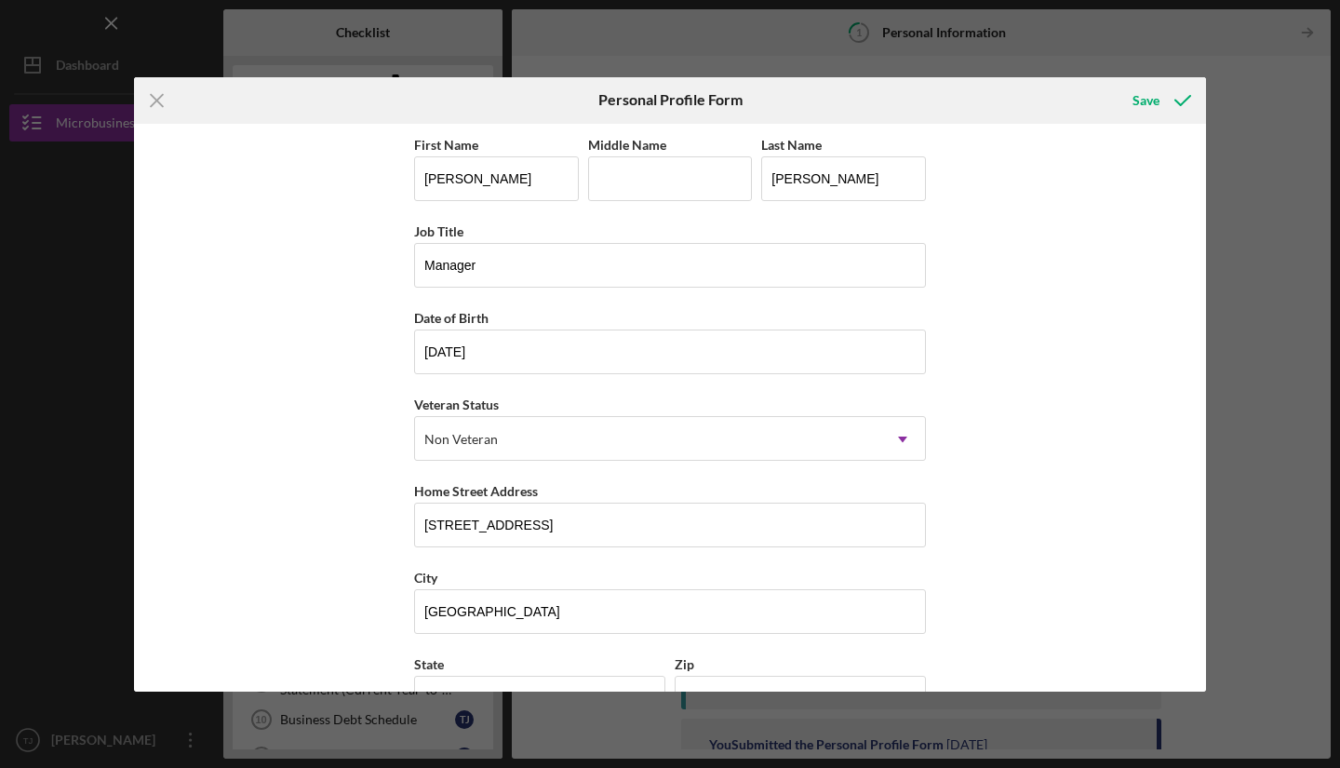
click at [1146, 96] on div "Save" at bounding box center [1146, 100] width 27 height 37
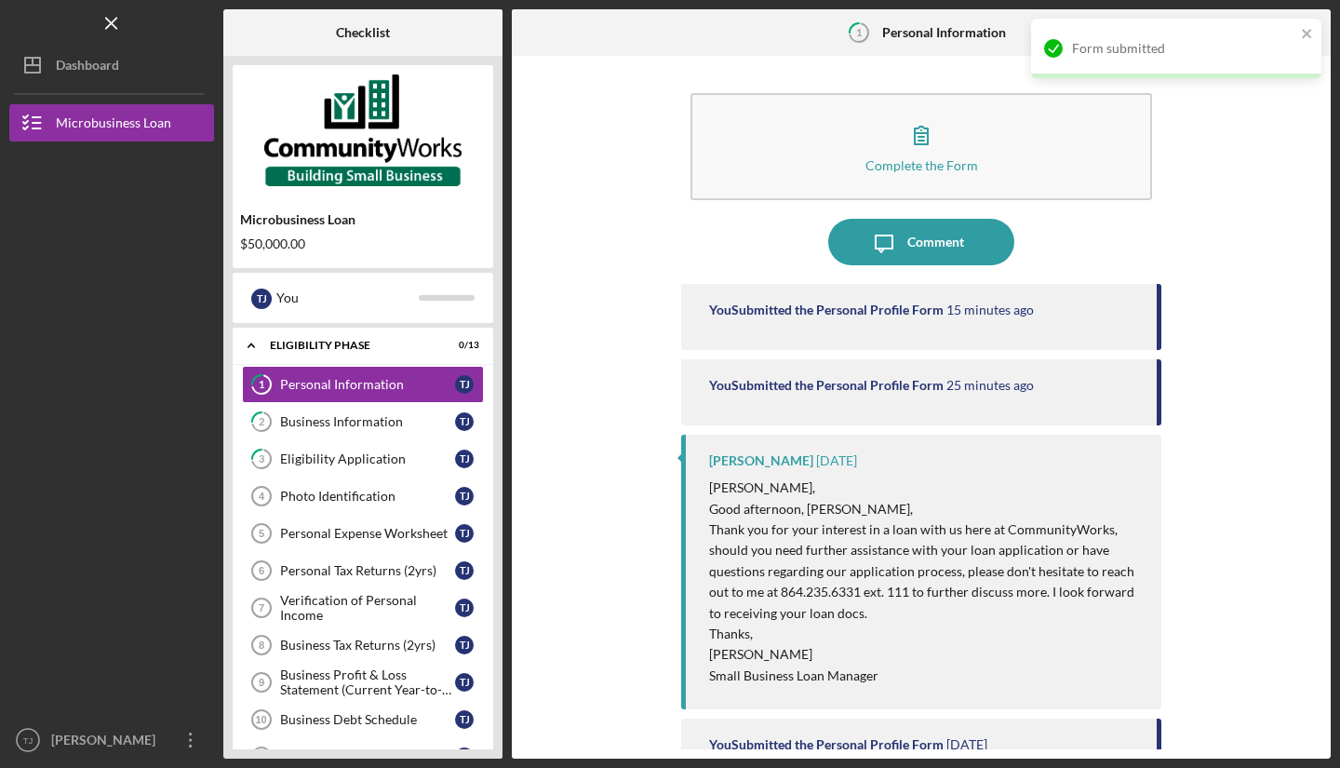
click at [322, 507] on link "Photo Identification 4 Photo Identification T J" at bounding box center [363, 495] width 242 height 37
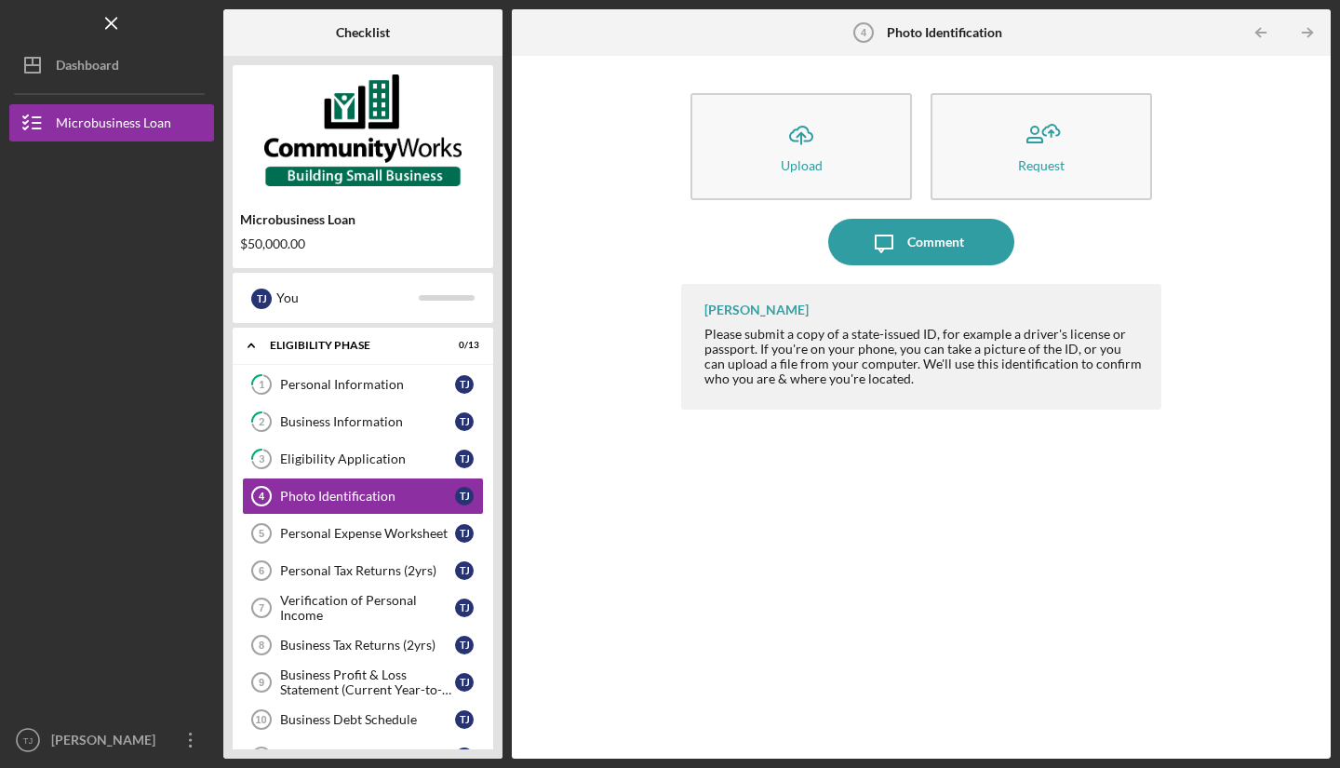
click at [843, 192] on button "Icon/Upload Upload" at bounding box center [800, 146] width 221 height 107
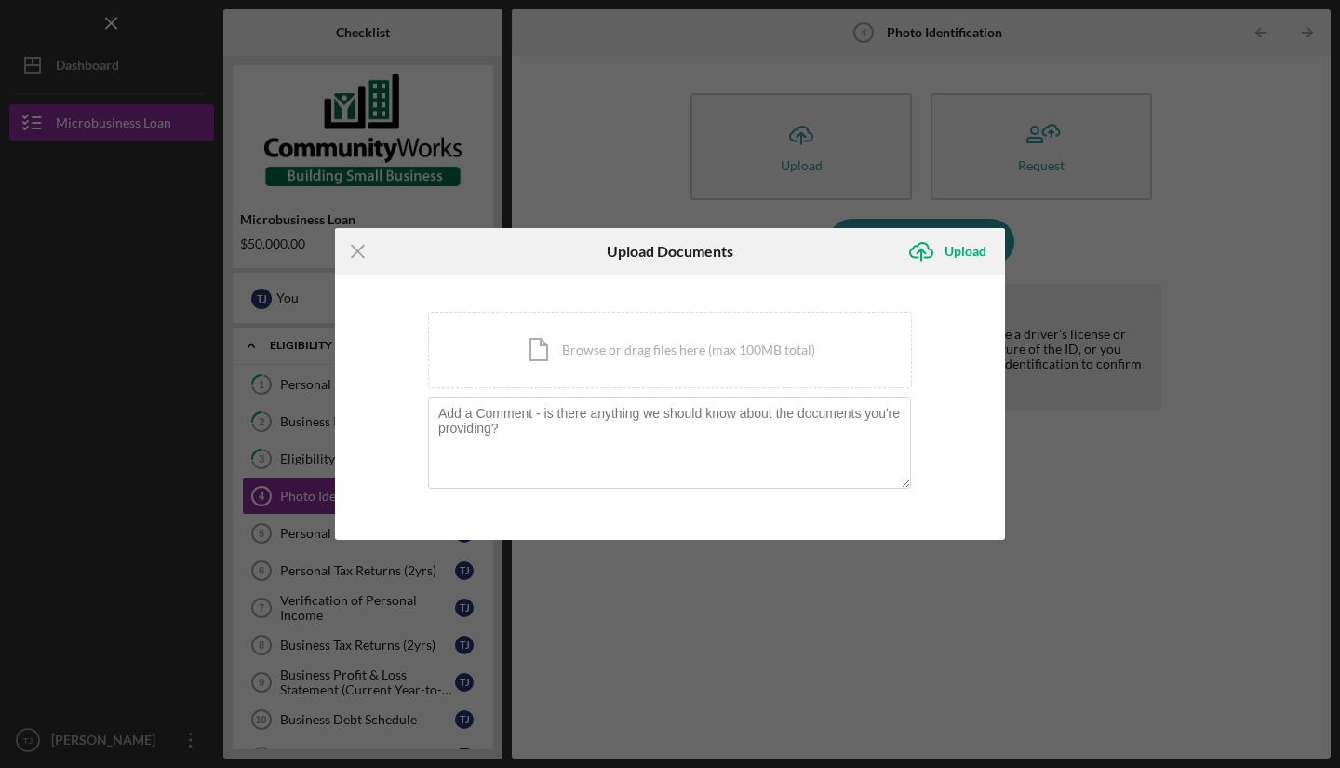
click at [1257, 366] on div "Icon/Menu Close Upload Documents Icon/Upload Upload You're uploading documents …" at bounding box center [670, 384] width 1340 height 768
click at [359, 253] on line at bounding box center [358, 251] width 12 height 12
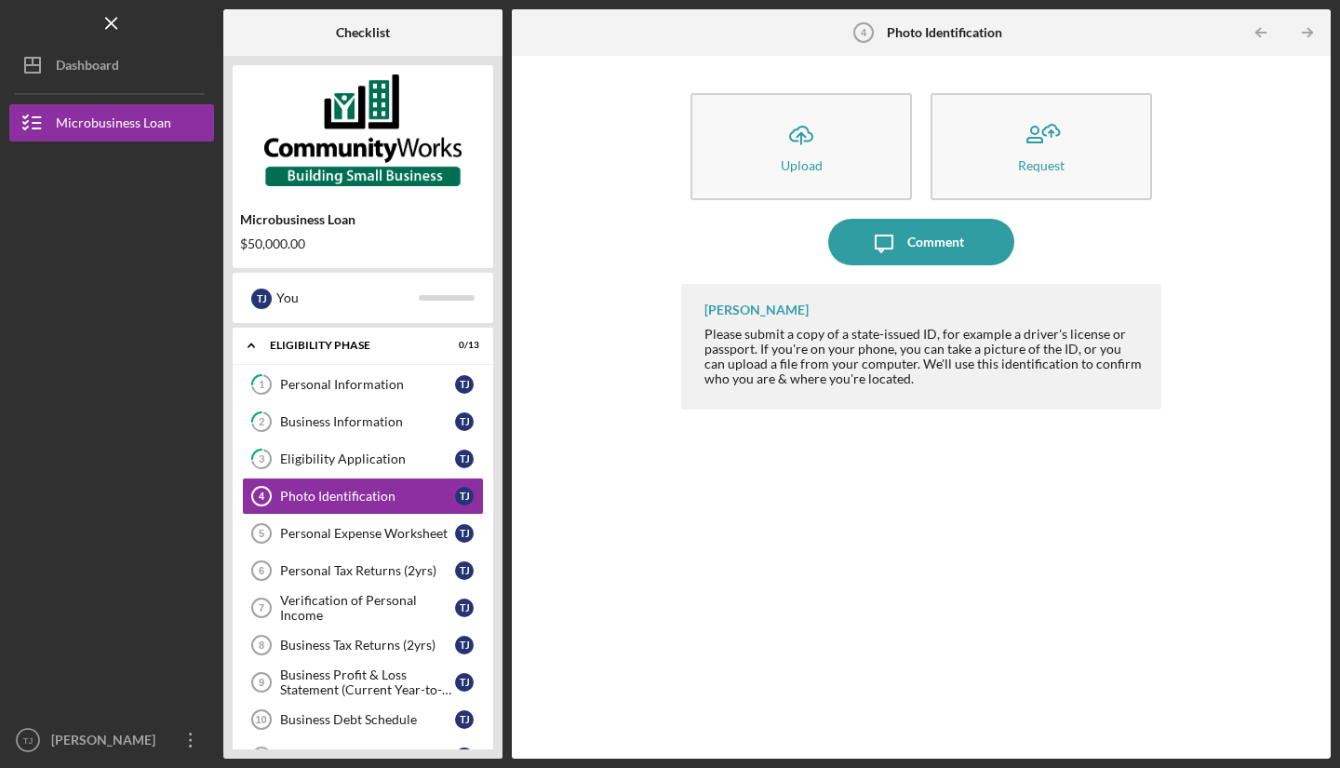
click at [1060, 142] on icon "button" at bounding box center [1041, 135] width 47 height 47
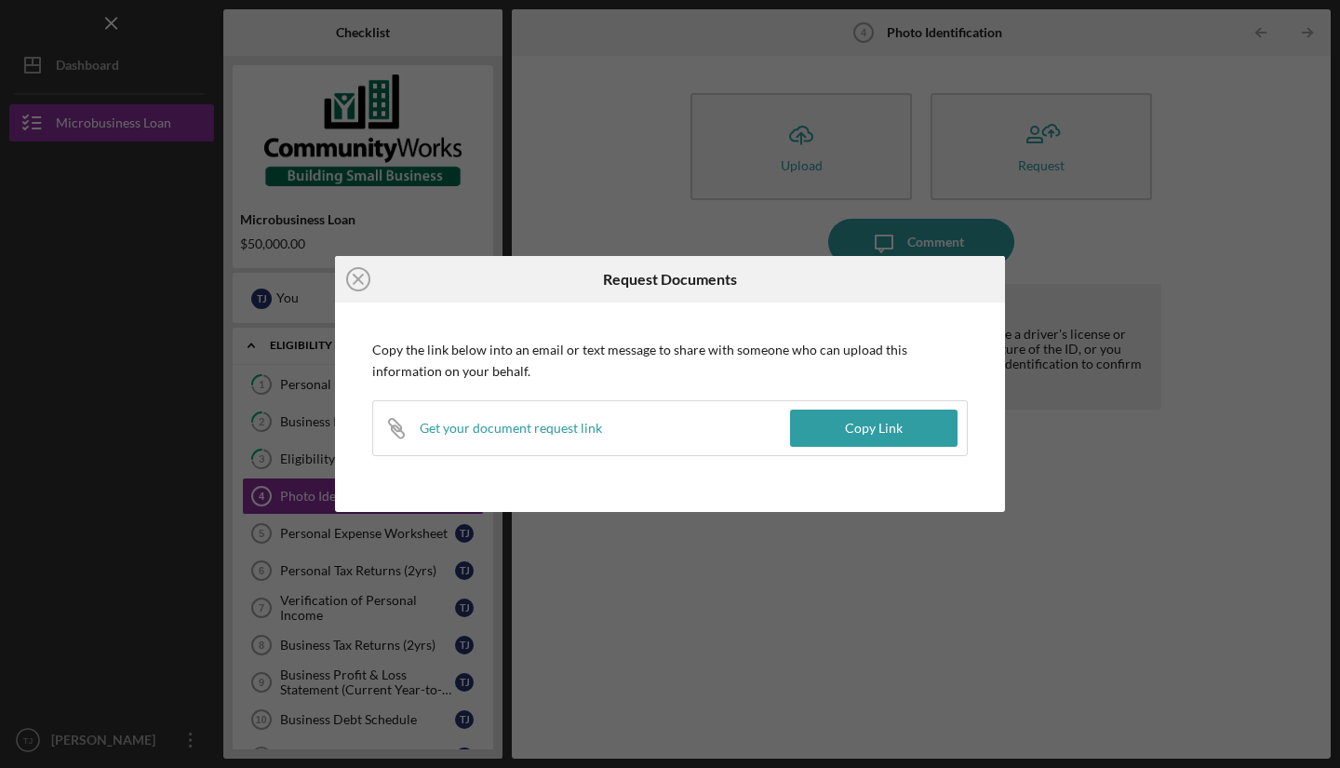
click at [1186, 587] on div "Icon/Close Request Documents Copy the link below into an email or text message …" at bounding box center [670, 384] width 1340 height 768
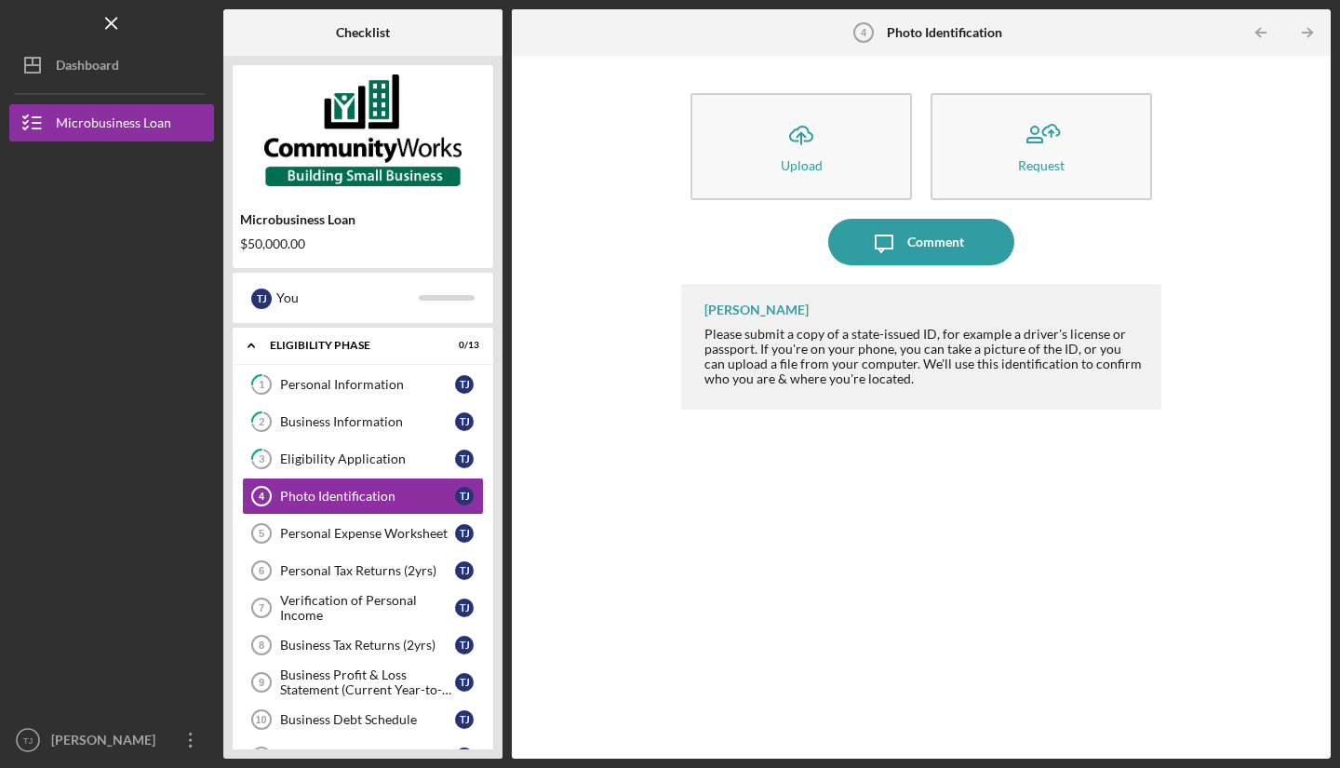
click at [817, 178] on button "Icon/Upload Upload" at bounding box center [800, 146] width 221 height 107
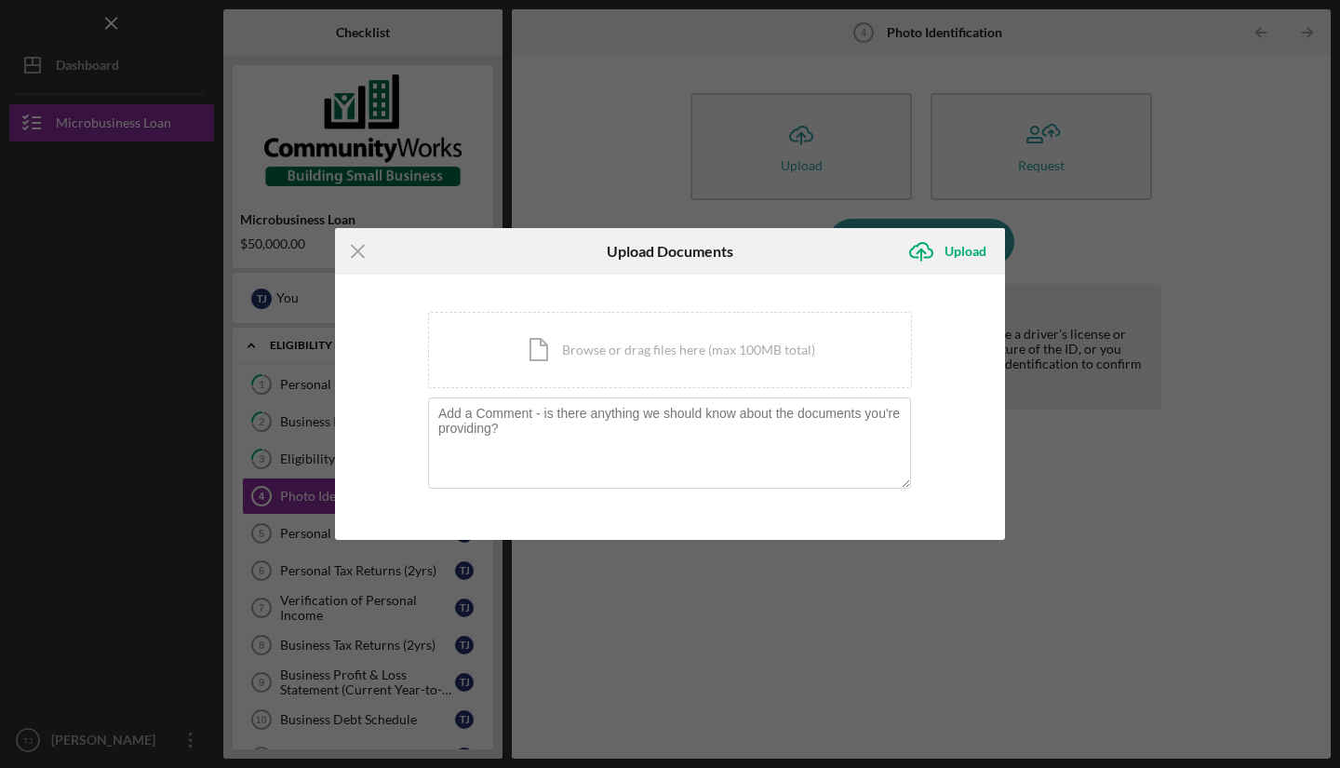
click at [751, 360] on div "Icon/Document Browse or drag files here (max 100MB total) Tap to choose files o…" at bounding box center [670, 350] width 484 height 76
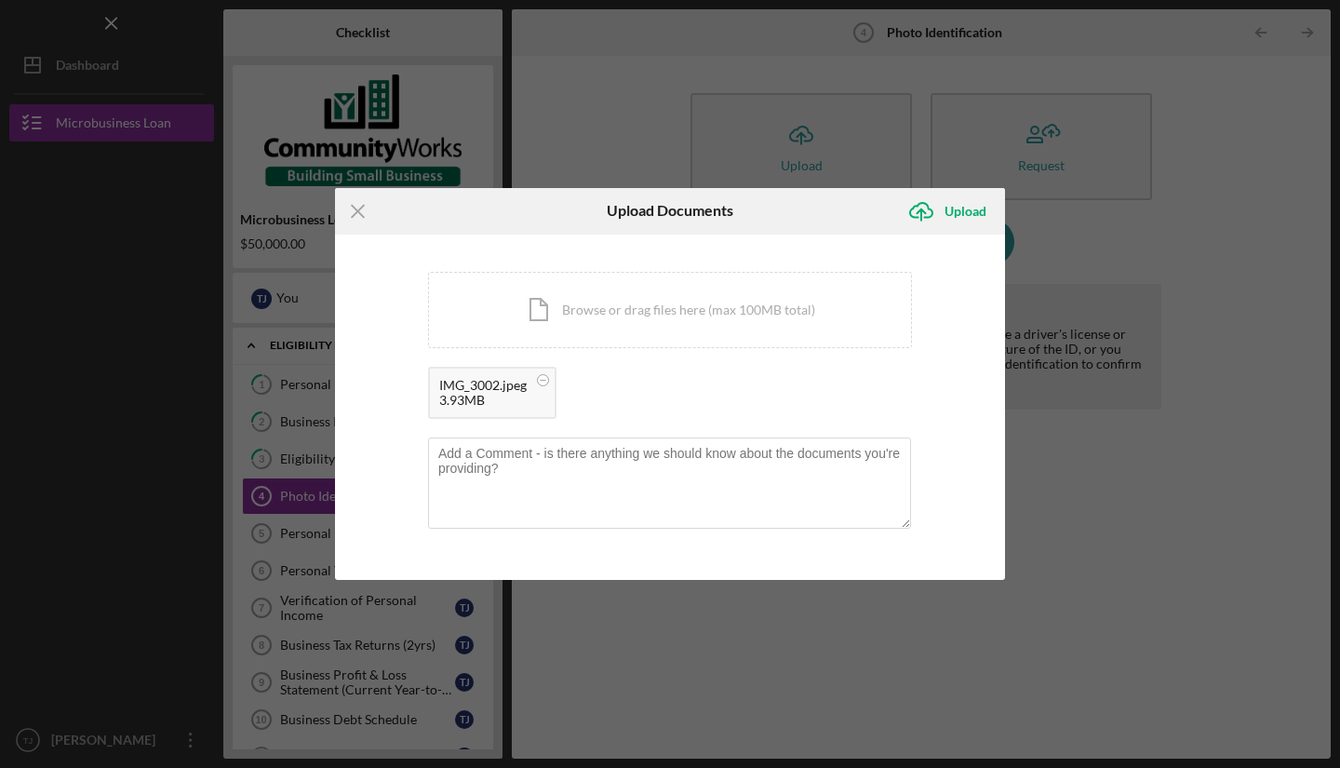
click at [643, 314] on div "Icon/Document Browse or drag files here (max 100MB total) Tap to choose files o…" at bounding box center [670, 310] width 484 height 76
click at [967, 209] on div "Upload" at bounding box center [966, 211] width 42 height 37
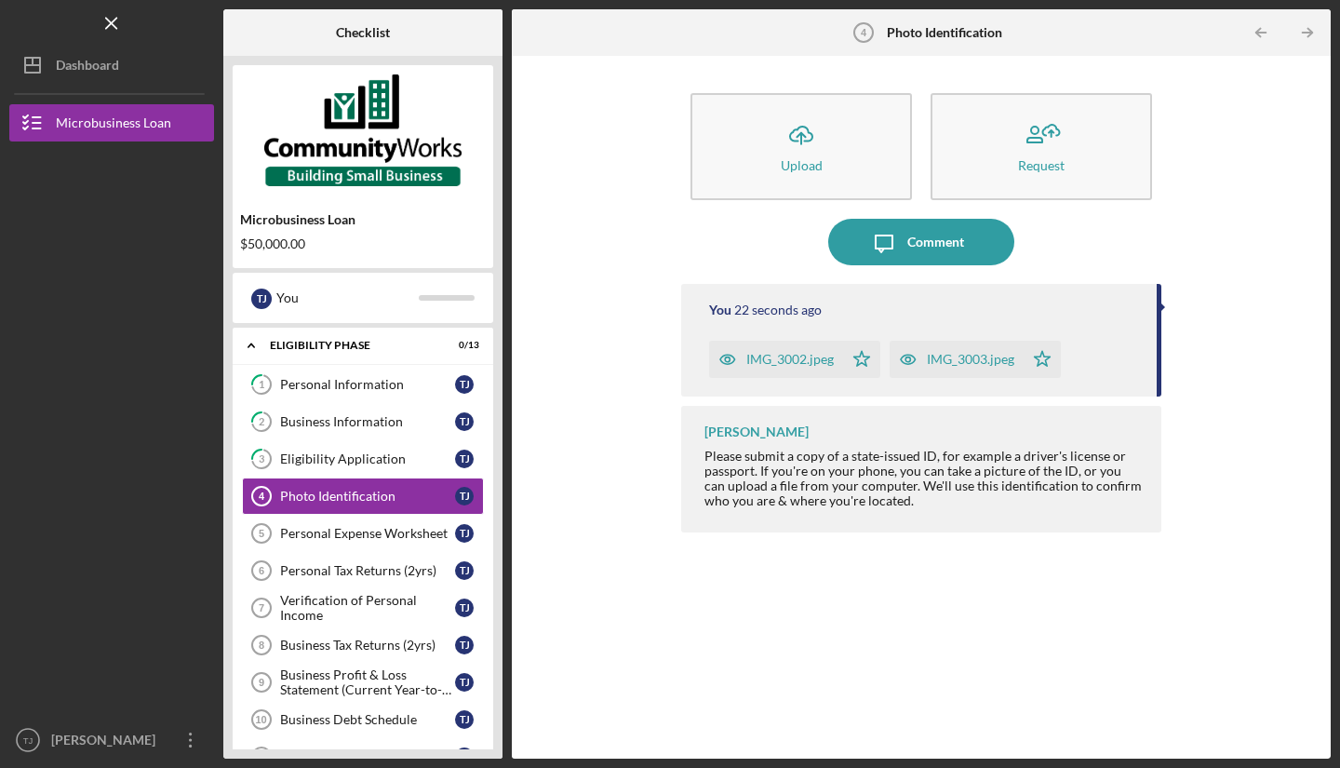
click at [344, 546] on link "Personal Expense Worksheet 5 Personal Expense Worksheet T J" at bounding box center [363, 533] width 242 height 37
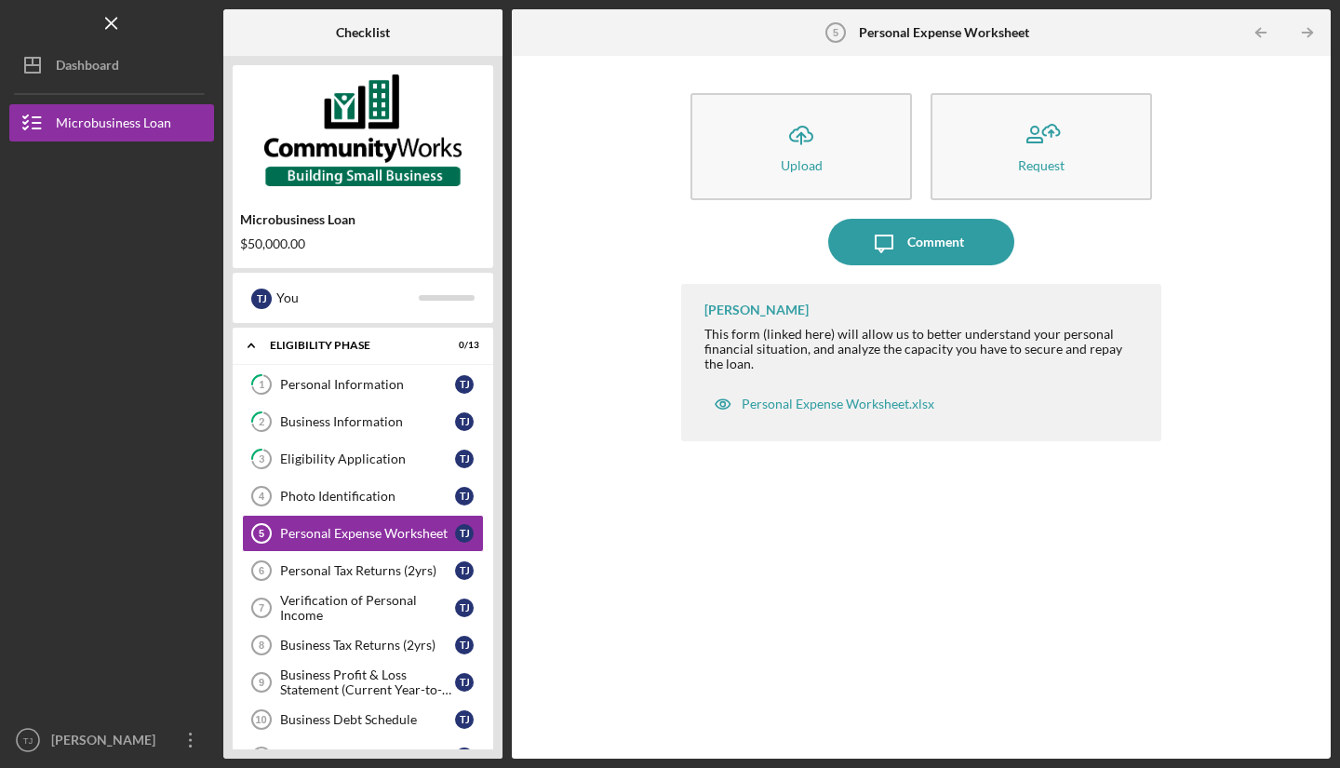
click at [848, 154] on button "Icon/Upload Upload" at bounding box center [800, 146] width 221 height 107
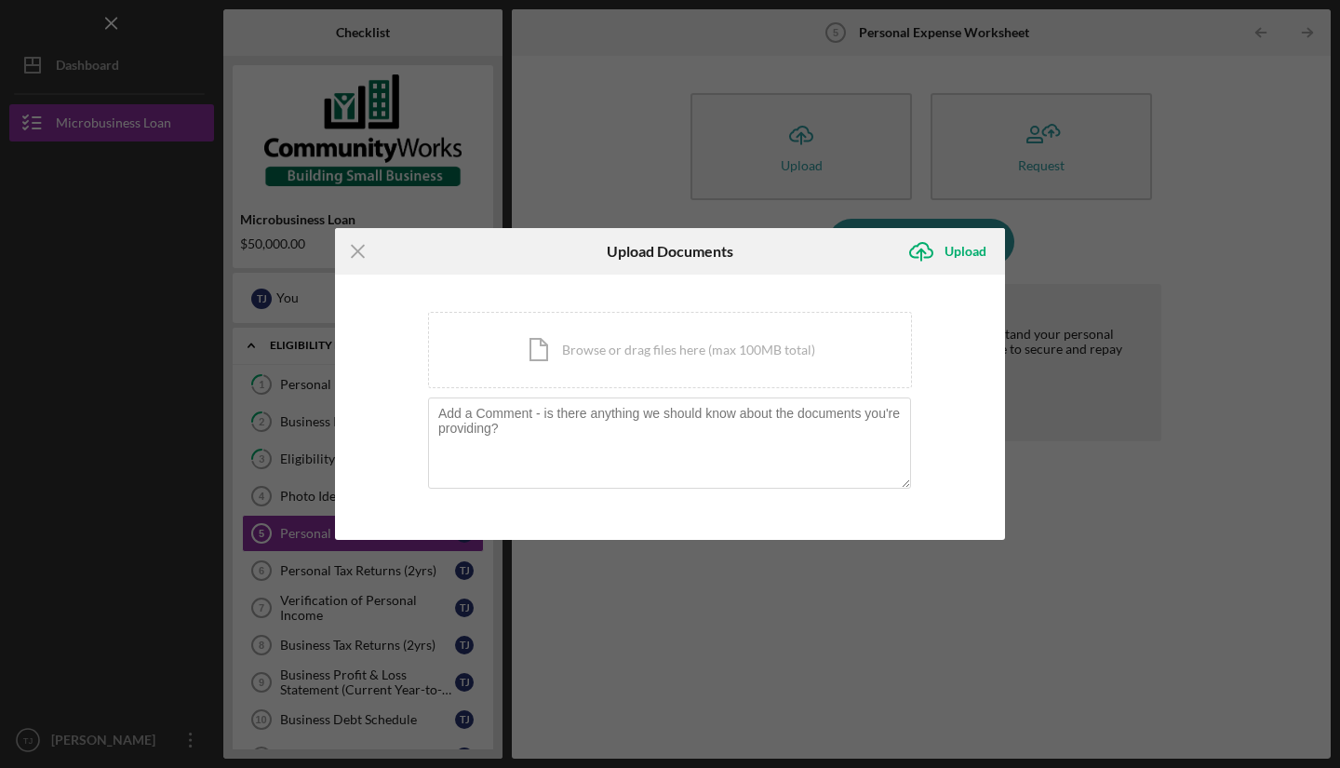
drag, startPoint x: 1254, startPoint y: 648, endPoint x: 942, endPoint y: 665, distance: 313.2
click at [942, 665] on div "Icon/Menu Close Upload Documents Icon/Upload Upload You're uploading documents …" at bounding box center [670, 384] width 1340 height 768
click at [353, 258] on icon "Icon/Menu Close" at bounding box center [358, 251] width 47 height 47
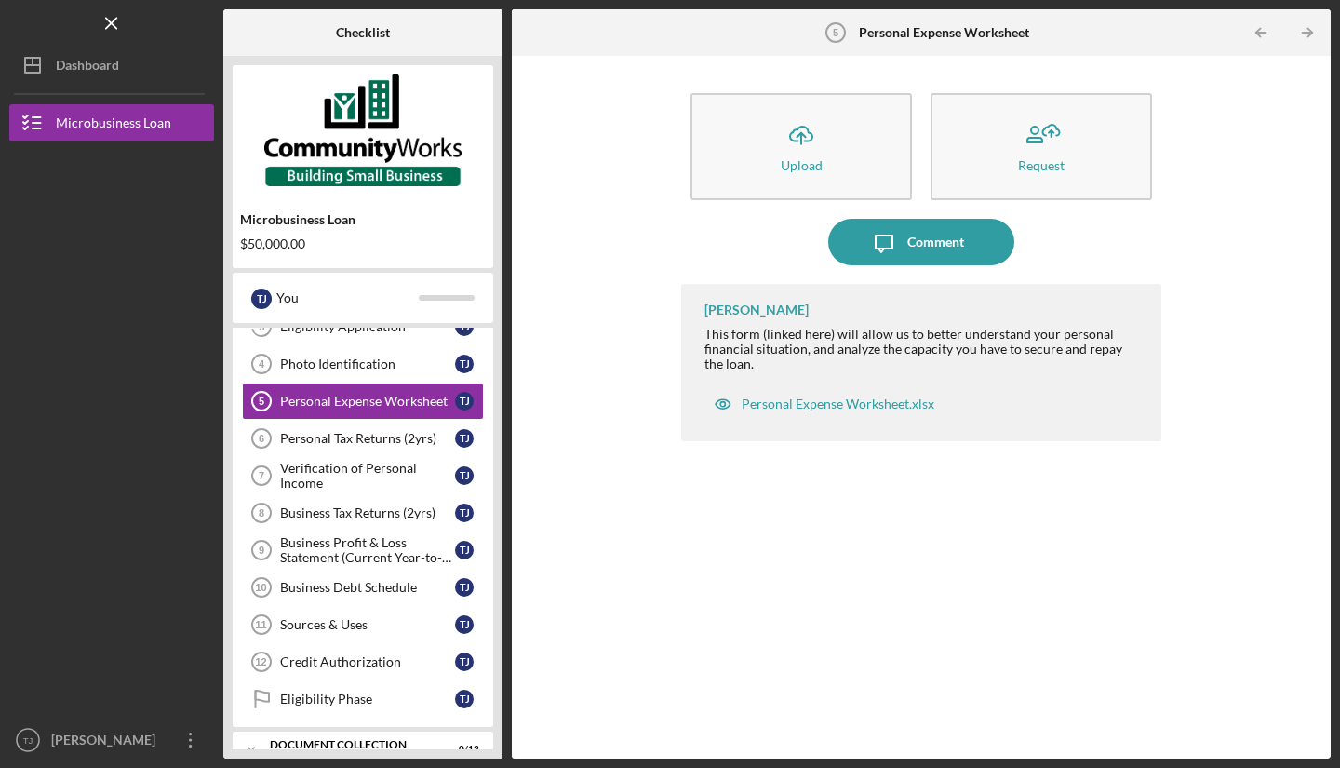
scroll to position [245, 0]
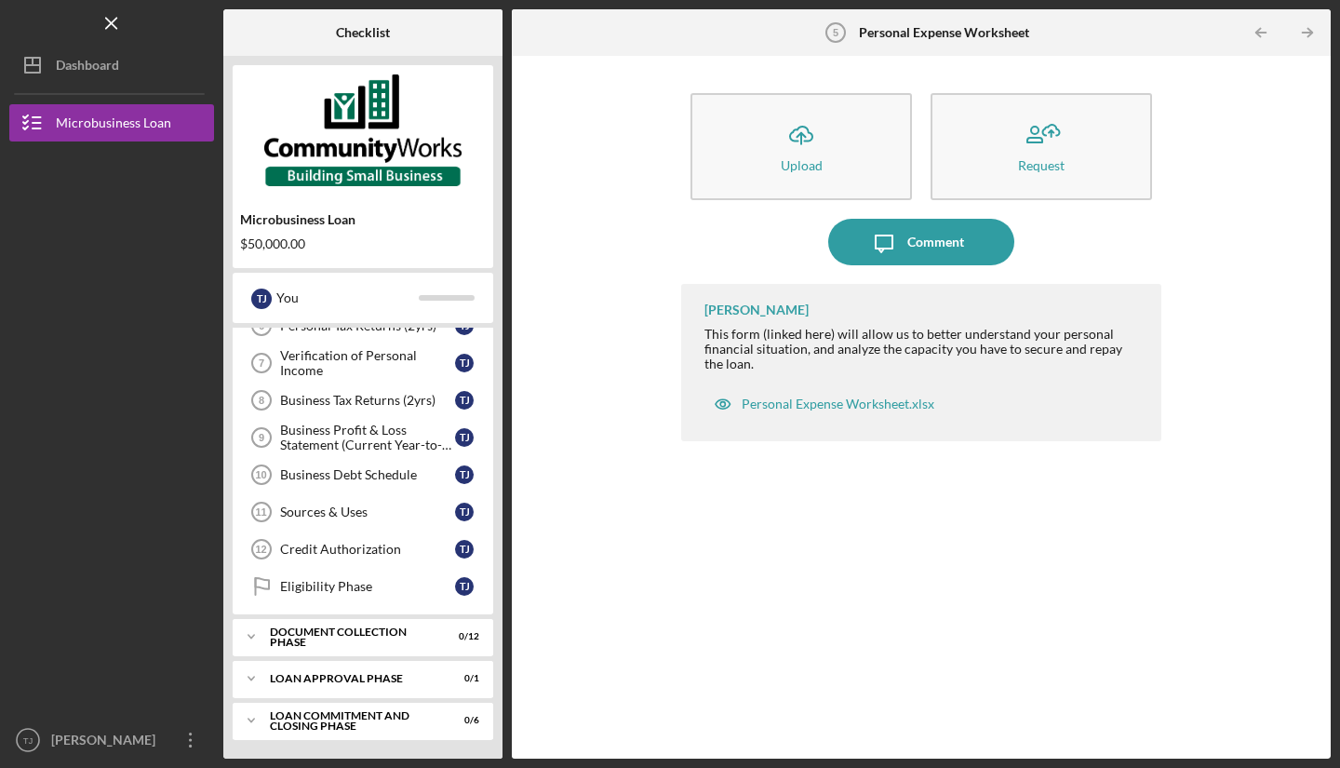
click at [396, 548] on div "Credit Authorization" at bounding box center [367, 549] width 175 height 15
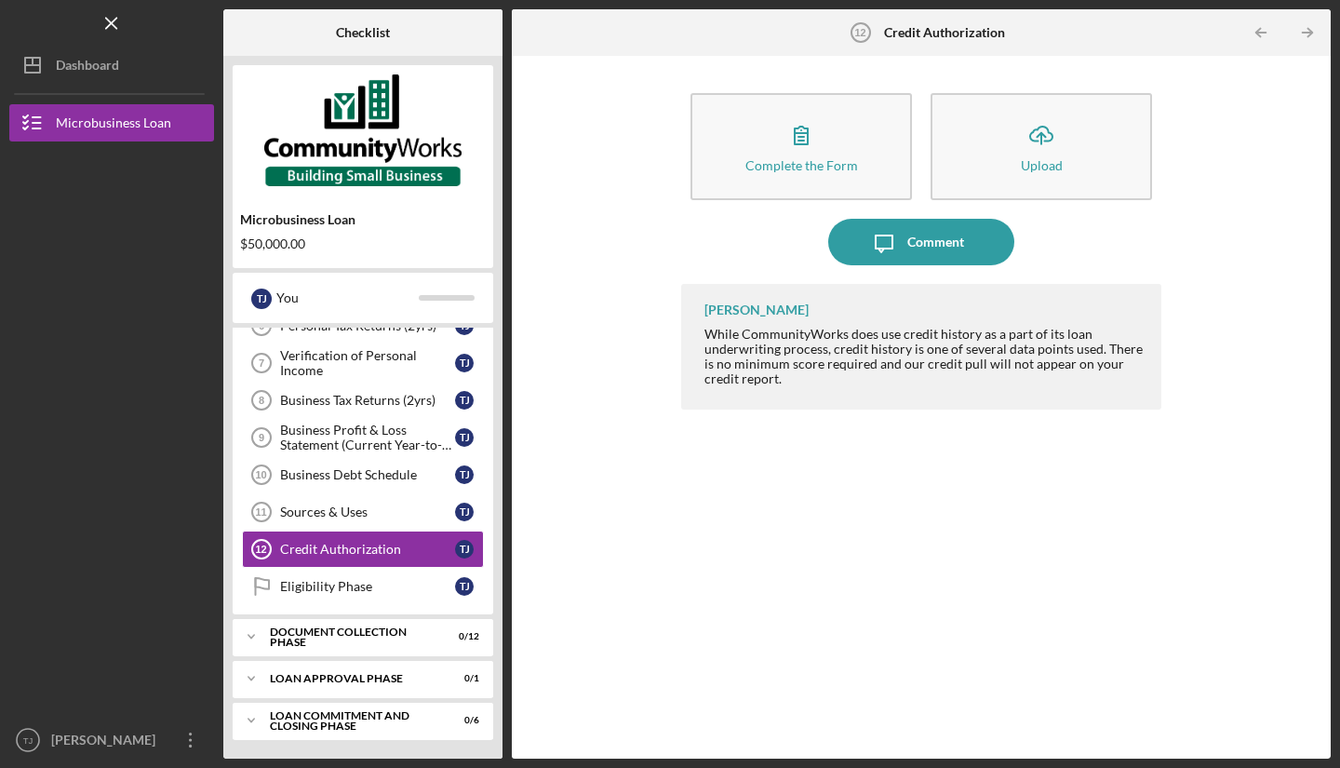
click at [381, 635] on div "Document Collection Phase" at bounding box center [351, 636] width 163 height 21
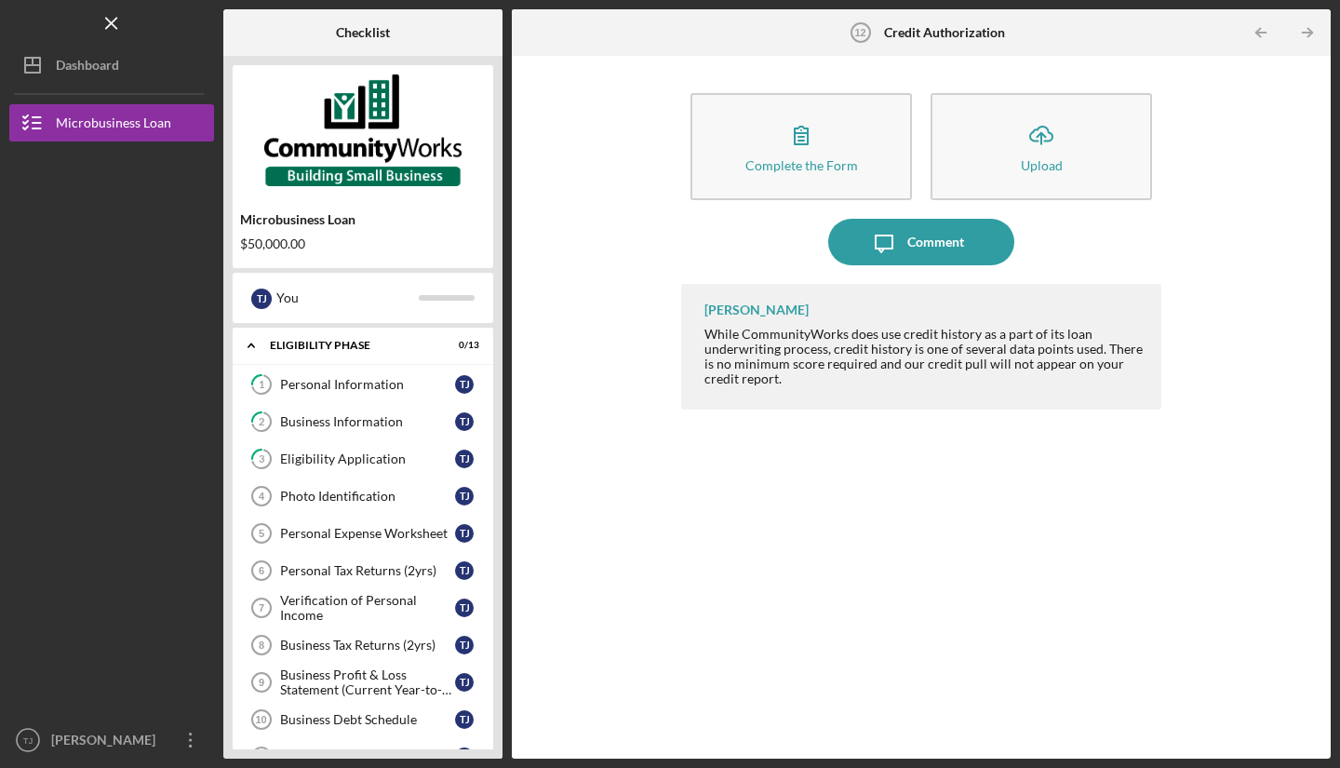
click at [377, 501] on div "Photo Identification" at bounding box center [367, 496] width 175 height 15
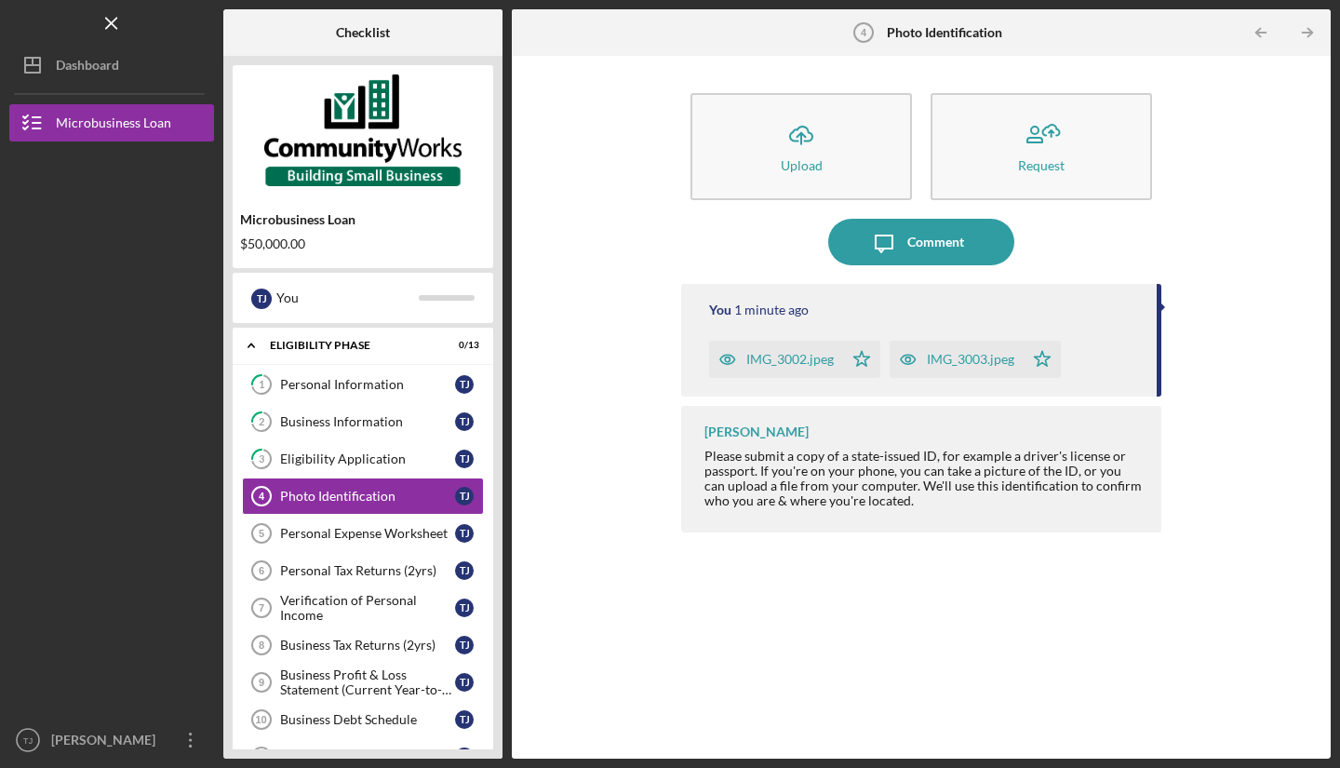
click at [371, 526] on div "Personal Expense Worksheet" at bounding box center [367, 533] width 175 height 15
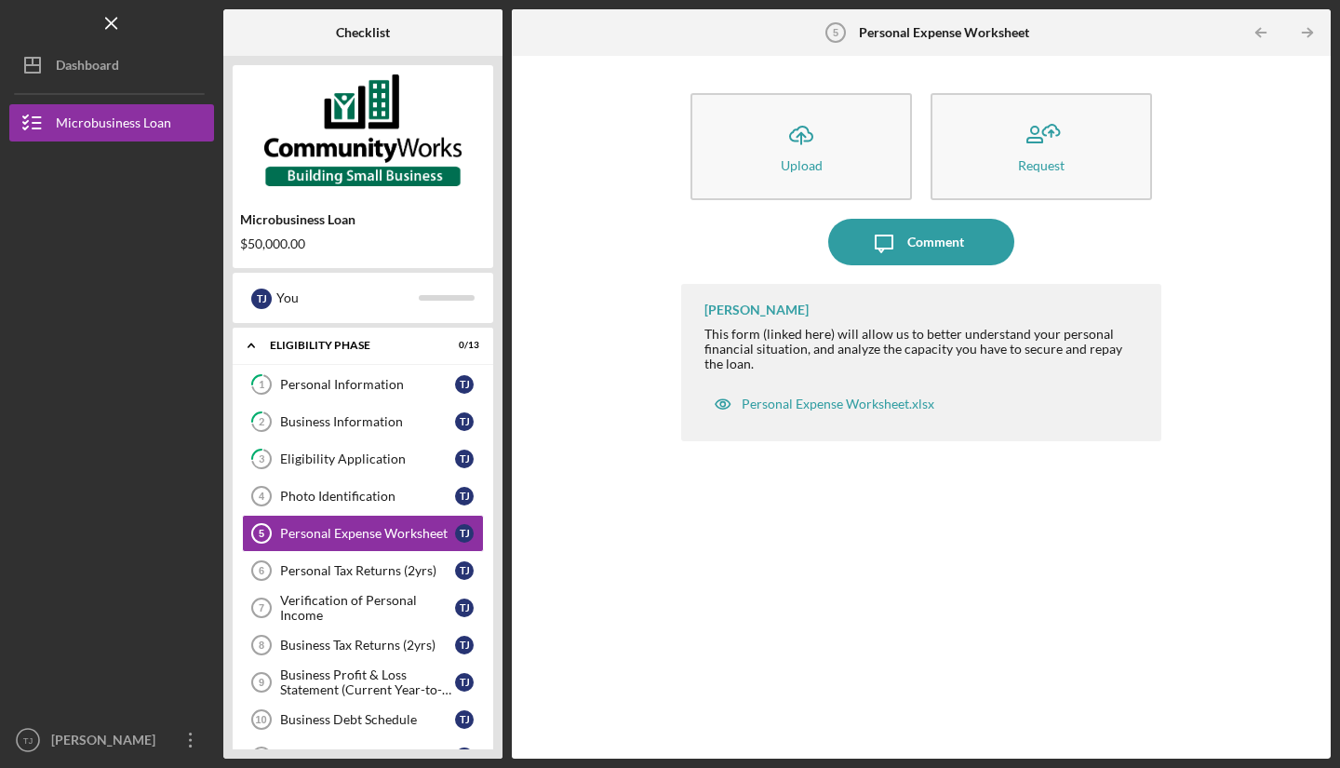
click at [850, 404] on div "Personal Expense Worksheet.xlsx" at bounding box center [838, 403] width 193 height 15
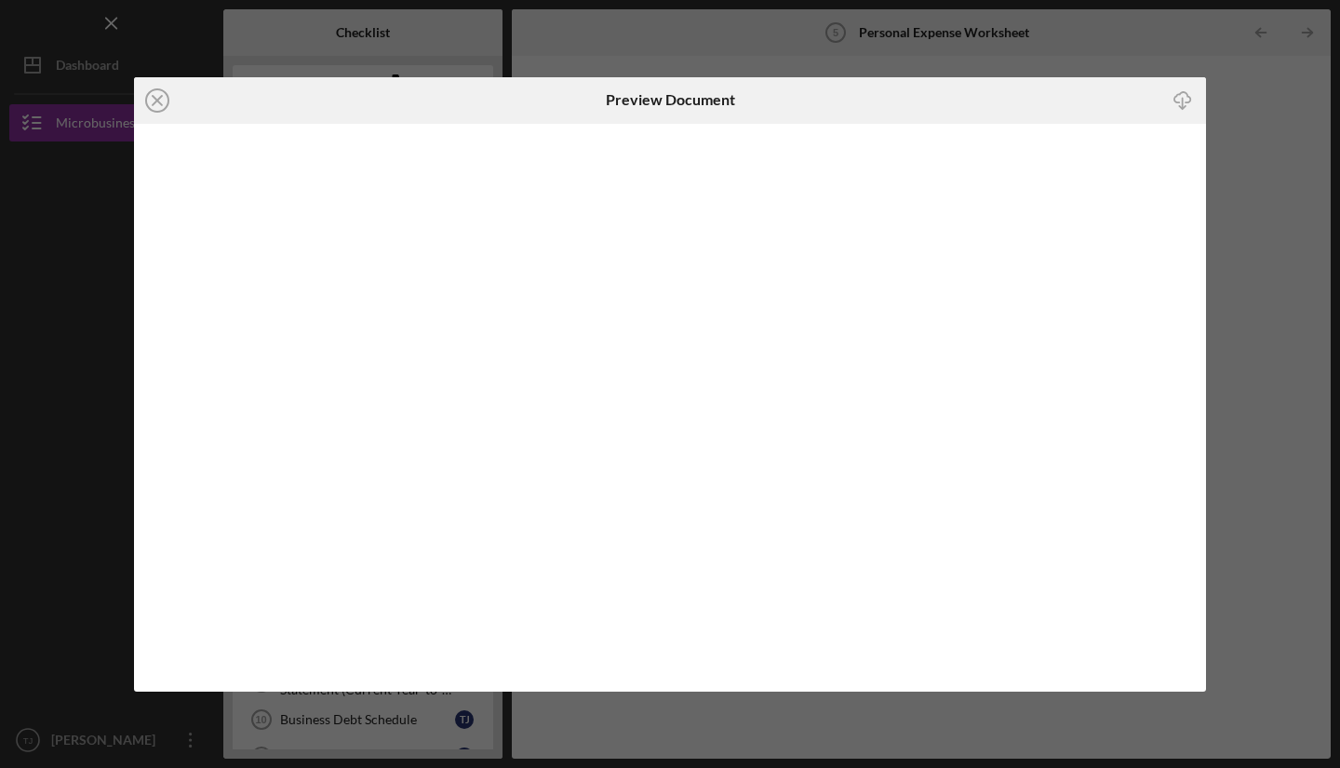
click at [1177, 101] on icon "Icon/Download" at bounding box center [1183, 100] width 42 height 42
click at [1284, 324] on div "Icon/Close Preview Document Icon/Download" at bounding box center [670, 384] width 1340 height 768
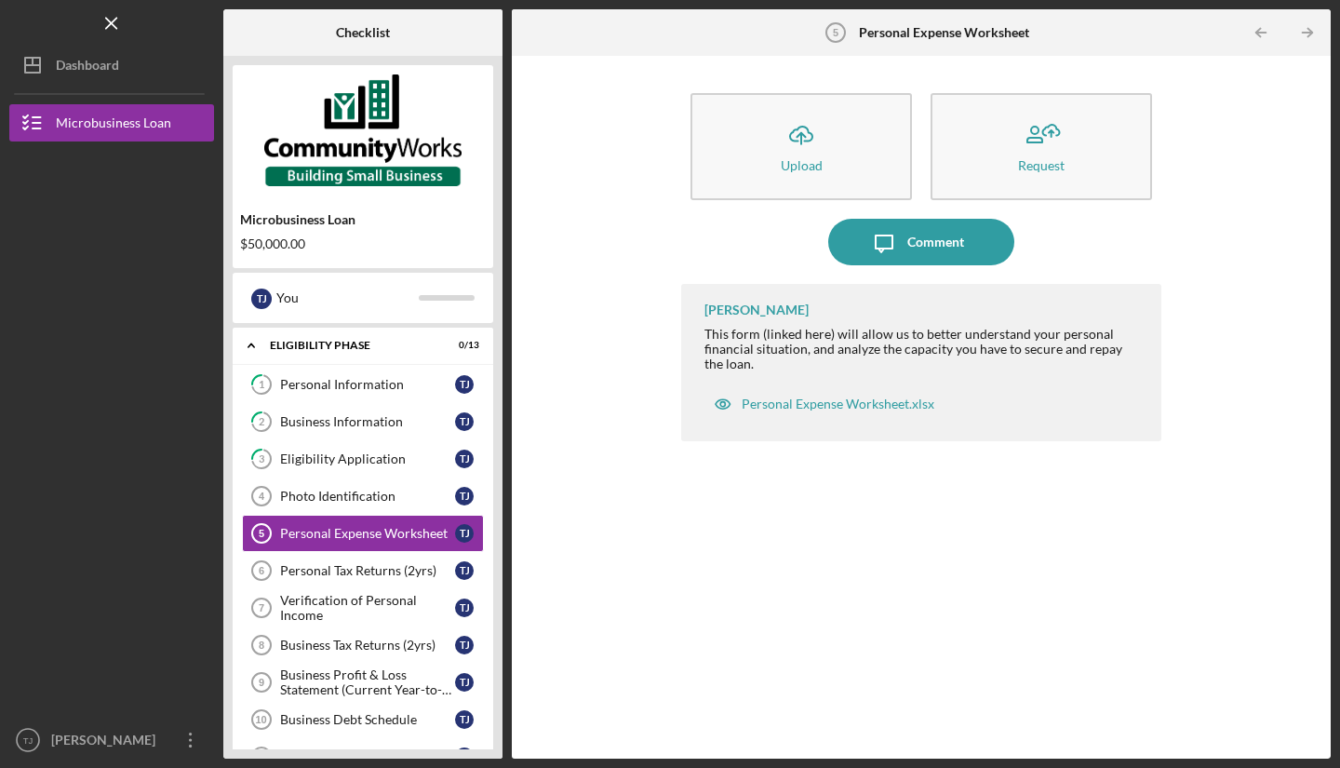
click at [855, 160] on button "Icon/Upload Upload" at bounding box center [800, 146] width 221 height 107
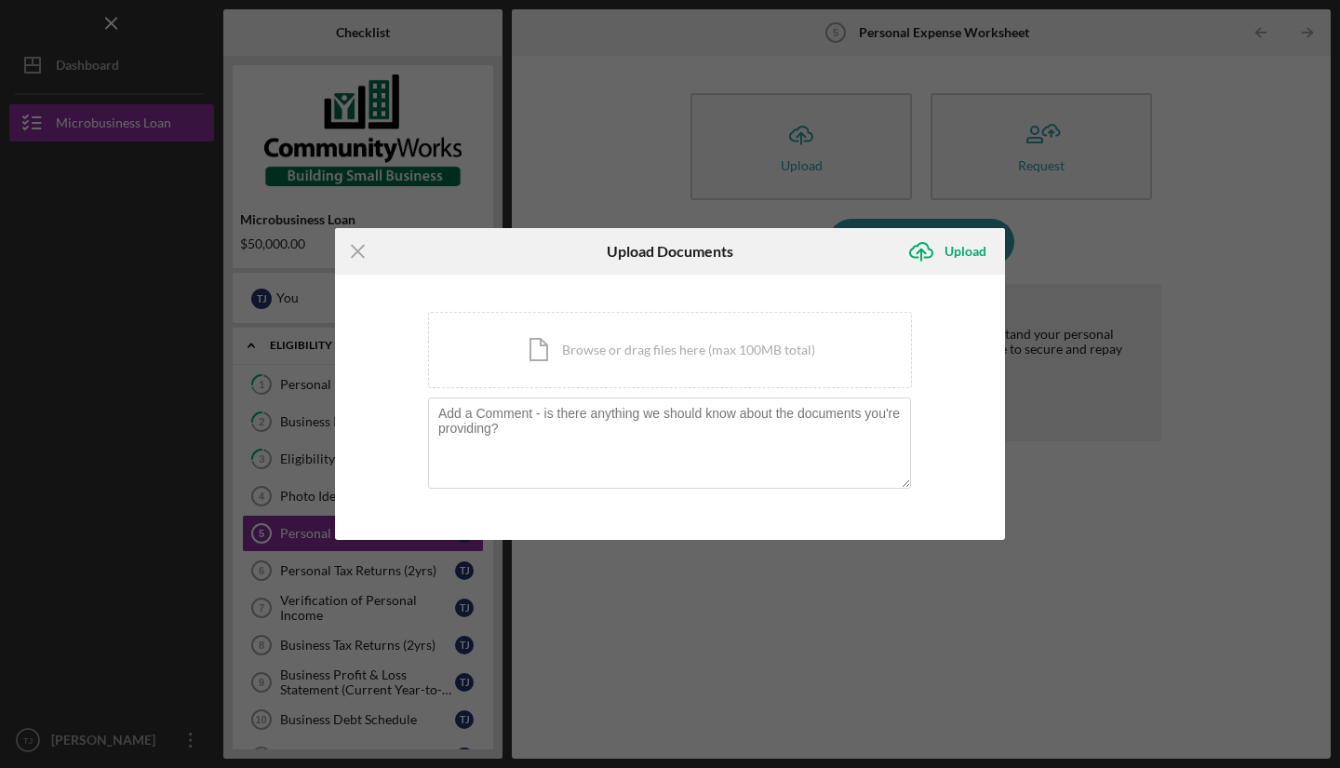
click at [672, 333] on div "Icon/Document Browse or drag files here (max 100MB total) Tap to choose files o…" at bounding box center [670, 350] width 484 height 76
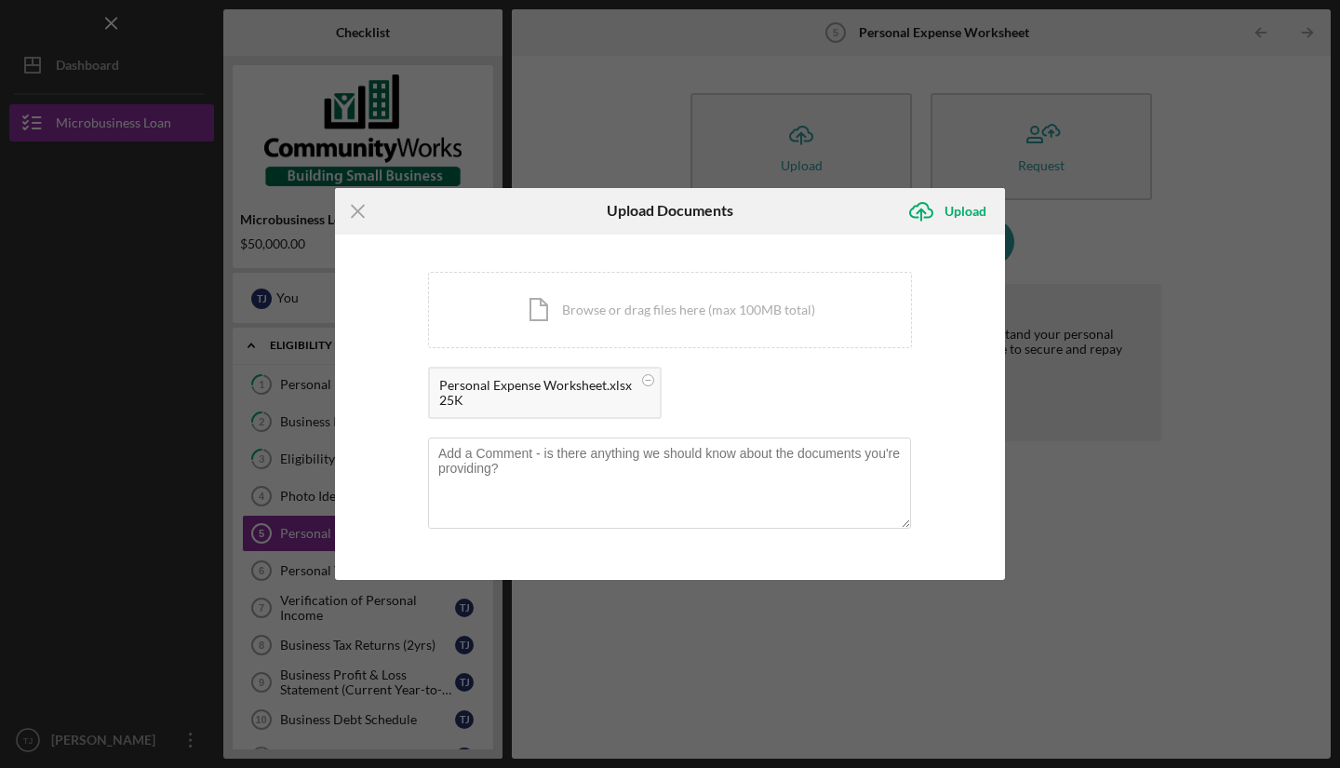
click at [971, 216] on div "Upload" at bounding box center [966, 211] width 42 height 37
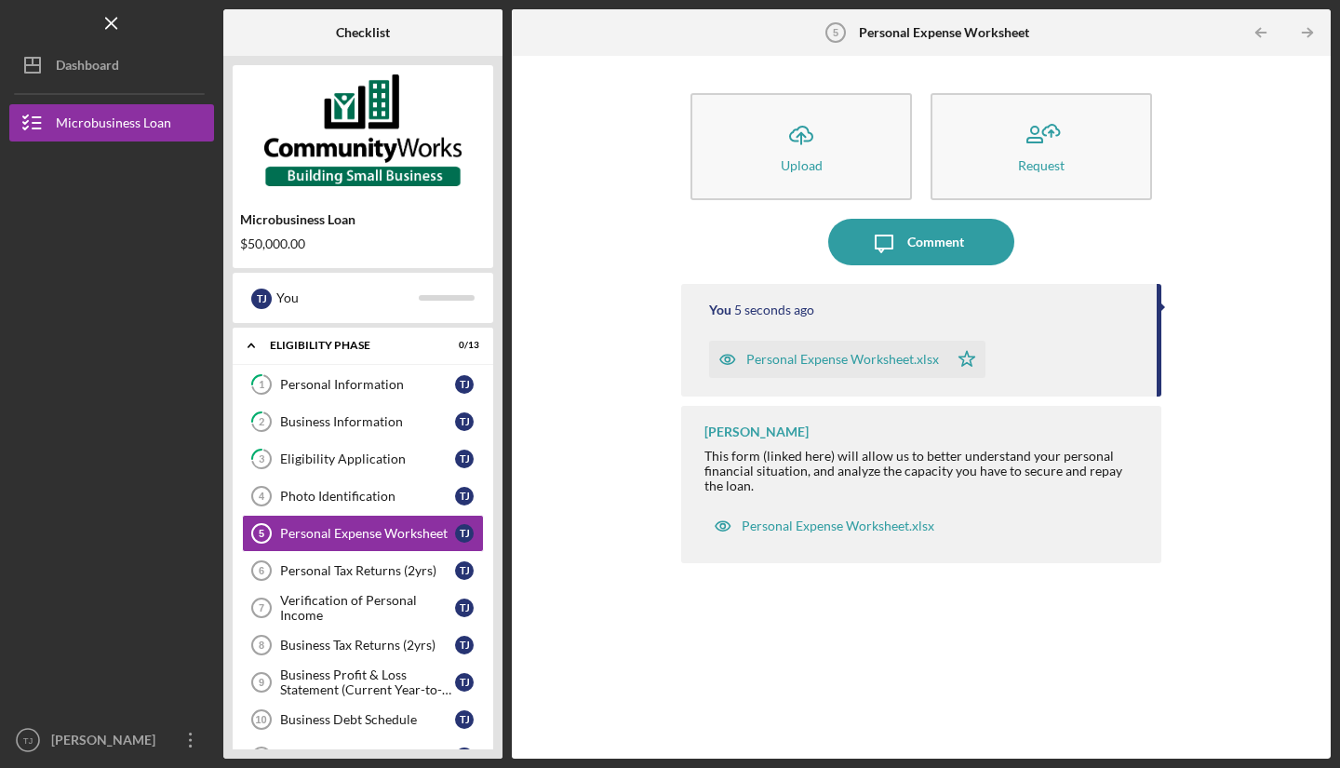
click at [353, 572] on div "Personal Tax Returns (2yrs)" at bounding box center [367, 570] width 175 height 15
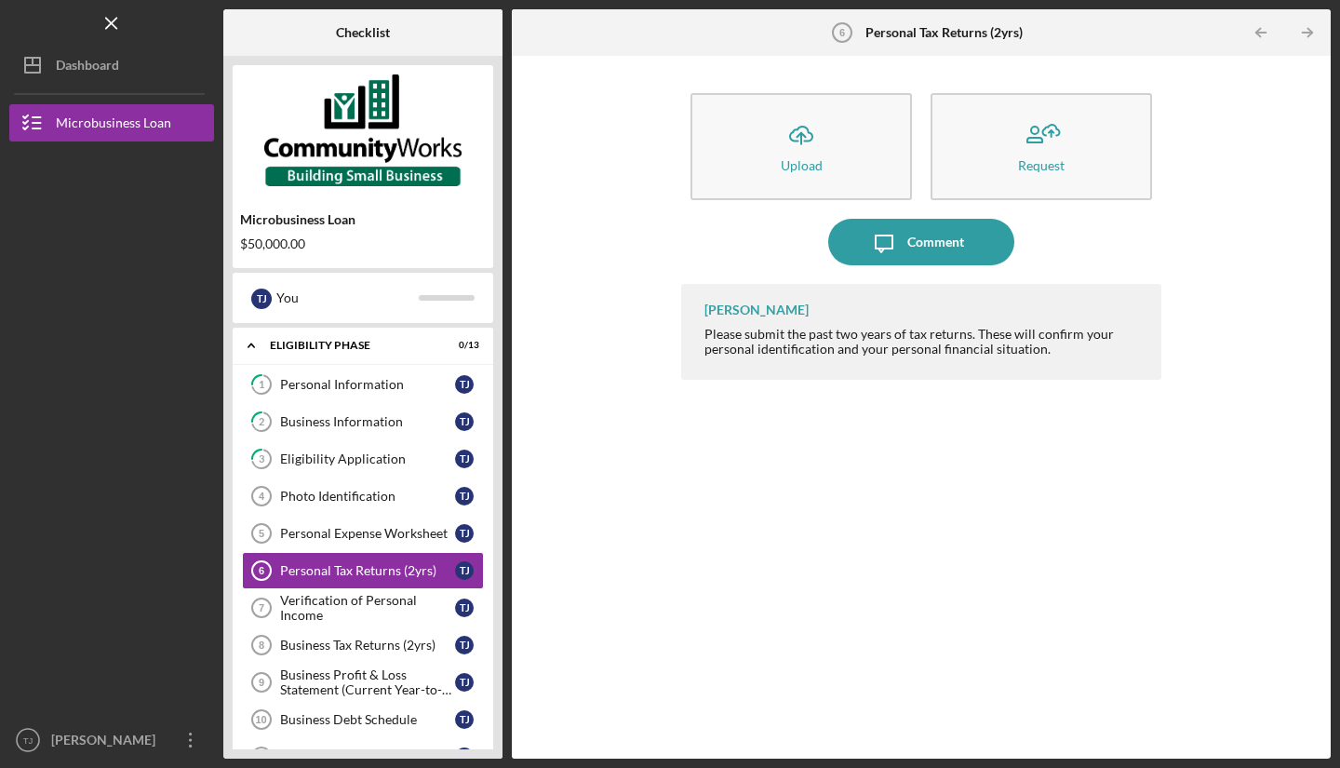
click at [772, 149] on button "Icon/Upload Upload" at bounding box center [800, 146] width 221 height 107
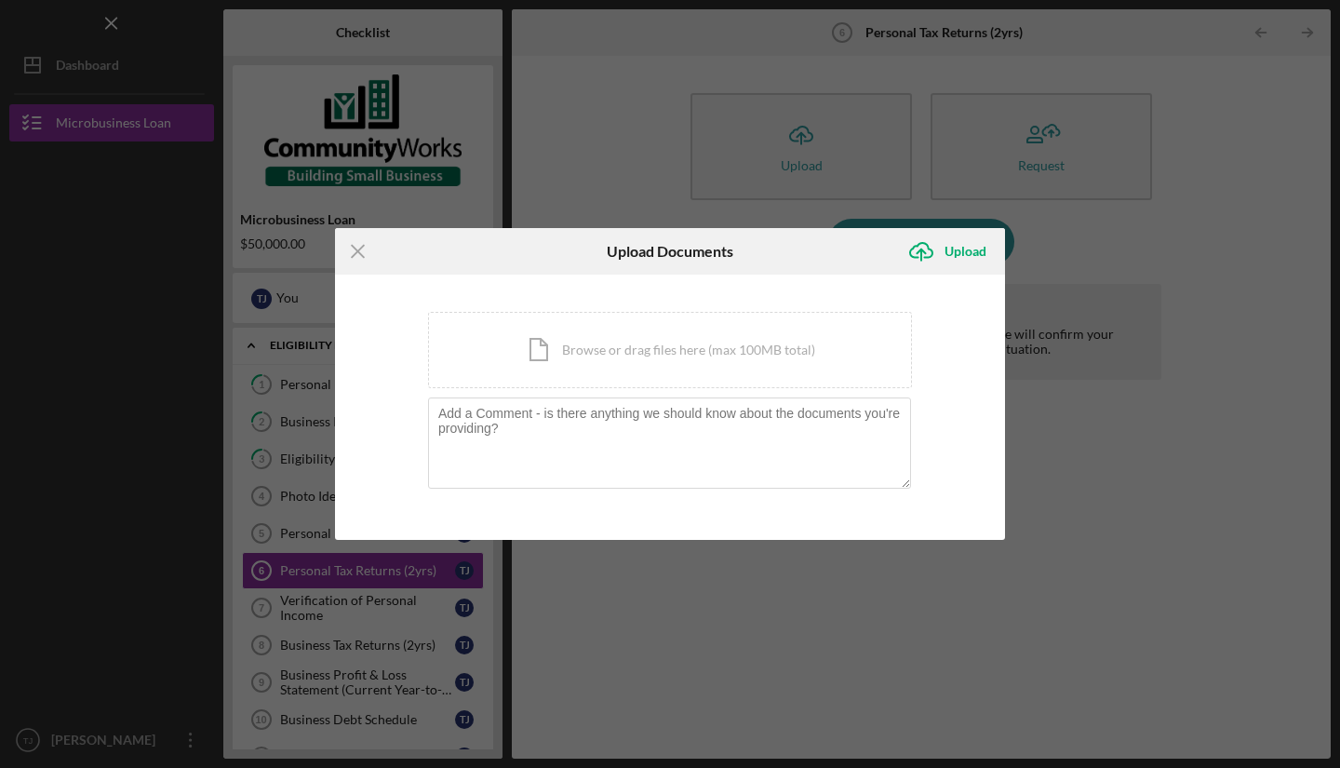
click at [797, 348] on div "Icon/Document Browse or drag files here (max 100MB total) Tap to choose files o…" at bounding box center [670, 350] width 484 height 76
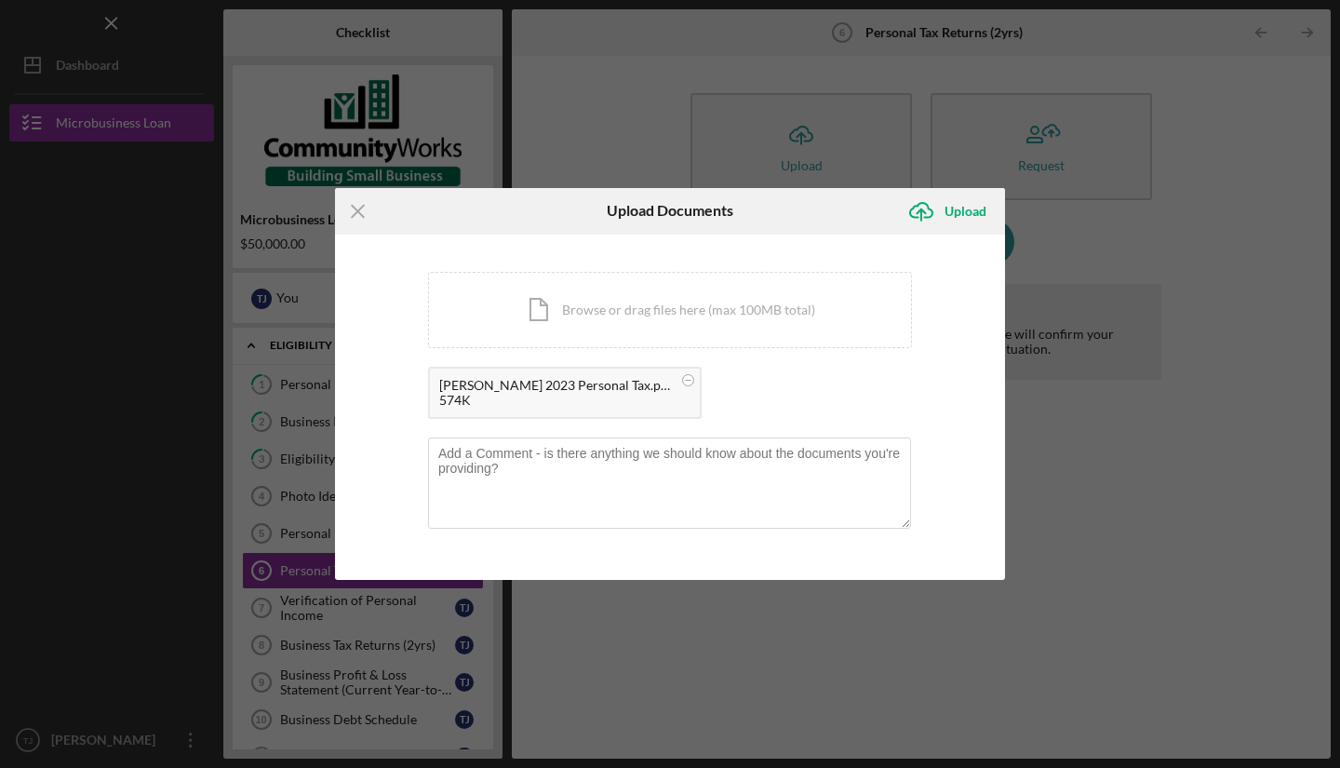
click at [701, 308] on div "Icon/Document Browse or drag files here (max 100MB total) Tap to choose files o…" at bounding box center [670, 310] width 484 height 76
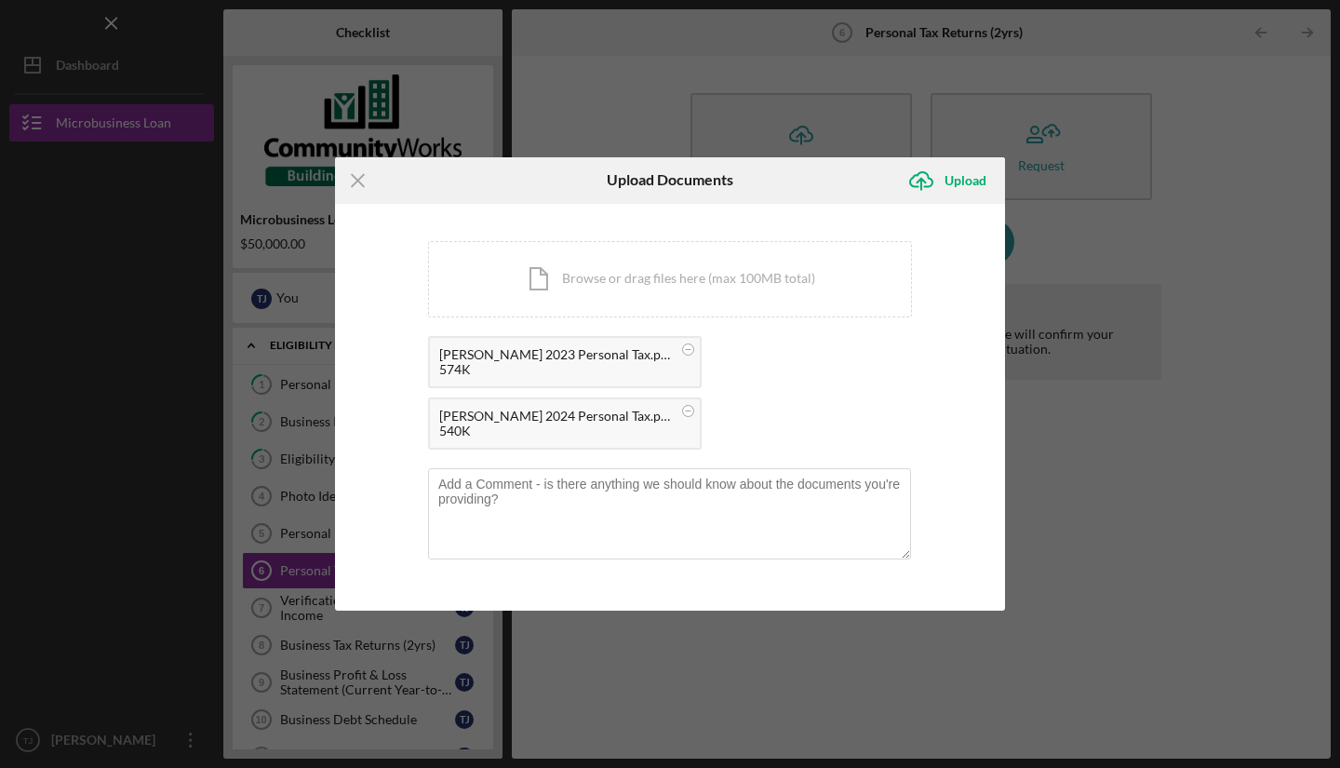
click at [955, 199] on div "Upload" at bounding box center [966, 180] width 42 height 37
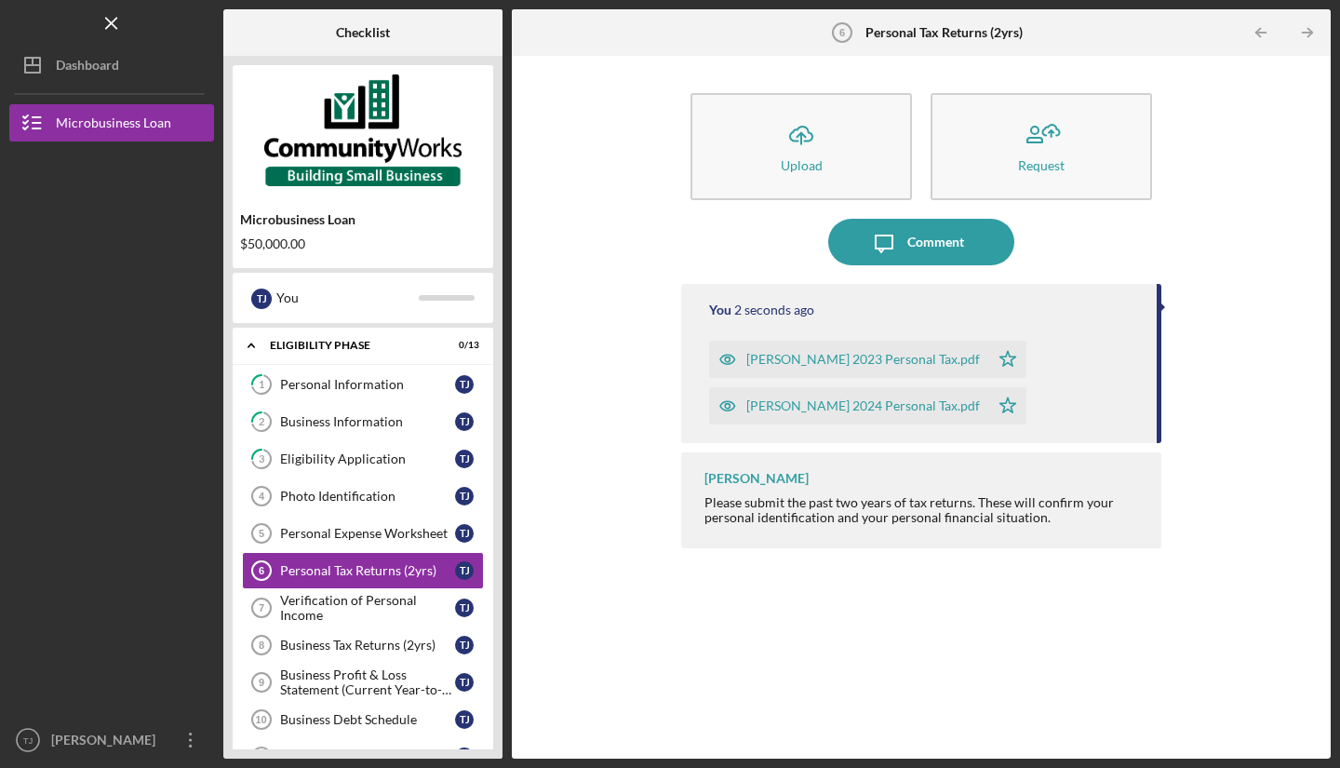
click at [356, 617] on div "Verification of Personal Income" at bounding box center [367, 608] width 175 height 30
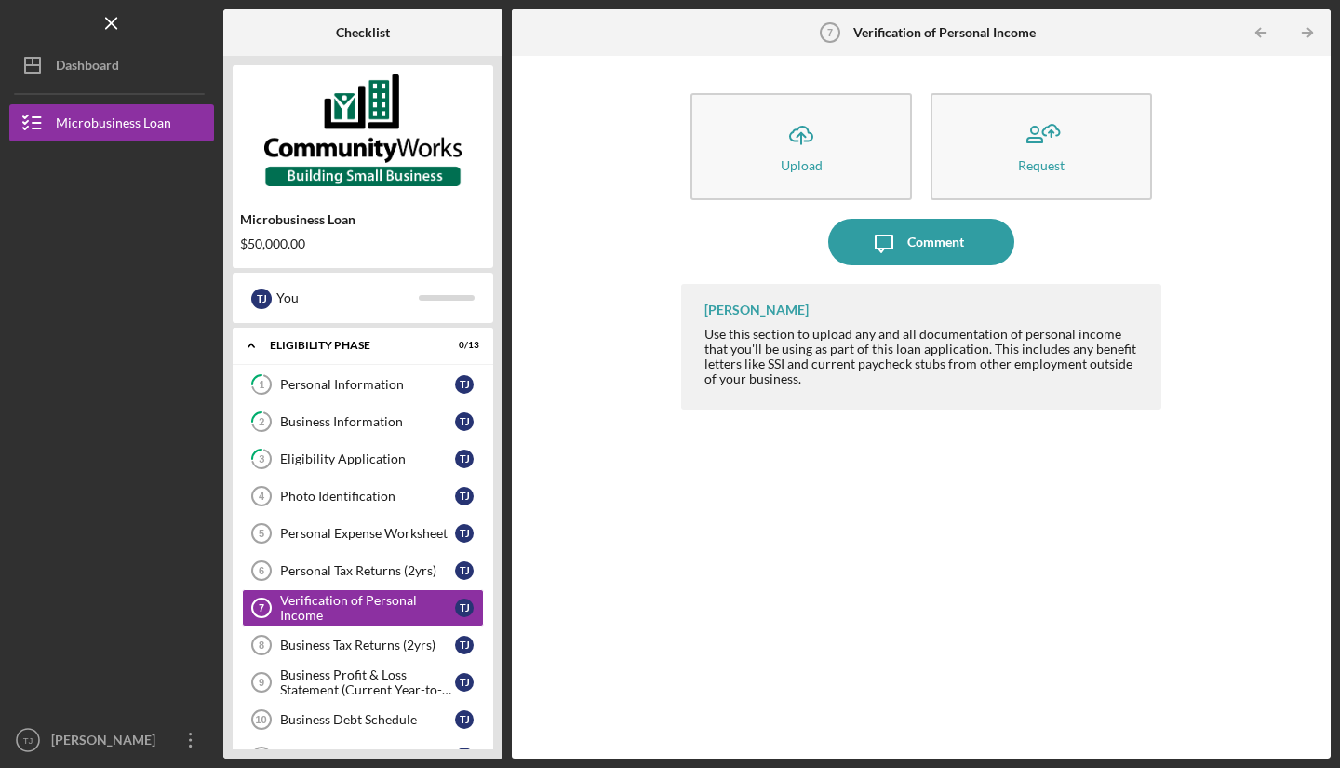
click at [875, 162] on button "Icon/Upload Upload" at bounding box center [800, 146] width 221 height 107
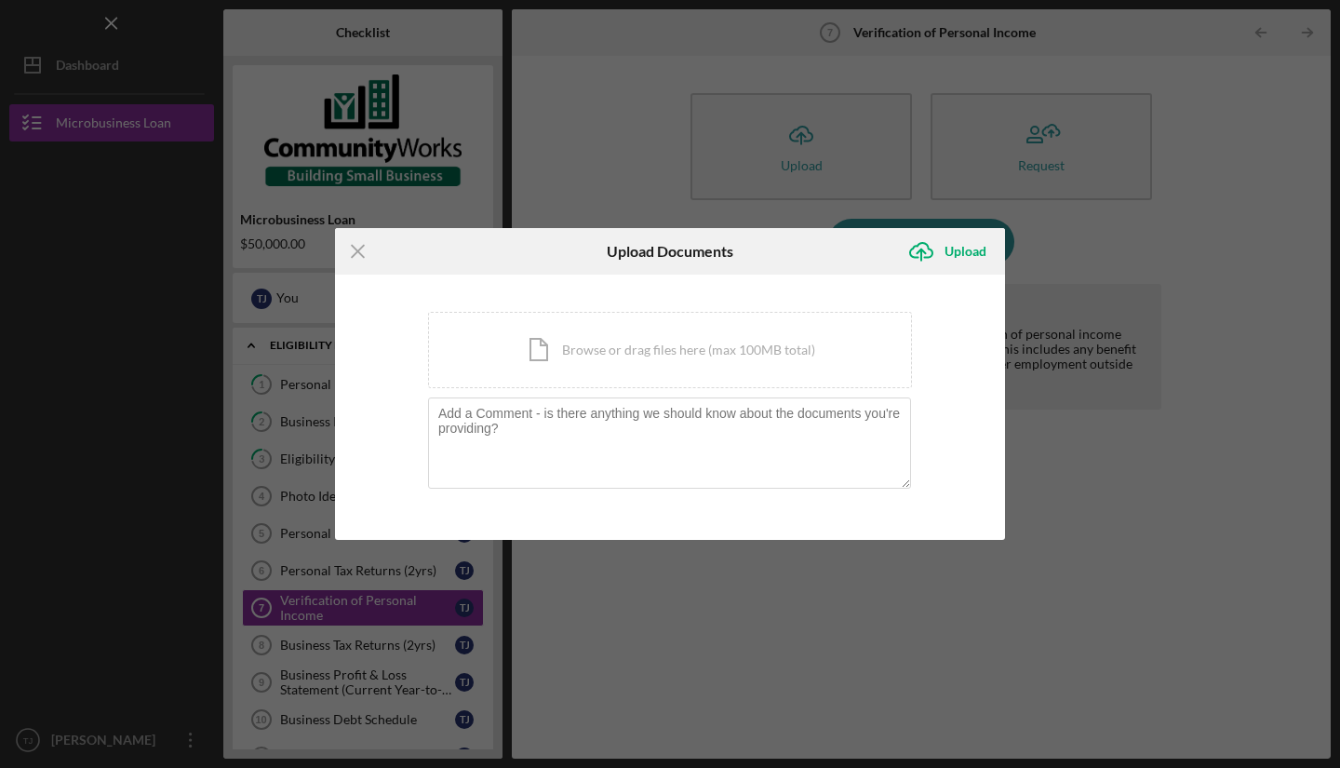
click at [632, 352] on div "Icon/Document Browse or drag files here (max 100MB total) Tap to choose files o…" at bounding box center [670, 350] width 484 height 76
click at [649, 360] on div "Icon/Document Browse or drag files here (max 100MB total) Tap to choose files o…" at bounding box center [670, 350] width 484 height 76
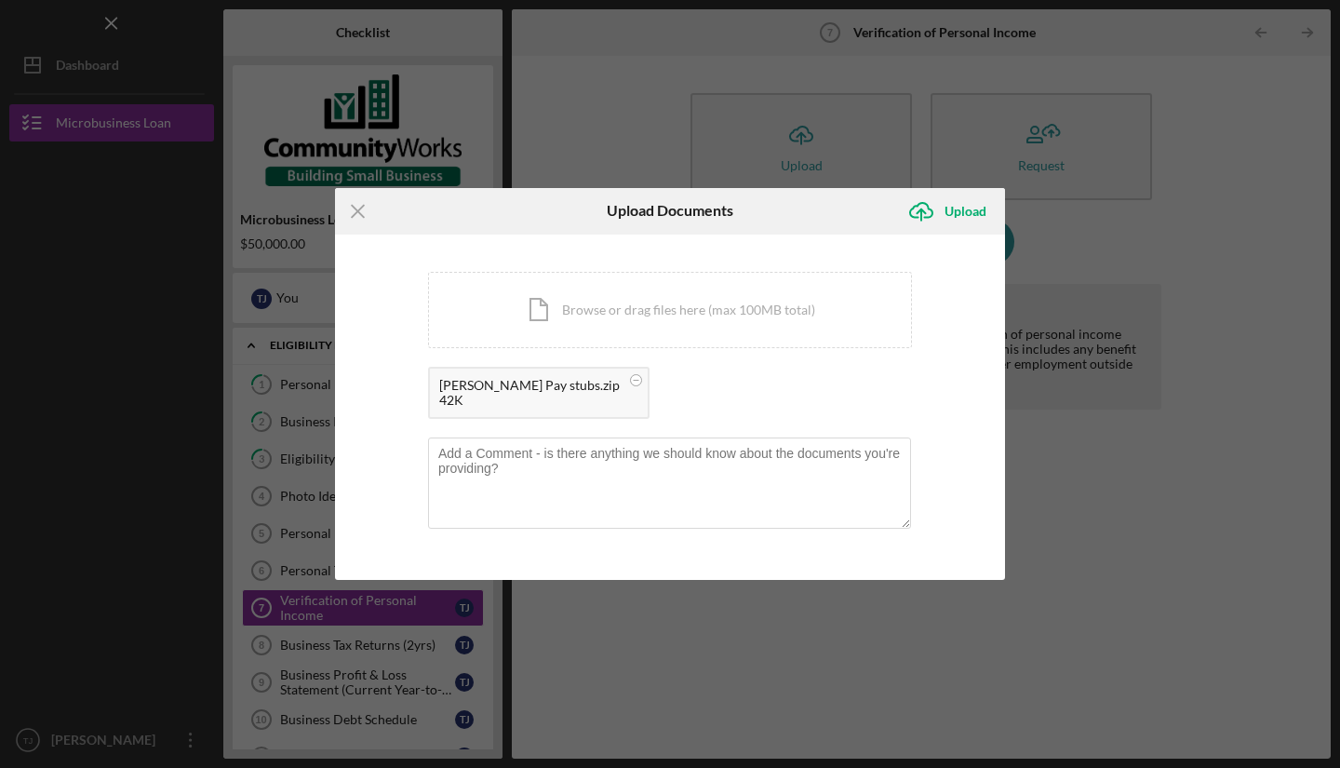
click at [643, 315] on div "Icon/Document Browse or drag files here (max 100MB total) Tap to choose files o…" at bounding box center [670, 310] width 484 height 76
click at [963, 220] on div "Upload" at bounding box center [966, 211] width 42 height 37
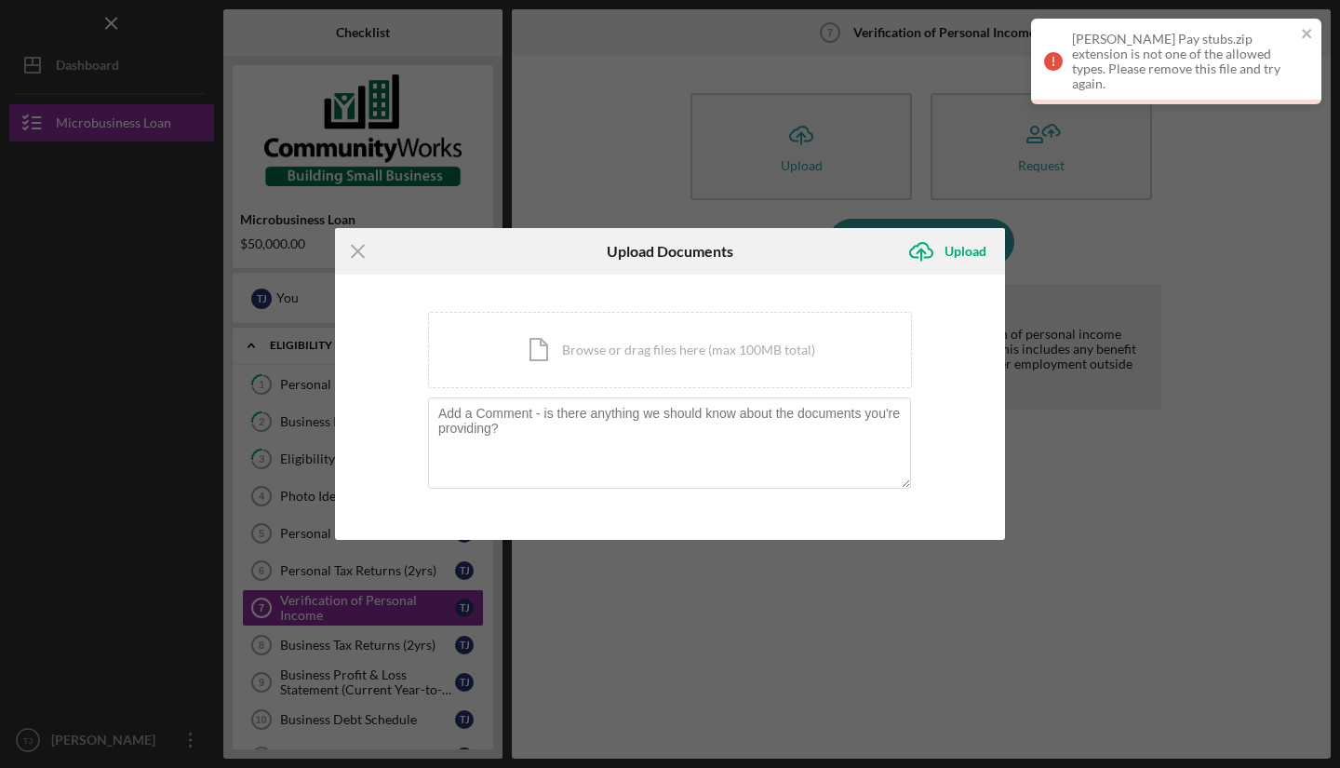
click at [355, 248] on icon "Icon/Menu Close" at bounding box center [358, 251] width 47 height 47
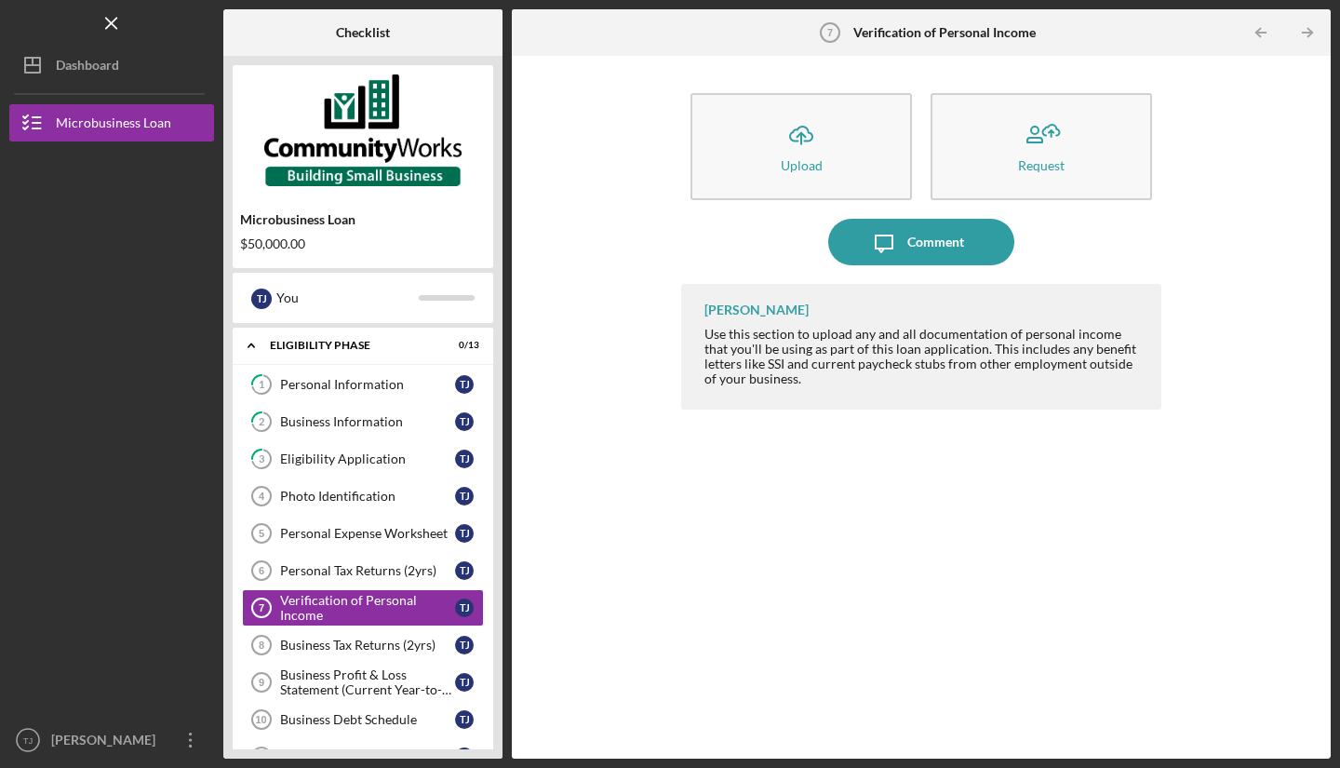
click at [406, 646] on div "Business Tax Returns (2yrs)" at bounding box center [367, 644] width 175 height 15
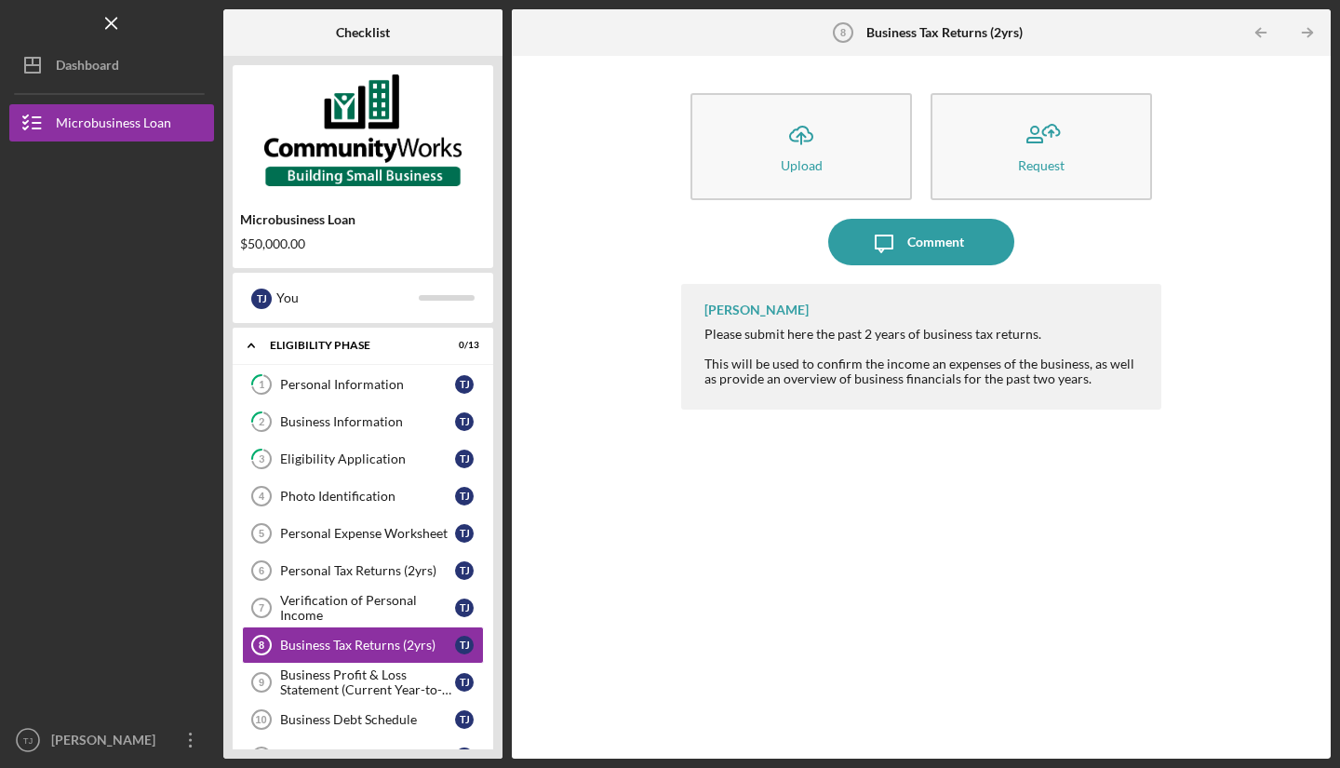
click at [803, 141] on icon "Icon/Upload" at bounding box center [801, 135] width 47 height 47
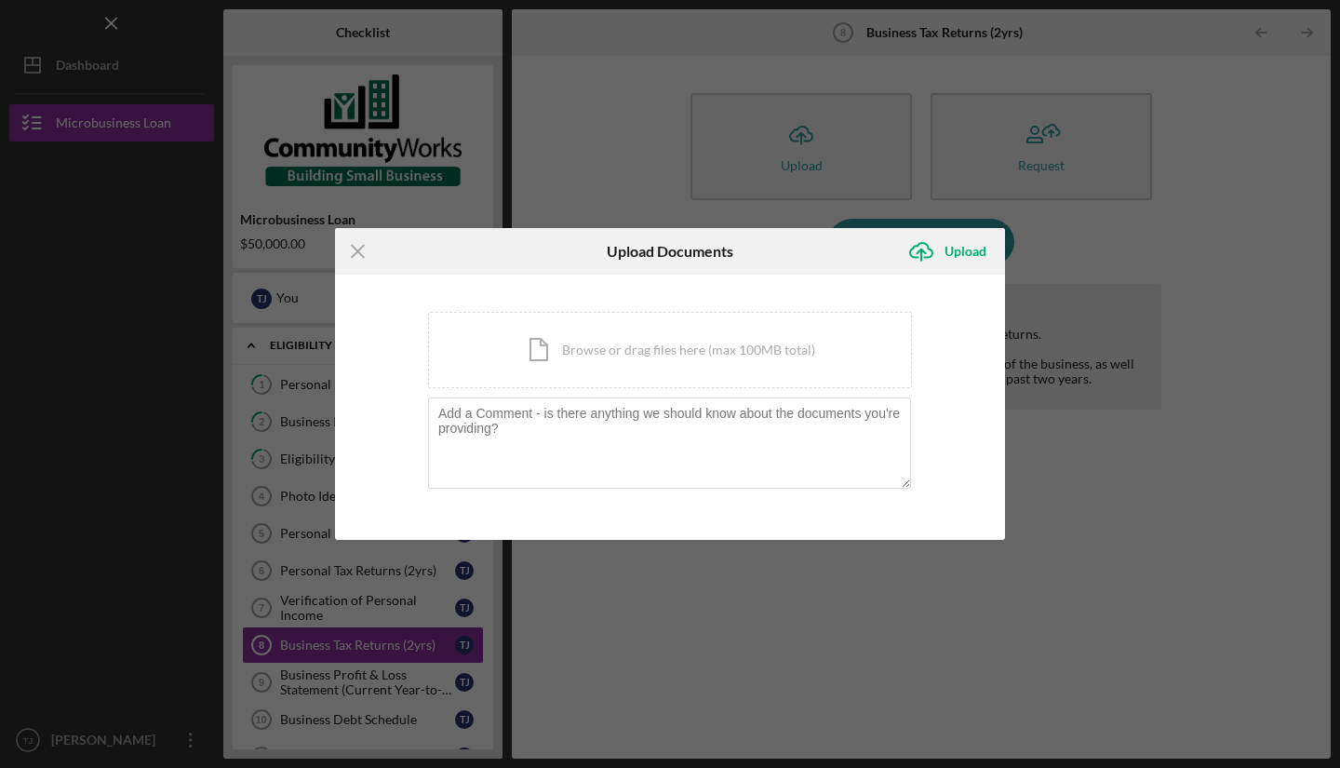
click at [662, 369] on div "Icon/Document Browse or drag files here (max 100MB total) Tap to choose files o…" at bounding box center [670, 350] width 484 height 76
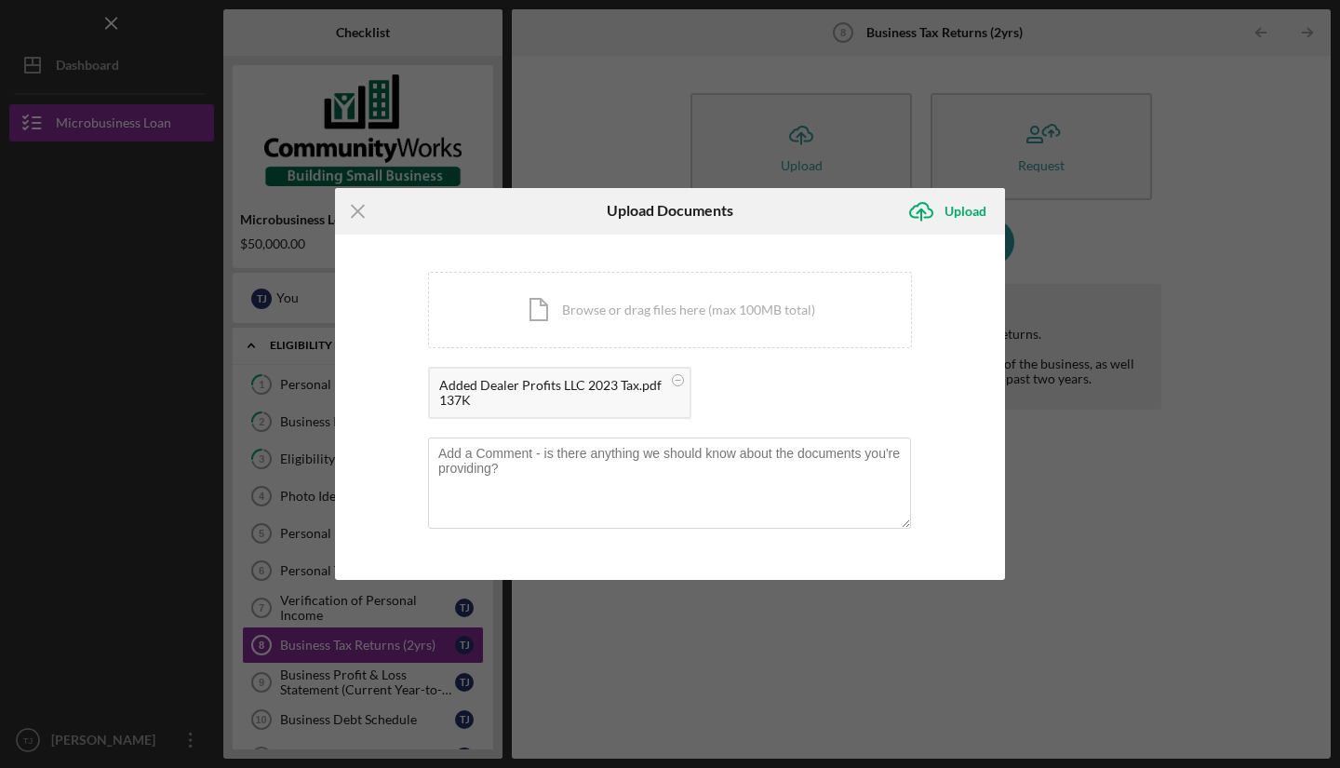
click at [698, 310] on div "Icon/Document Browse or drag files here (max 100MB total) Tap to choose files o…" at bounding box center [670, 310] width 484 height 76
click at [764, 336] on div "Icon/Document Browse or drag files here (max 100MB total) Tap to choose files o…" at bounding box center [670, 310] width 484 height 76
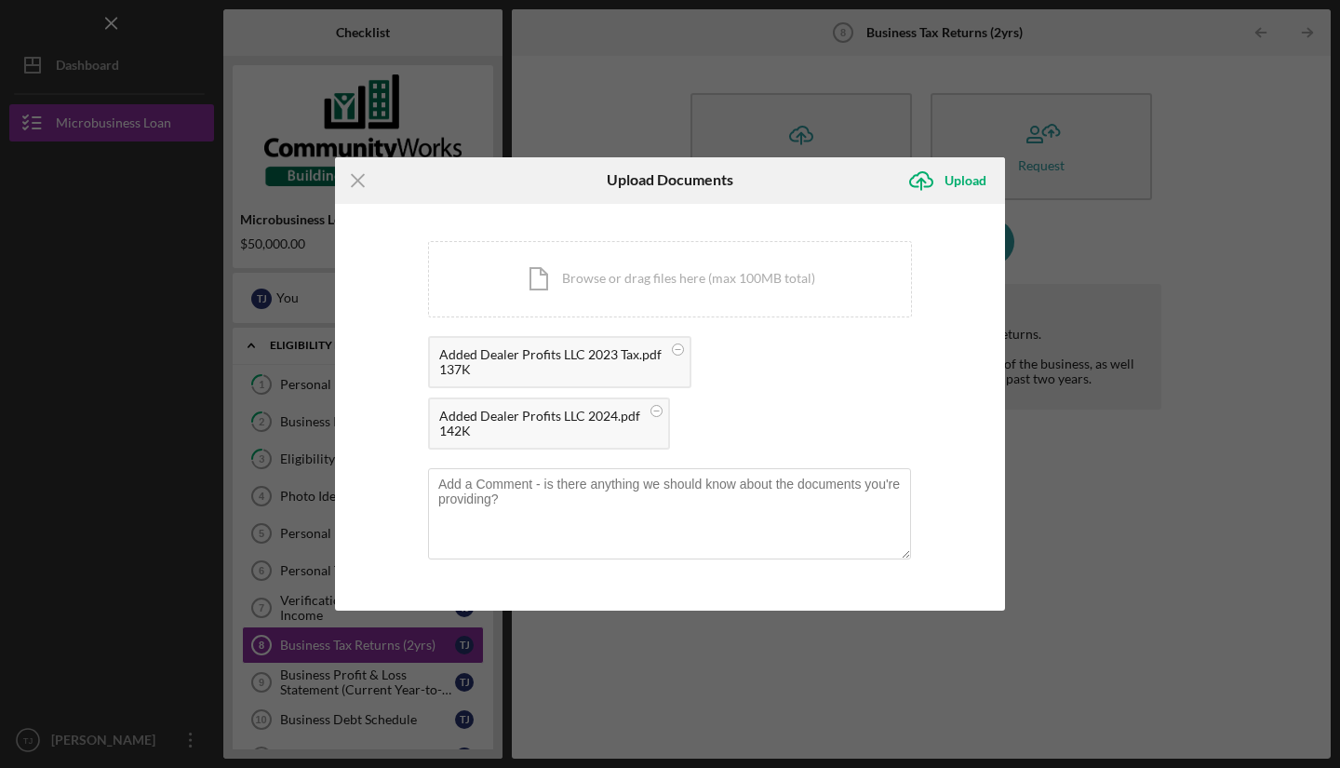
click at [966, 185] on div "Upload" at bounding box center [966, 180] width 42 height 37
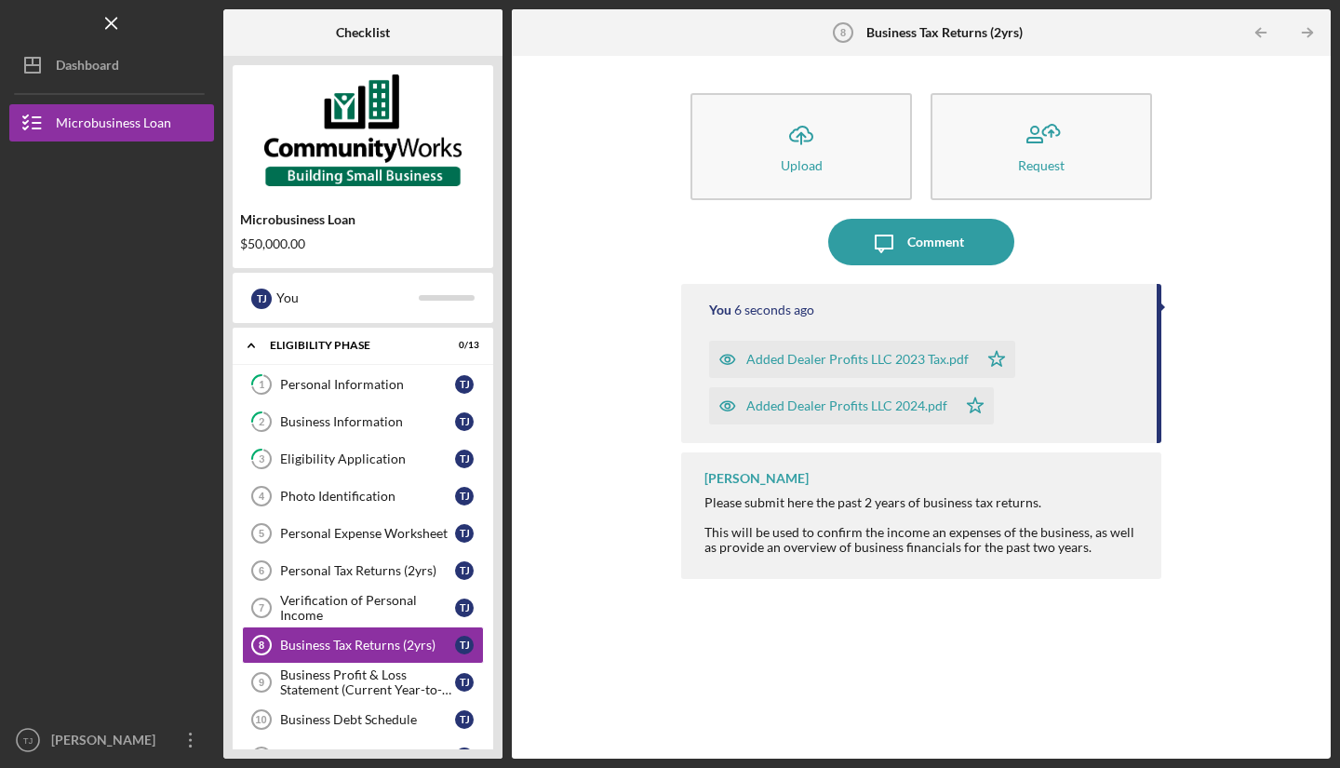
click at [383, 681] on div "Business Profit & Loss Statement (Current Year-to-Date)" at bounding box center [367, 682] width 175 height 30
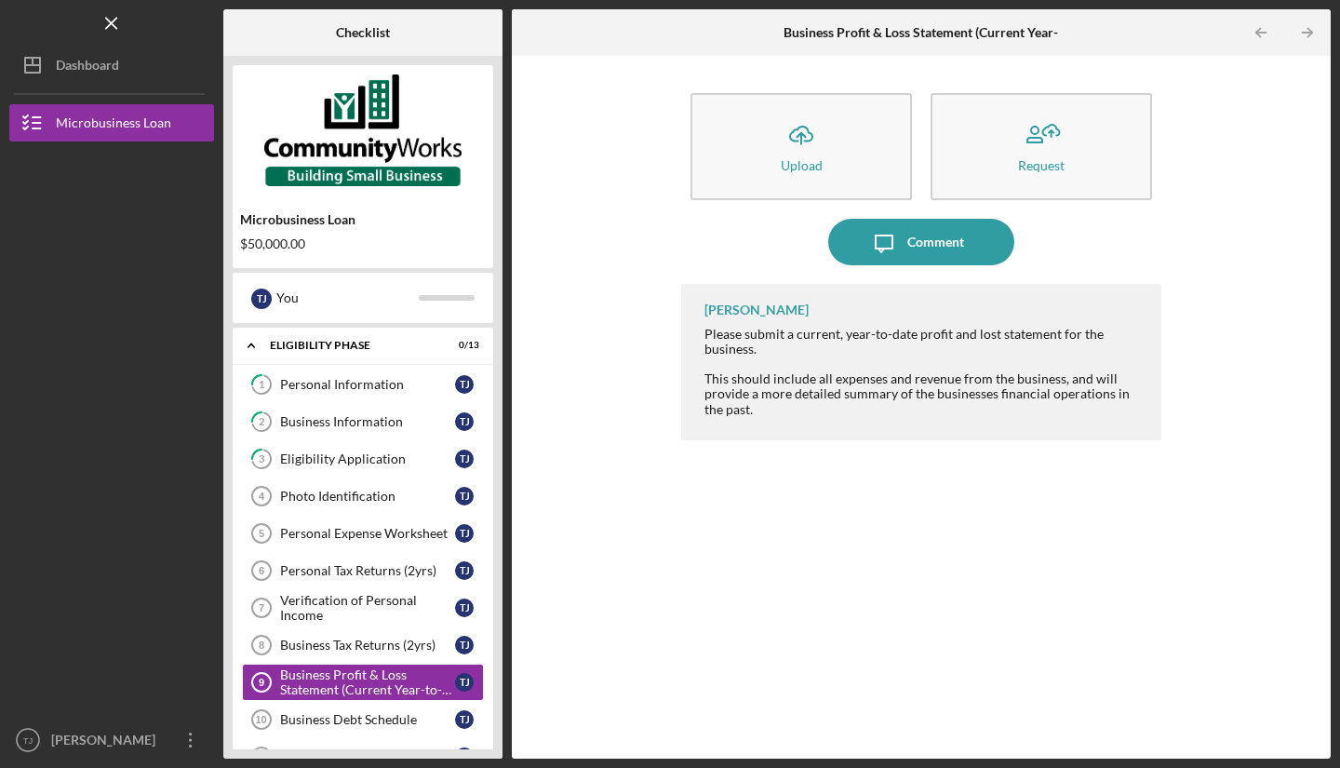
click at [416, 678] on div "Business Profit & Loss Statement (Current Year-to-Date)" at bounding box center [367, 682] width 175 height 30
click at [405, 725] on div "Business Debt Schedule" at bounding box center [367, 719] width 175 height 15
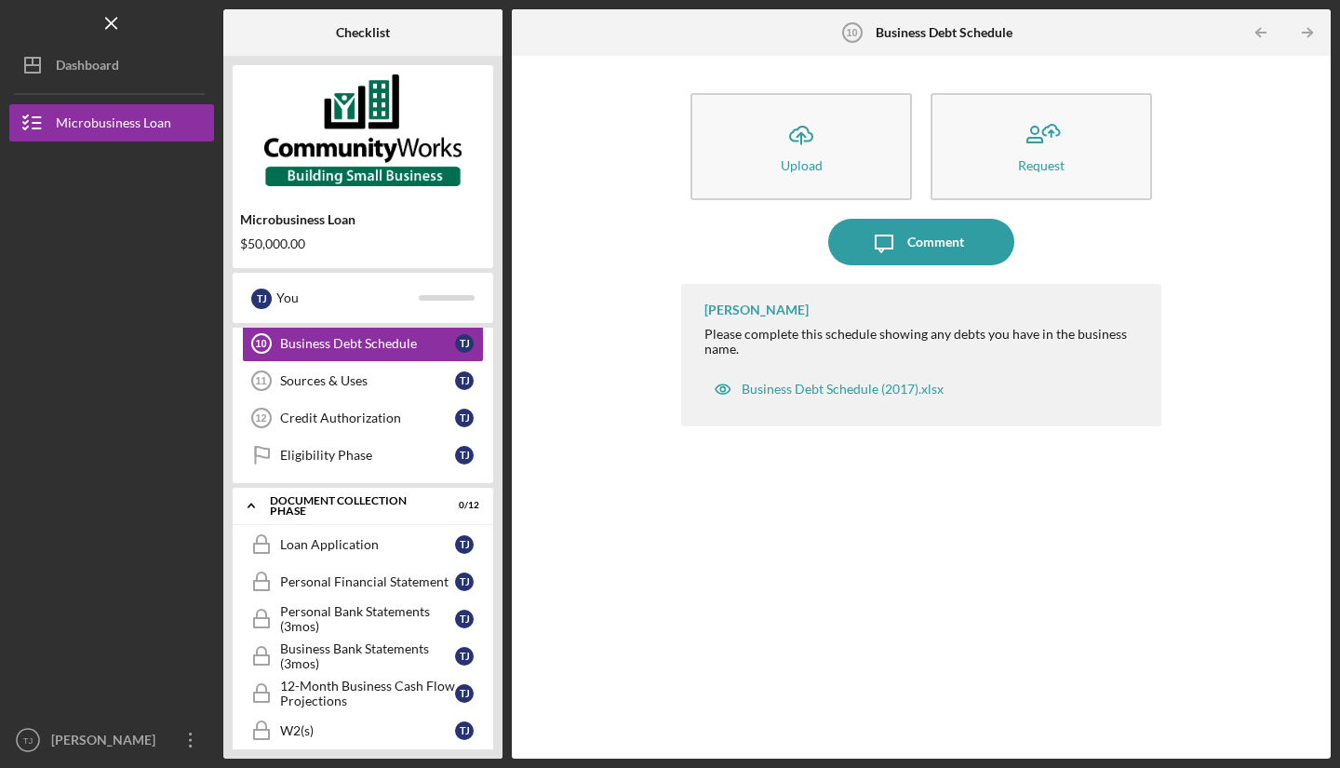
scroll to position [385, 0]
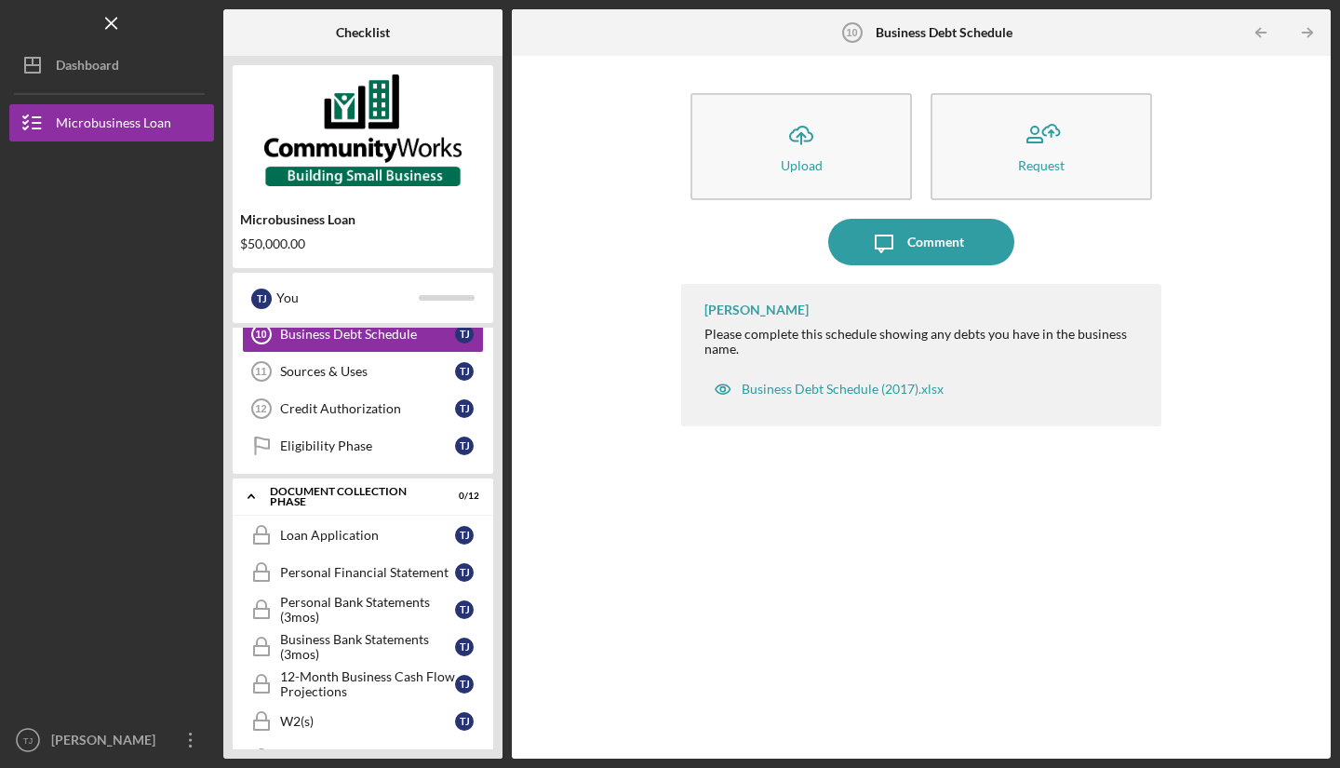
click at [879, 384] on div "Business Debt Schedule (2017).xlsx" at bounding box center [843, 389] width 202 height 15
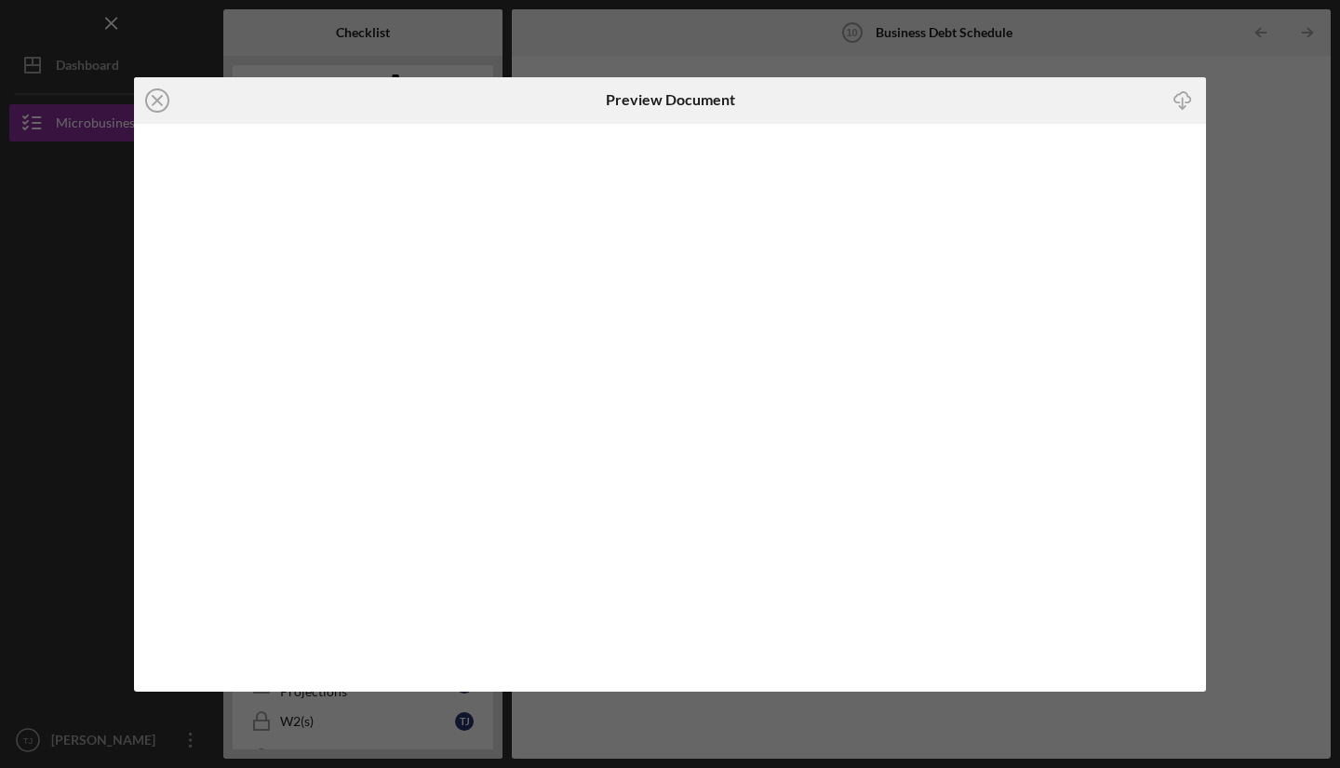
click at [1180, 102] on icon "Icon/Download" at bounding box center [1183, 100] width 42 height 42
